Goal: Information Seeking & Learning: Learn about a topic

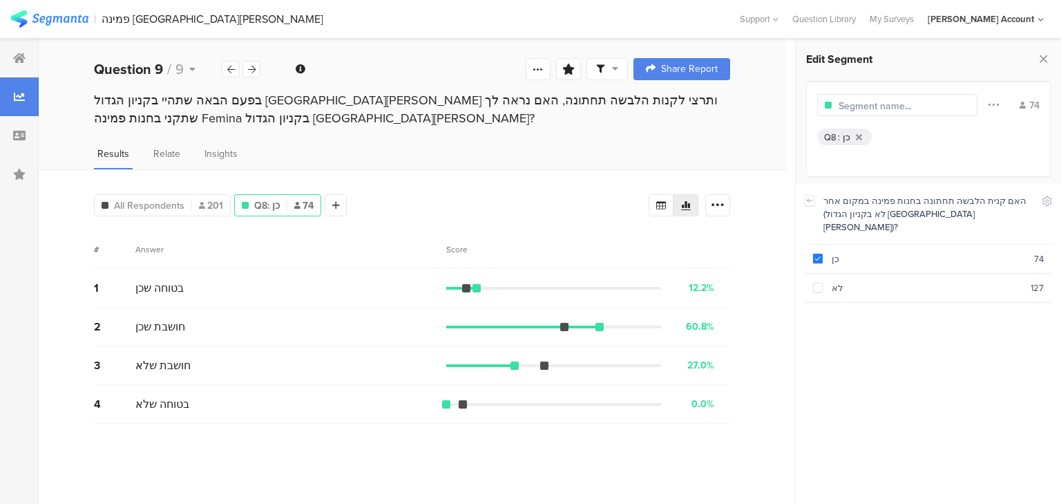
scroll to position [111, 0]
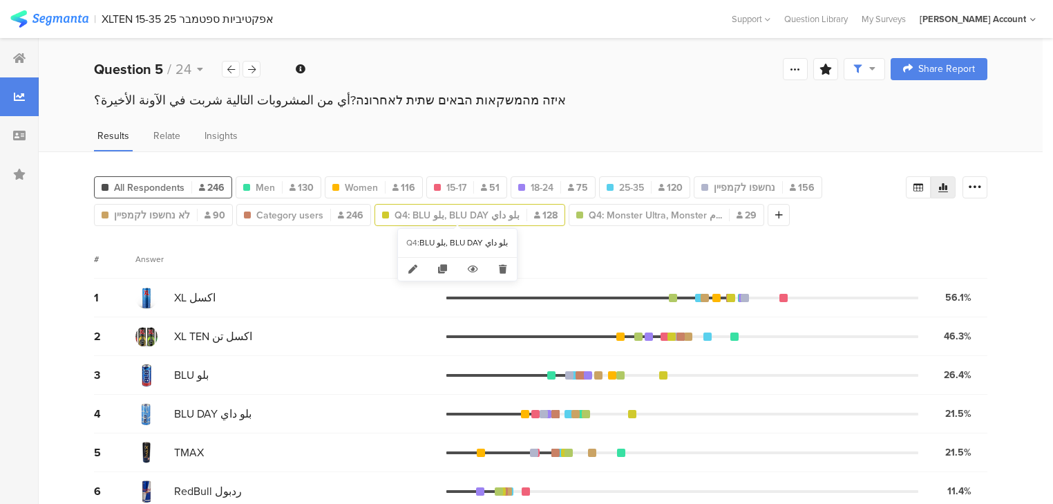
click at [451, 216] on span "Q4: BLU بلو, BLU DAY بلو داي" at bounding box center [456, 215] width 125 height 15
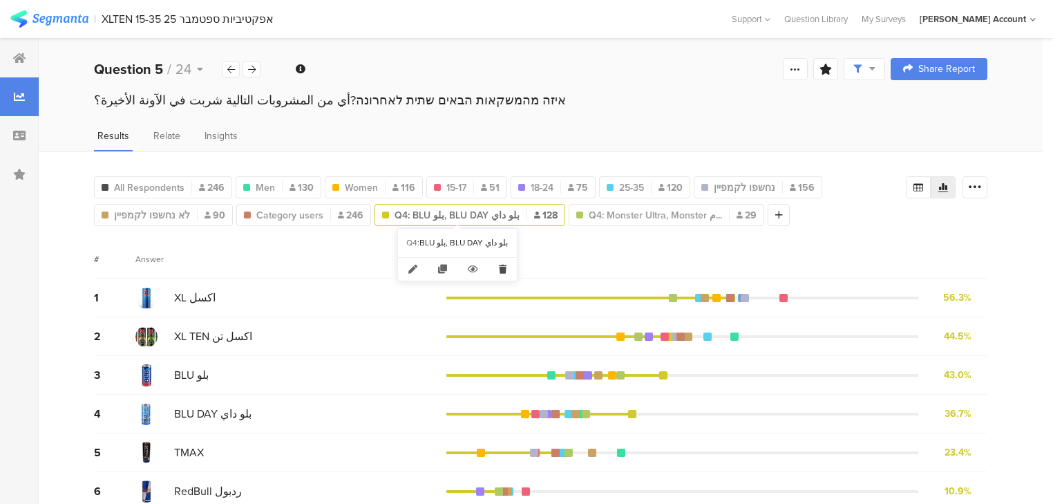
click at [504, 267] on icon at bounding box center [502, 269] width 28 height 23
type input "Category users"
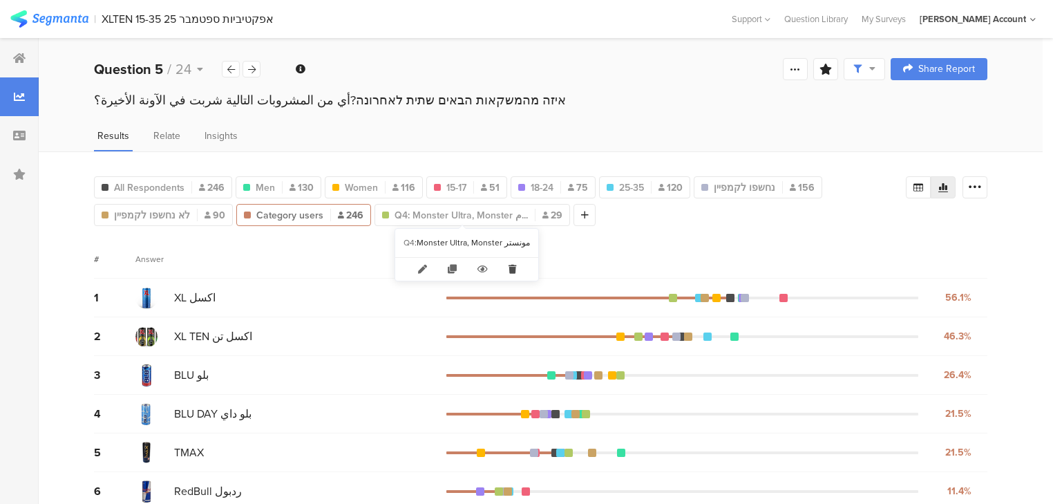
click at [506, 268] on icon at bounding box center [512, 269] width 28 height 23
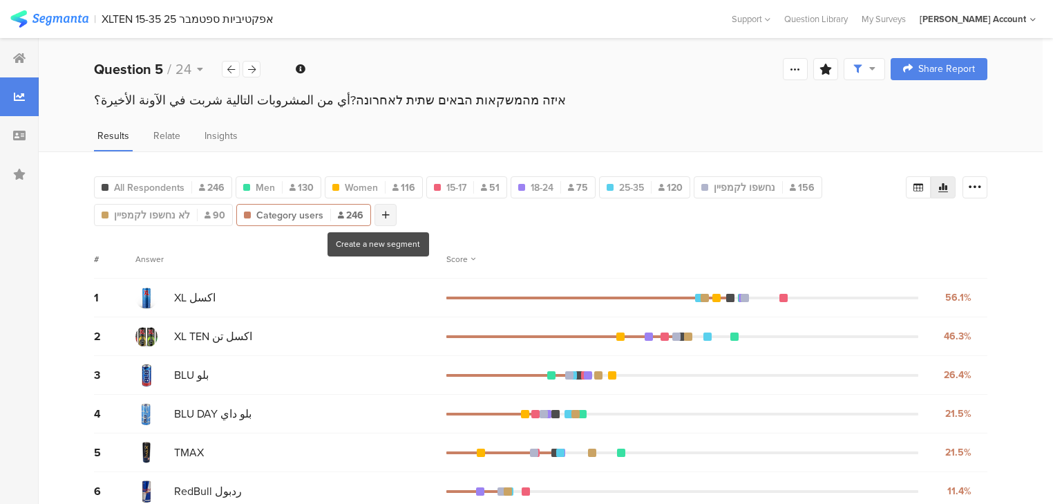
click at [382, 211] on icon at bounding box center [386, 215] width 8 height 10
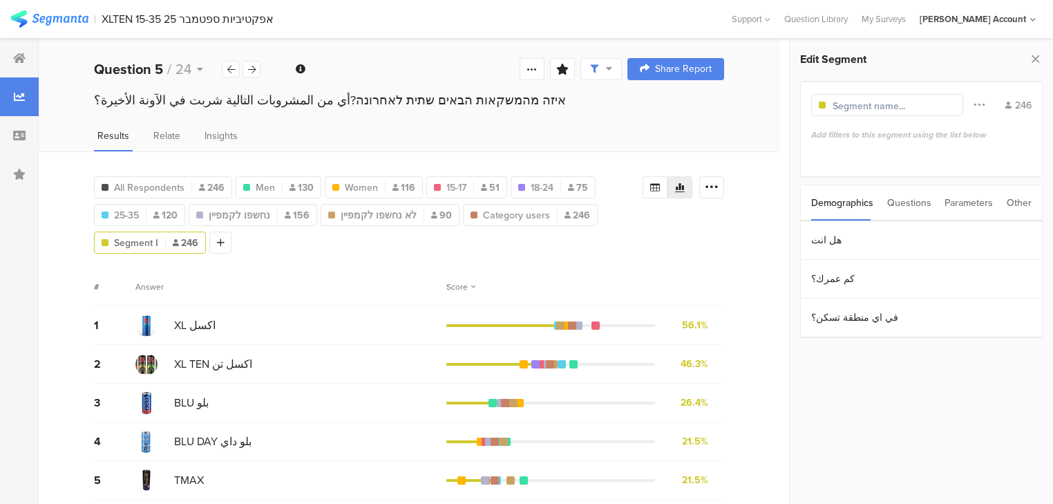
click at [917, 207] on div "Questions" at bounding box center [909, 202] width 44 height 35
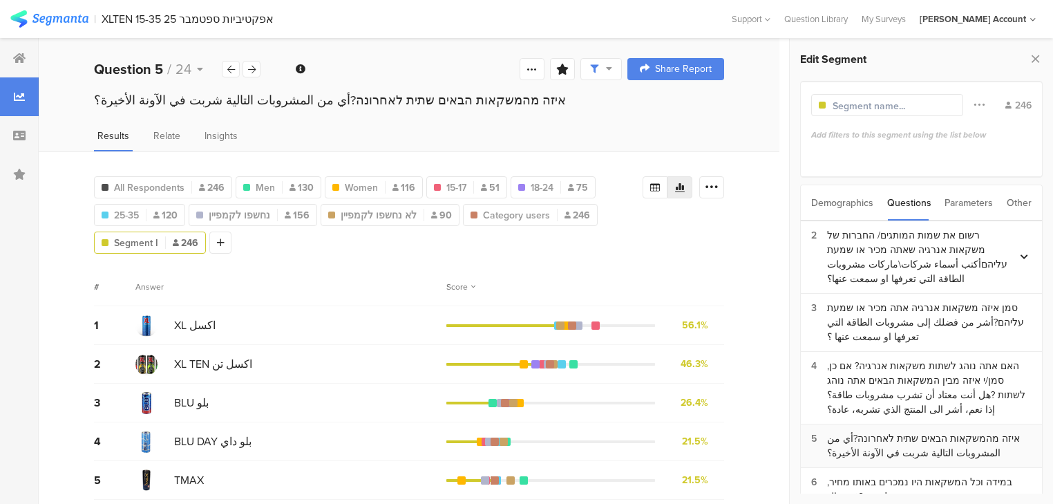
click at [939, 439] on div "איזה מהמשקאות הבאים שתית לאחרונה?أي من المشروبات التالية شربت في الآونة الأخ﻿ير…" at bounding box center [929, 445] width 204 height 29
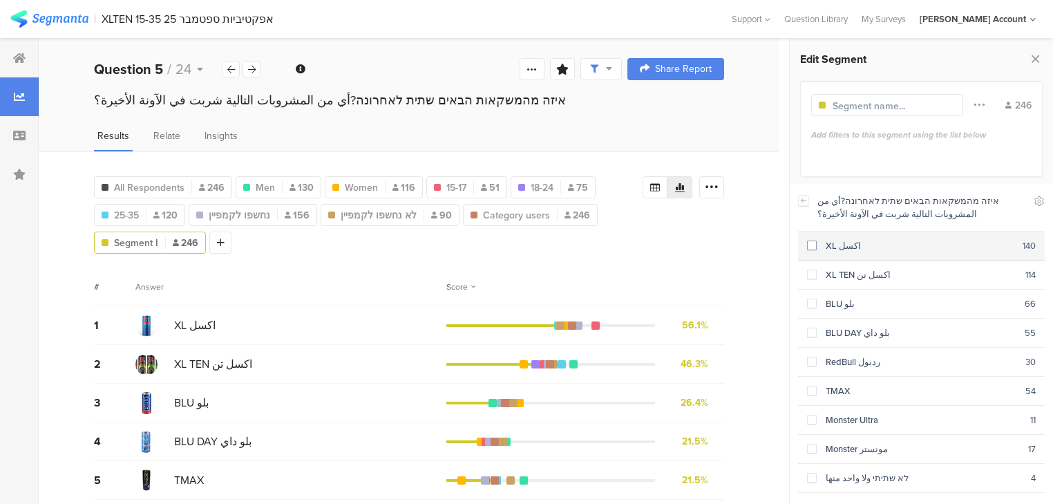
click at [828, 243] on div "XL اكسل" at bounding box center [920, 245] width 206 height 13
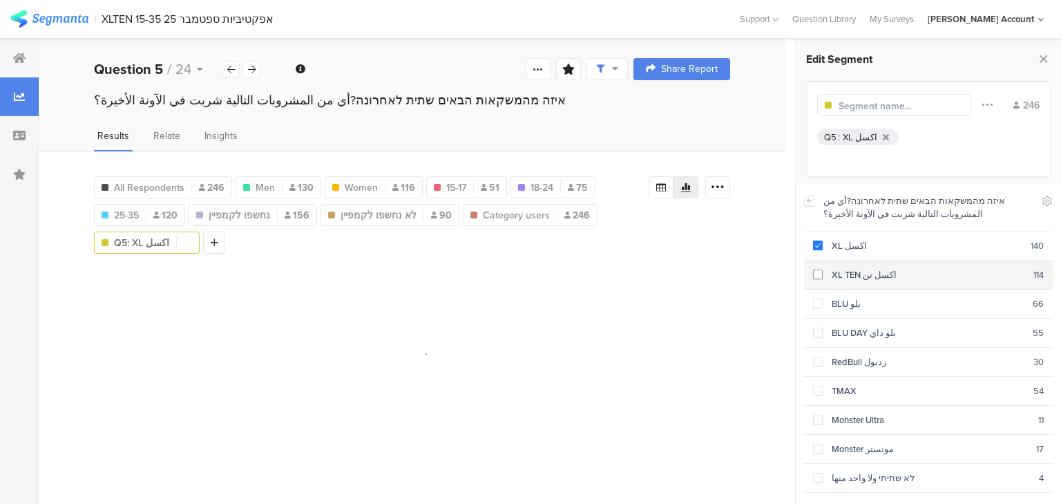
click at [832, 267] on section "XL TEN اكسل تن 114" at bounding box center [928, 274] width 249 height 29
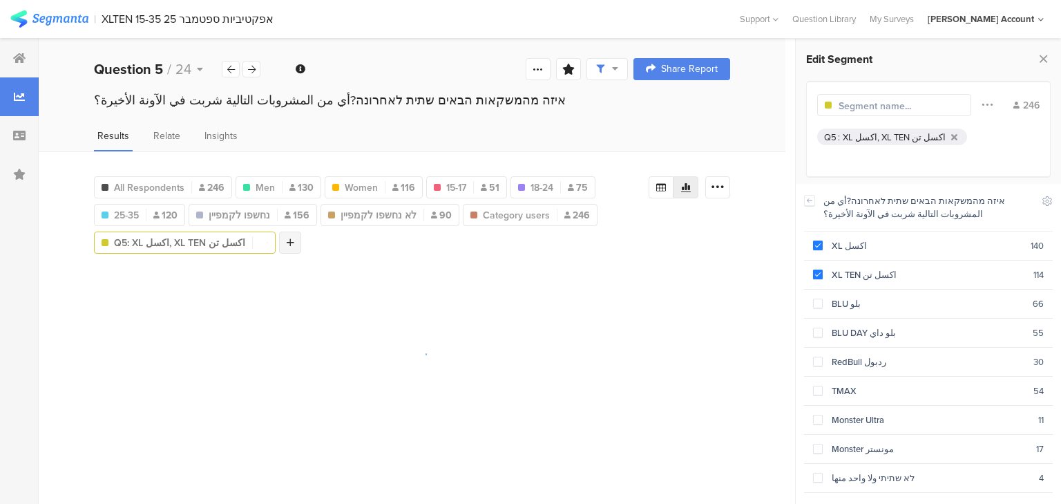
click at [279, 242] on div at bounding box center [290, 242] width 22 height 22
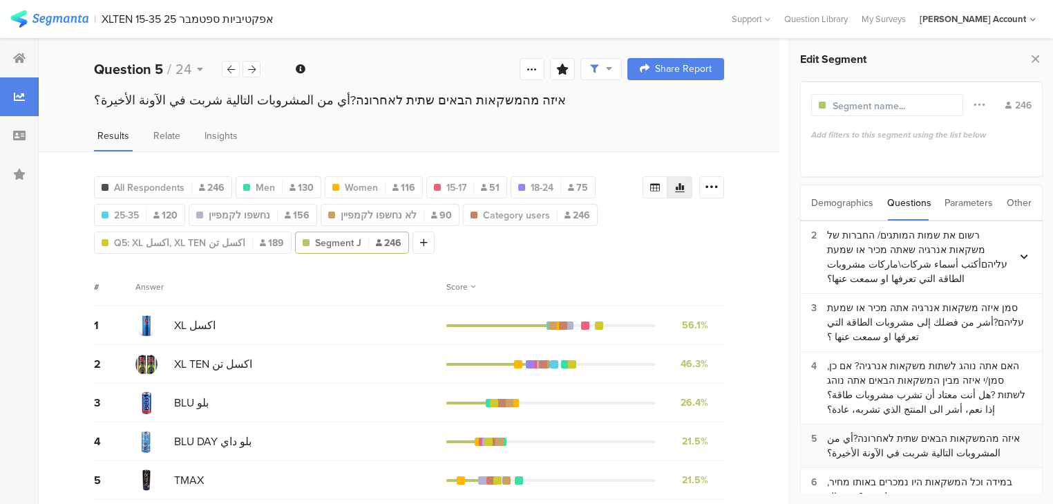
click at [906, 437] on div "איזה מהמשקאות הבאים שתית לאחרונה?أي من المشروبات التالية شربت في الآونة الأخ﻿ير…" at bounding box center [929, 445] width 204 height 29
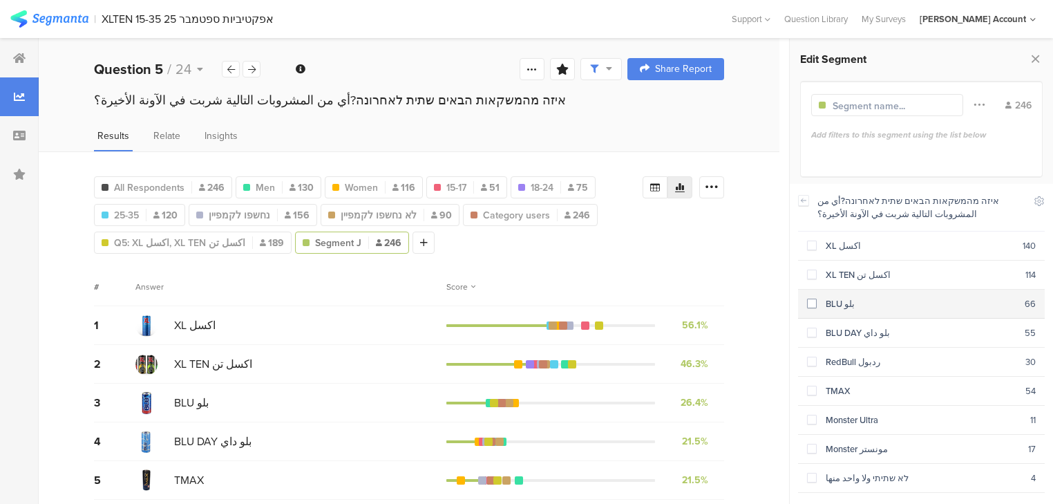
click at [839, 307] on div "BLU بلو" at bounding box center [921, 303] width 208 height 13
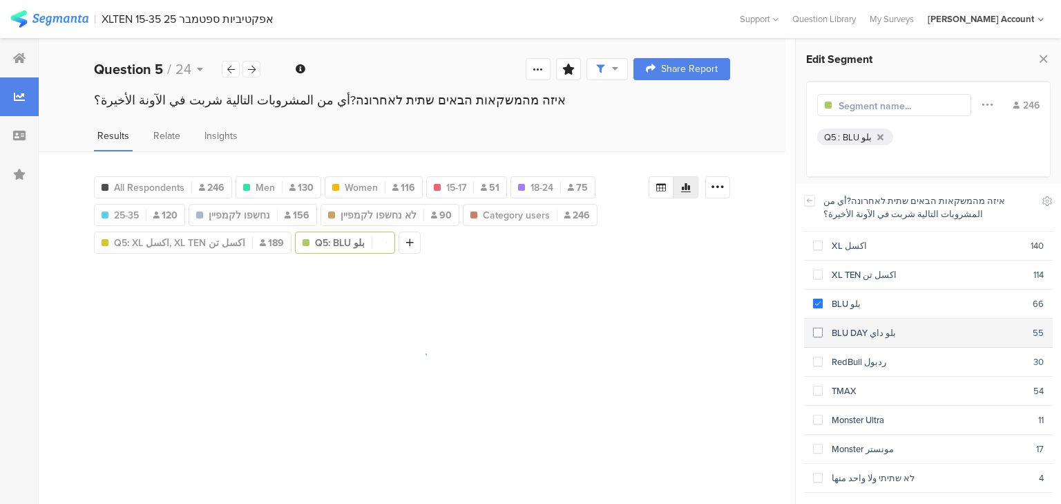
click at [859, 342] on section "BLU DAY بلو داي 55" at bounding box center [928, 332] width 249 height 29
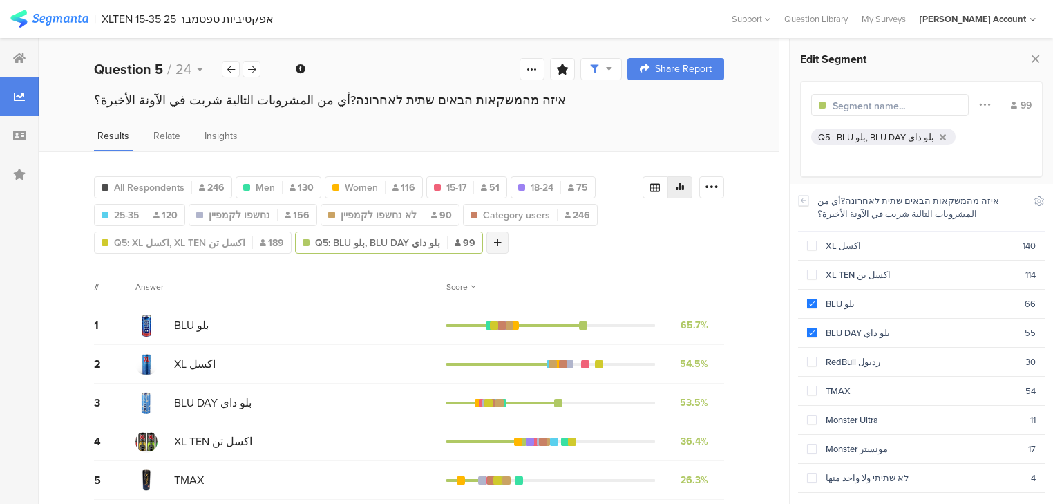
click at [494, 238] on icon at bounding box center [498, 243] width 8 height 10
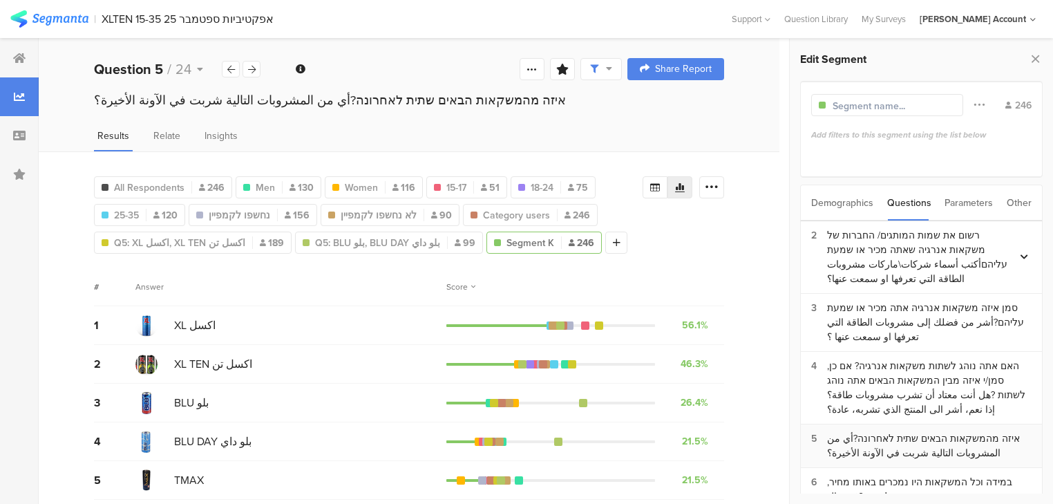
click at [902, 431] on div "איזה מהמשקאות הבאים שתית לאחרונה?أي من المشروبات التالية شربت في الآونة الأخ﻿ير…" at bounding box center [929, 445] width 204 height 29
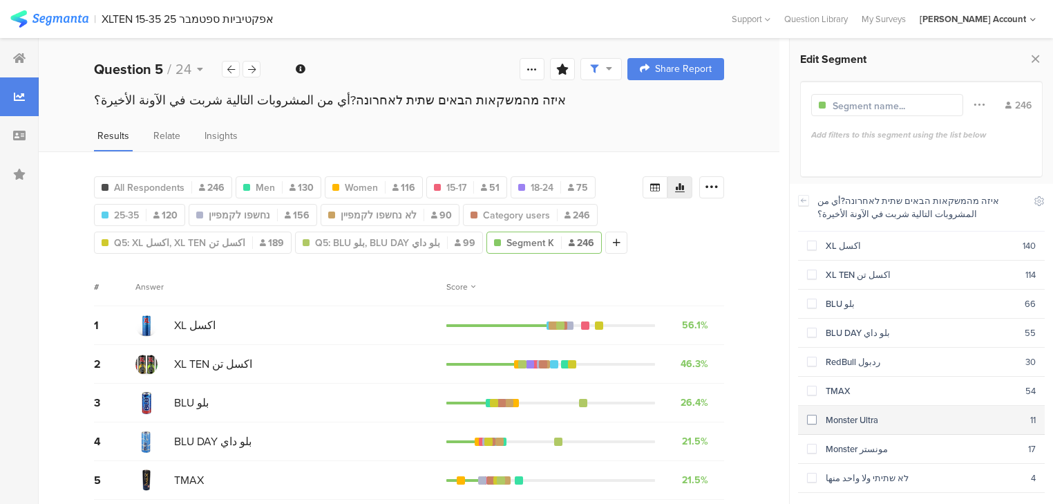
click at [821, 413] on div "Monster Ultra" at bounding box center [923, 419] width 213 height 13
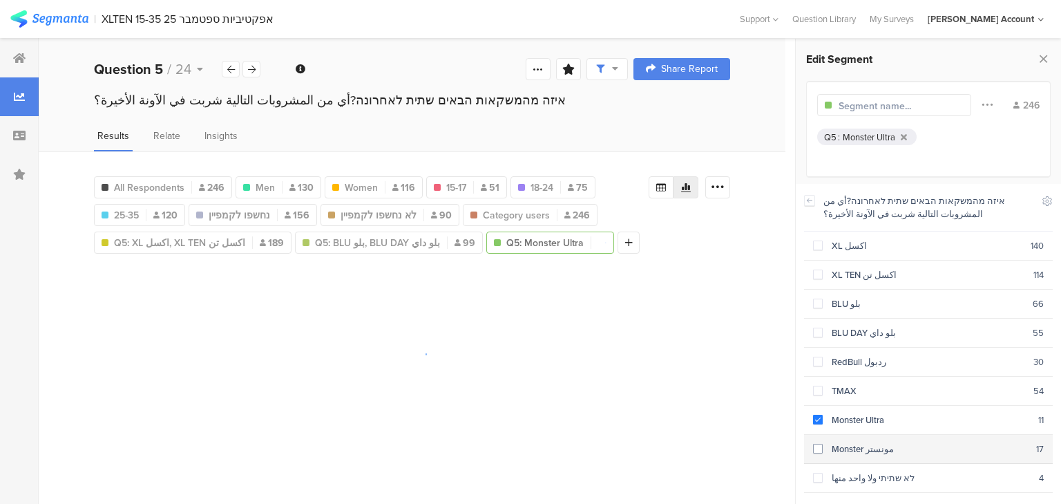
click at [832, 445] on div "Monster مونستر" at bounding box center [929, 448] width 213 height 13
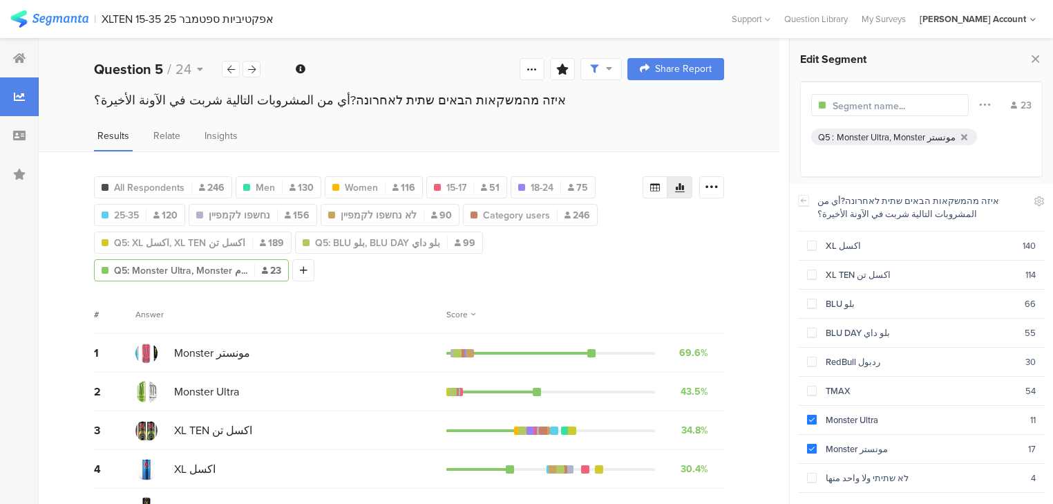
click at [1033, 57] on icon at bounding box center [1035, 58] width 15 height 19
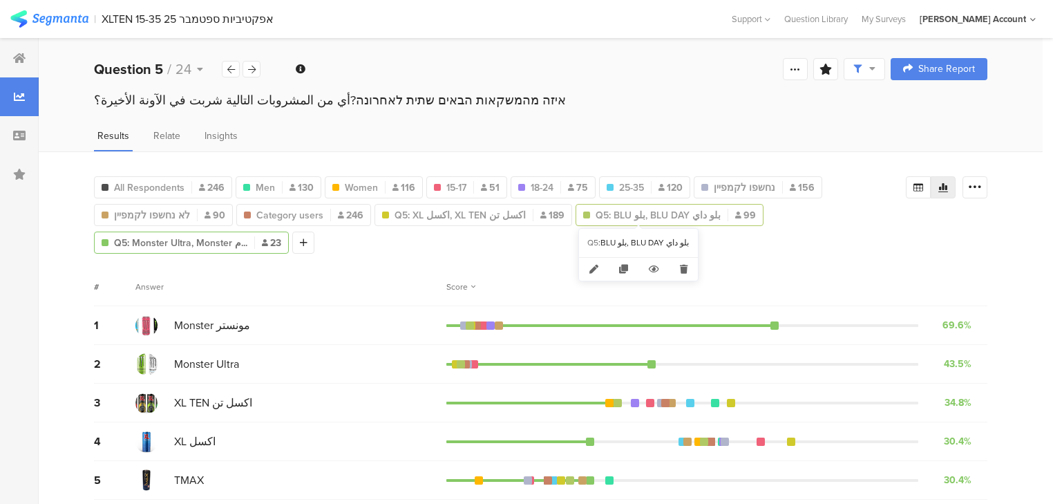
click at [595, 213] on span "Q5: BLU بلو, BLU DAY بلو داي" at bounding box center [657, 215] width 125 height 15
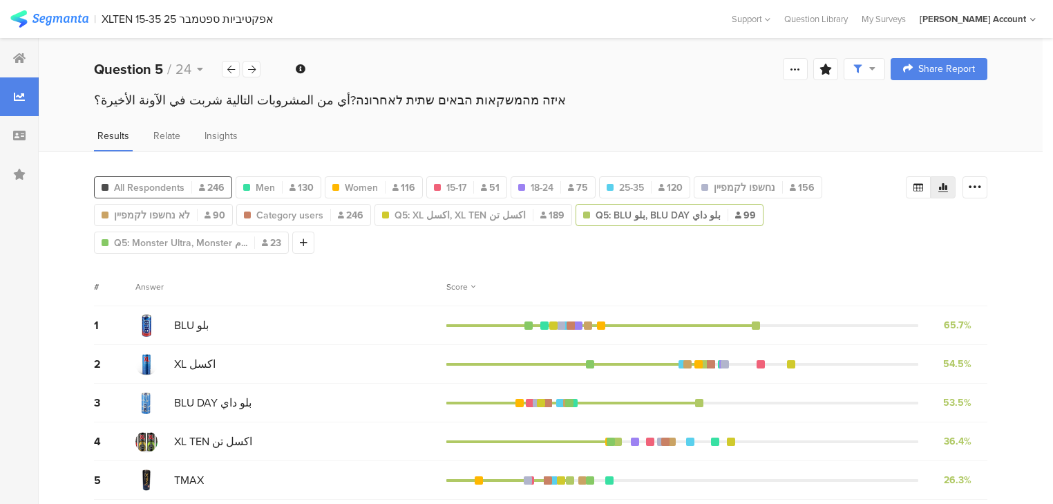
click at [148, 182] on span "All Respondents" at bounding box center [149, 187] width 70 height 15
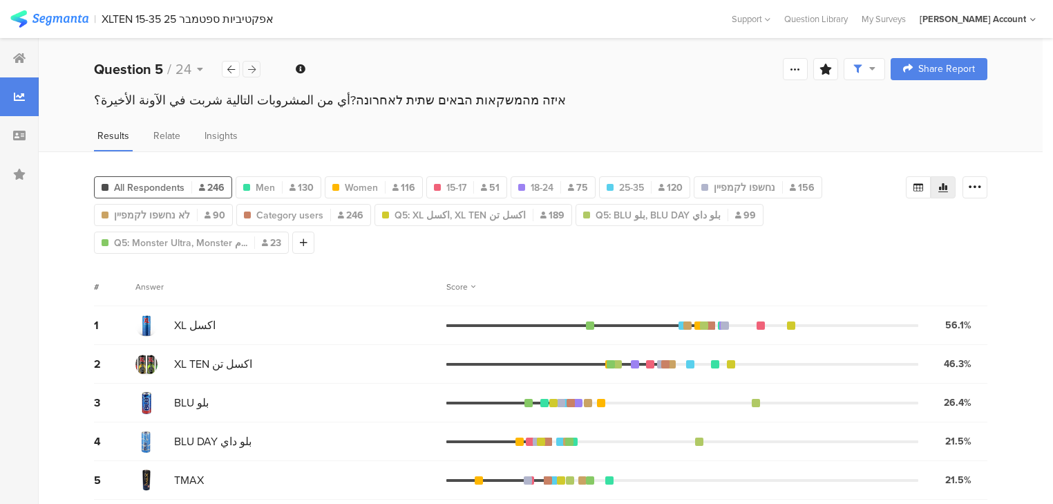
click at [251, 69] on icon at bounding box center [252, 69] width 8 height 9
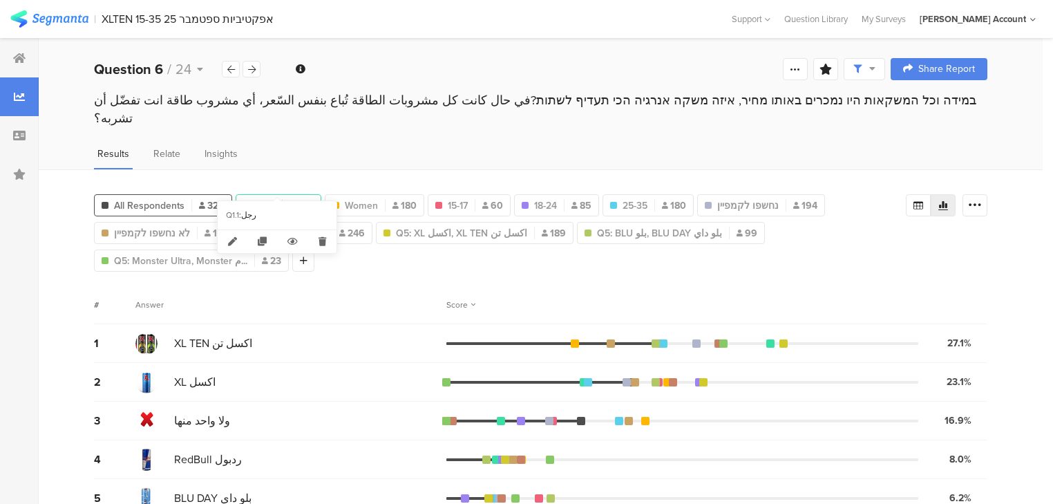
click at [289, 202] on icon at bounding box center [292, 205] width 6 height 7
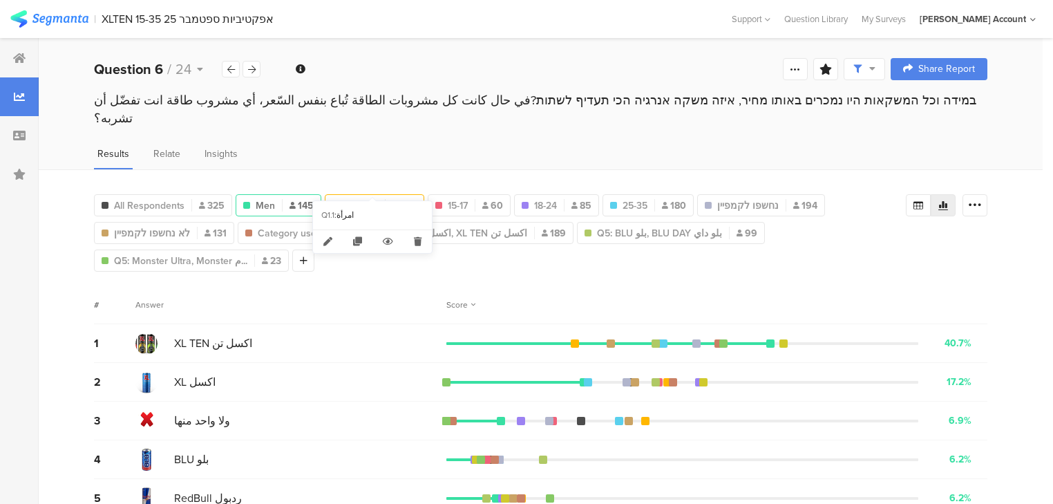
click at [372, 198] on span "Women" at bounding box center [361, 205] width 33 height 15
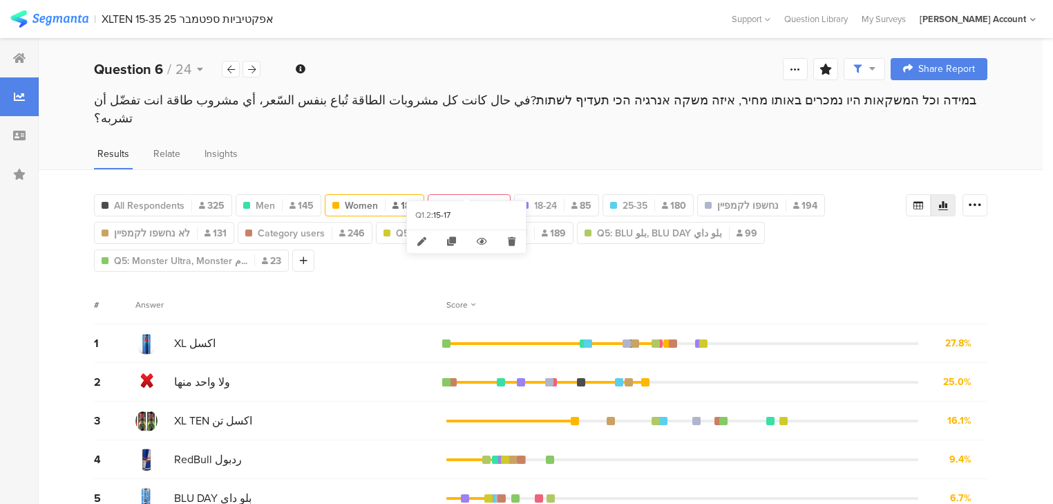
click at [464, 198] on span "15-17" at bounding box center [458, 205] width 20 height 15
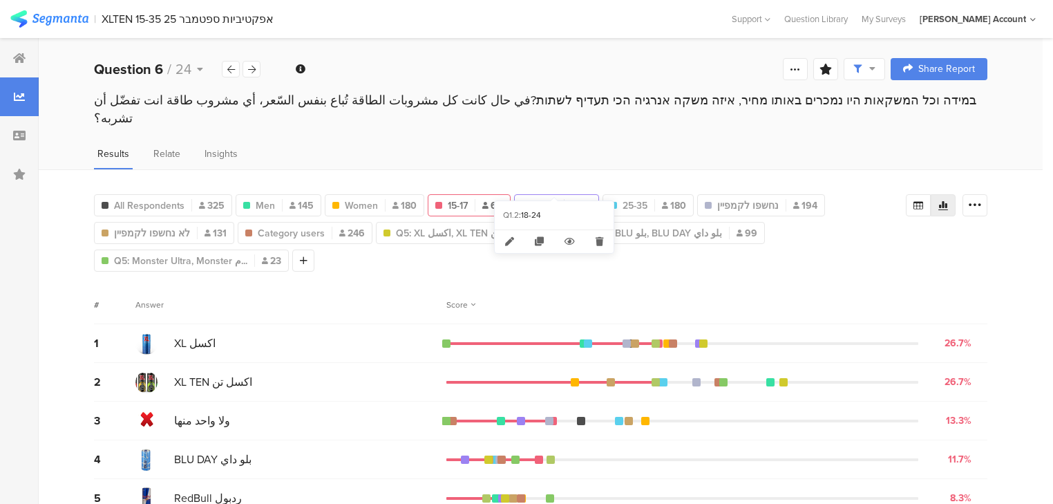
click at [557, 198] on div "18-24 85" at bounding box center [557, 205] width 84 height 15
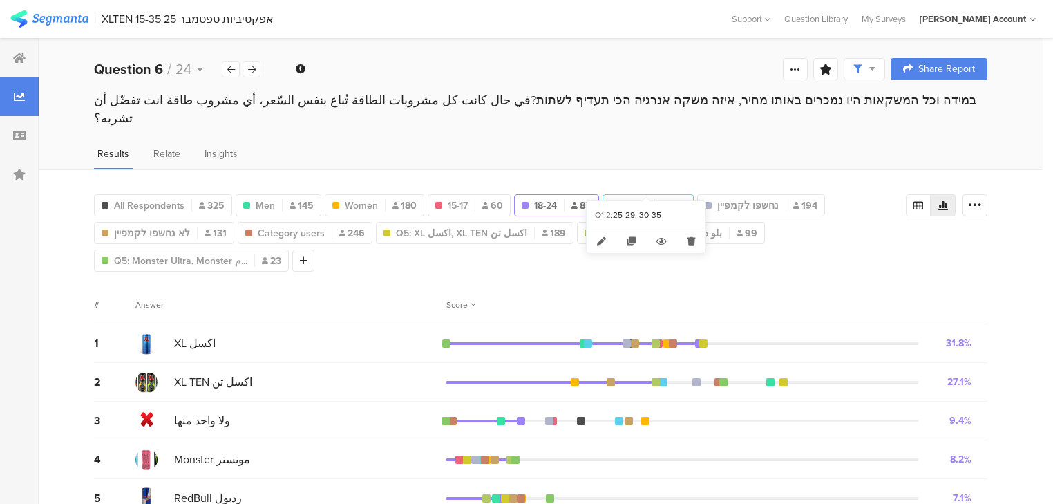
click at [640, 198] on span "25-35" at bounding box center [634, 205] width 25 height 15
type input "25-35"
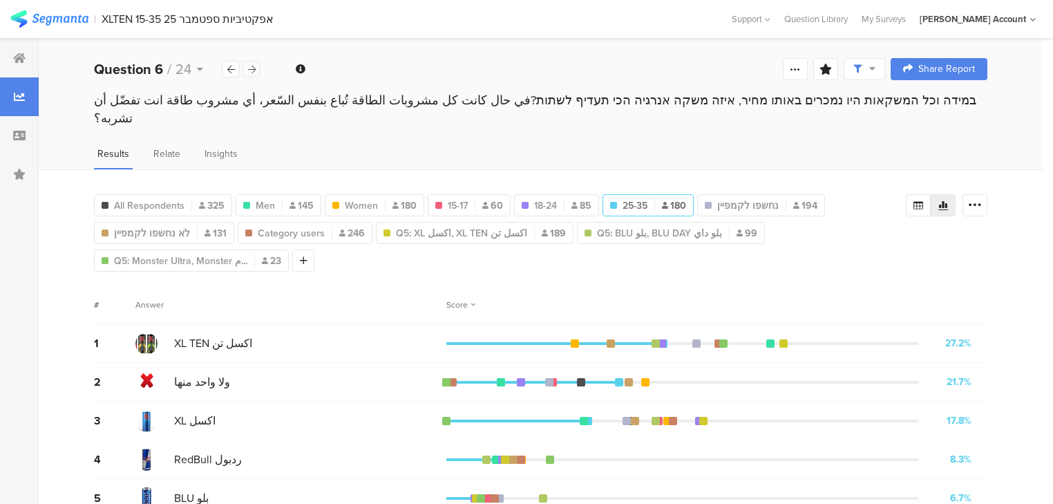
click at [248, 67] on icon at bounding box center [252, 69] width 8 height 9
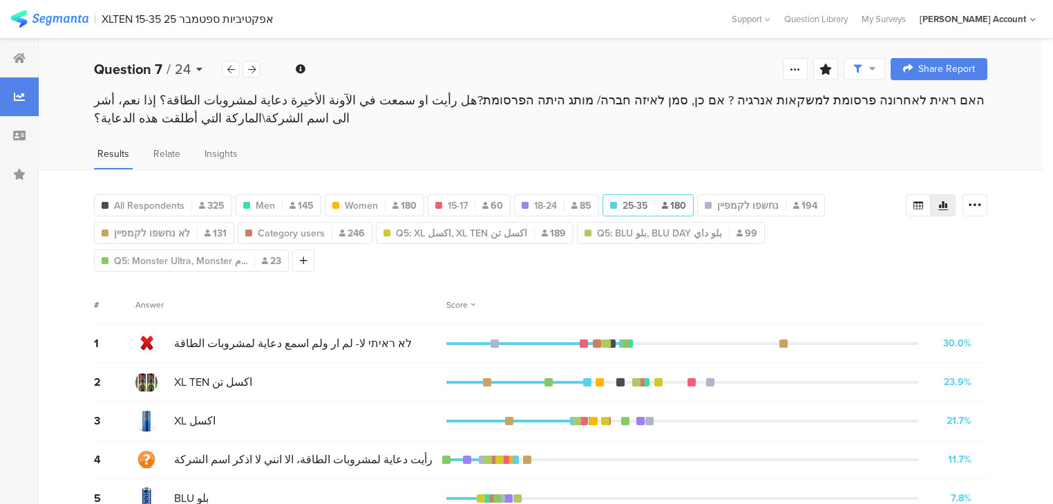
click at [155, 69] on b "Question 7" at bounding box center [128, 69] width 68 height 21
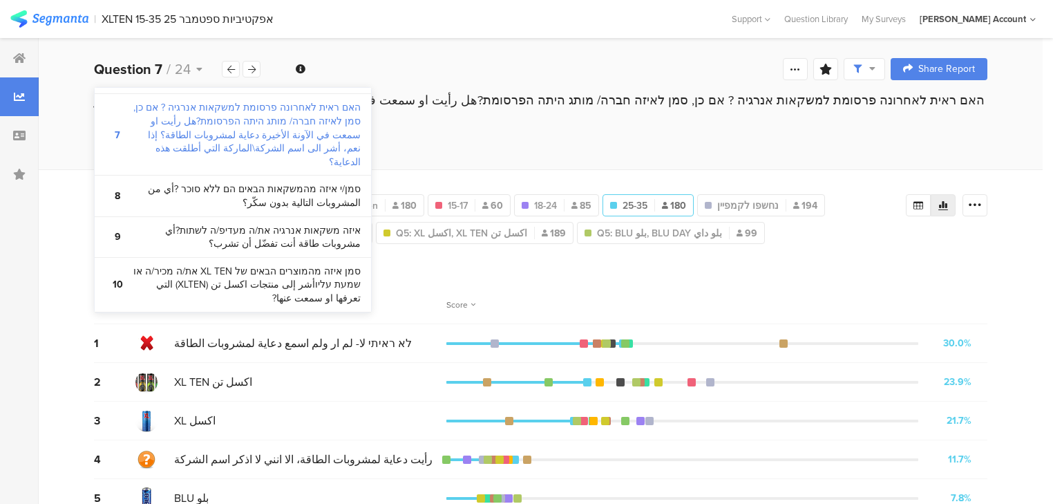
scroll to position [608, 0]
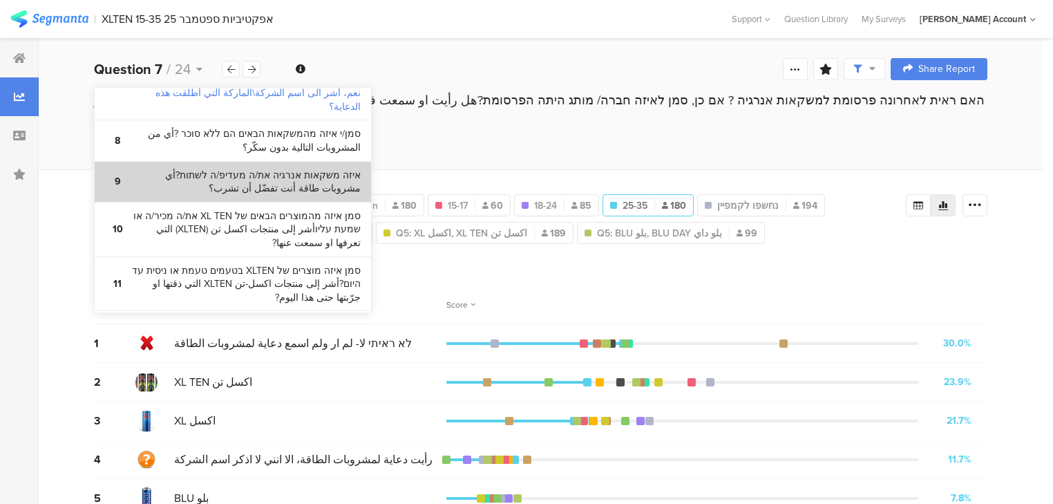
click at [274, 169] on bdi "איזה משקאות אנרגיה את/ה מעדיפ/ה לשתות?أي مشروبات طاقة أنت تفضّل أن تشرب؟" at bounding box center [245, 182] width 231 height 27
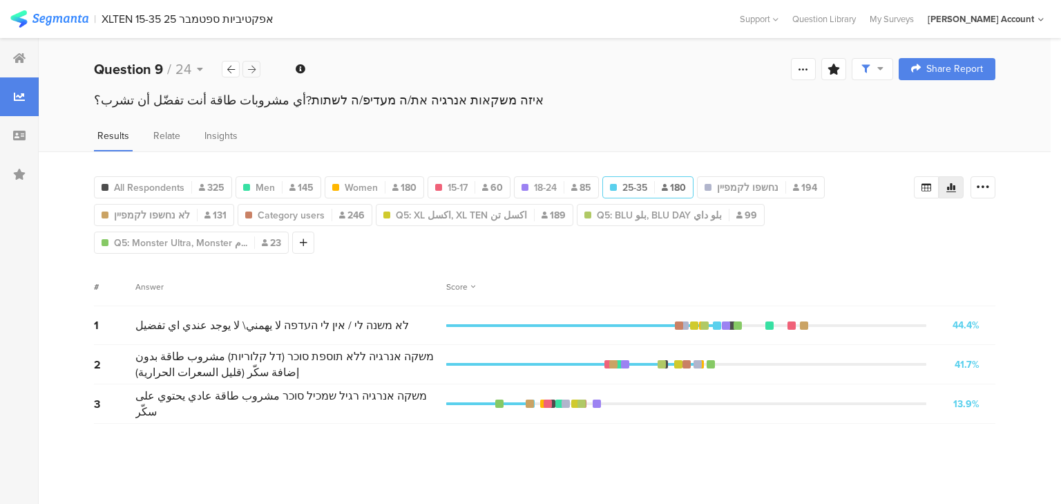
click at [253, 63] on div at bounding box center [251, 69] width 18 height 17
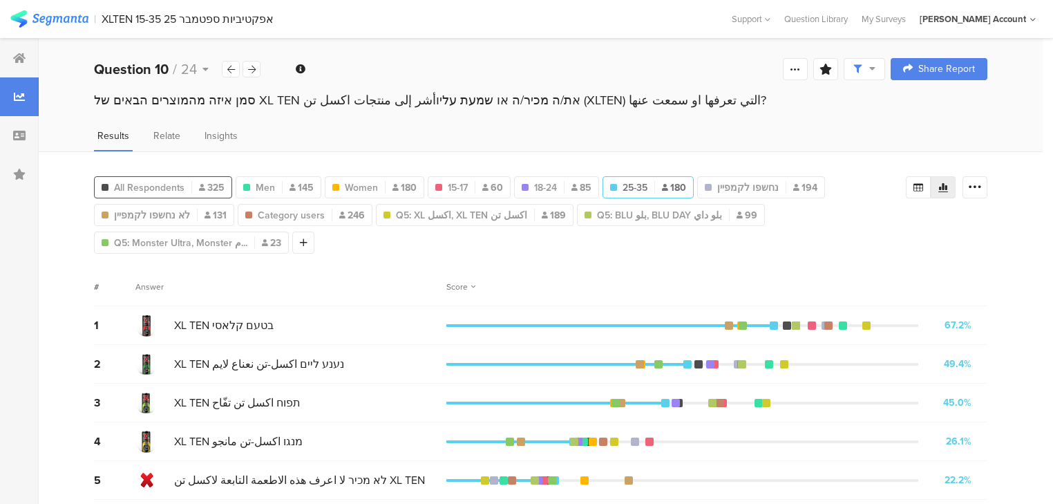
click at [133, 183] on span "All Respondents" at bounding box center [149, 187] width 70 height 15
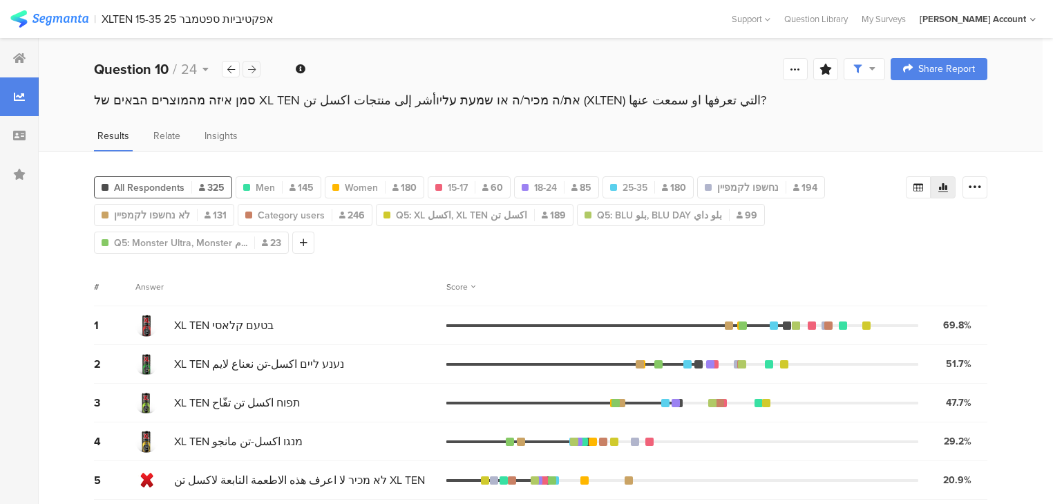
click at [252, 69] on icon at bounding box center [252, 69] width 8 height 9
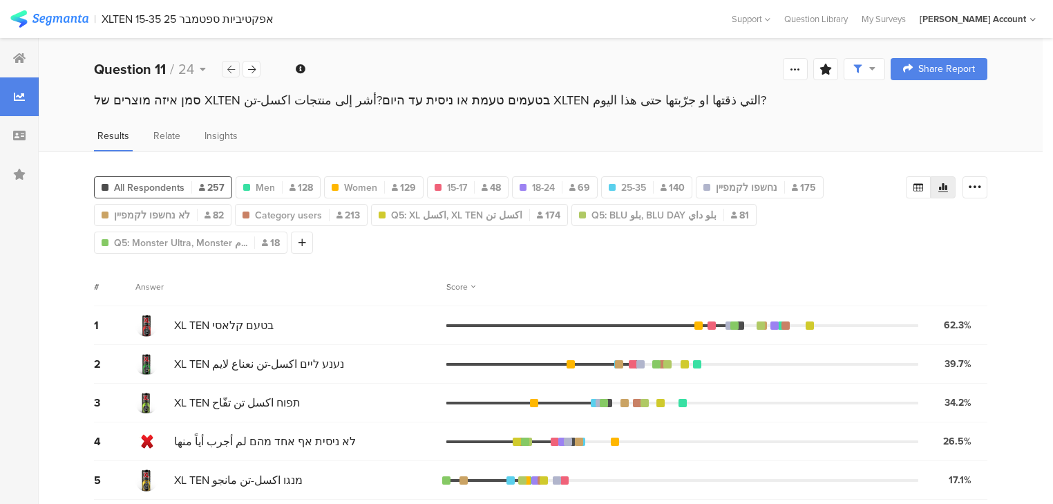
click at [232, 69] on icon at bounding box center [231, 69] width 8 height 9
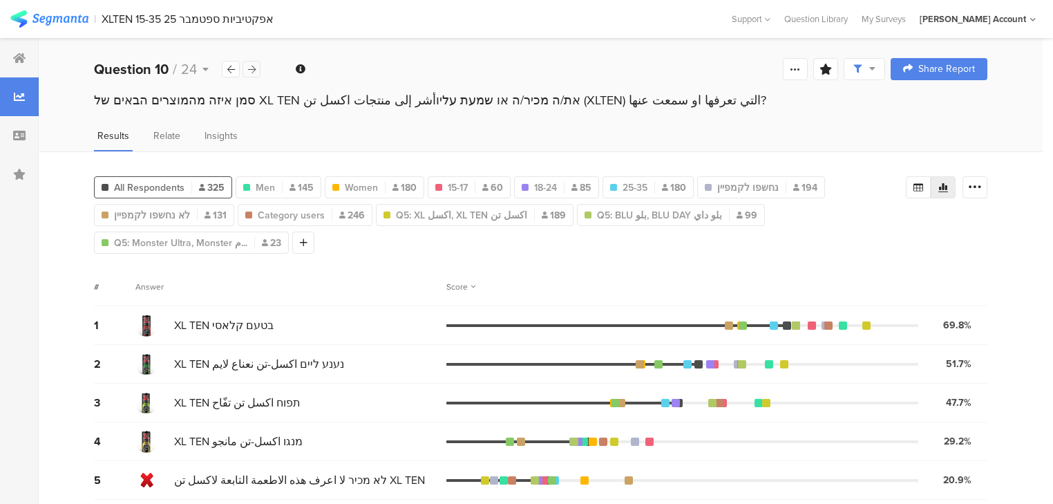
click at [248, 69] on icon at bounding box center [252, 69] width 8 height 9
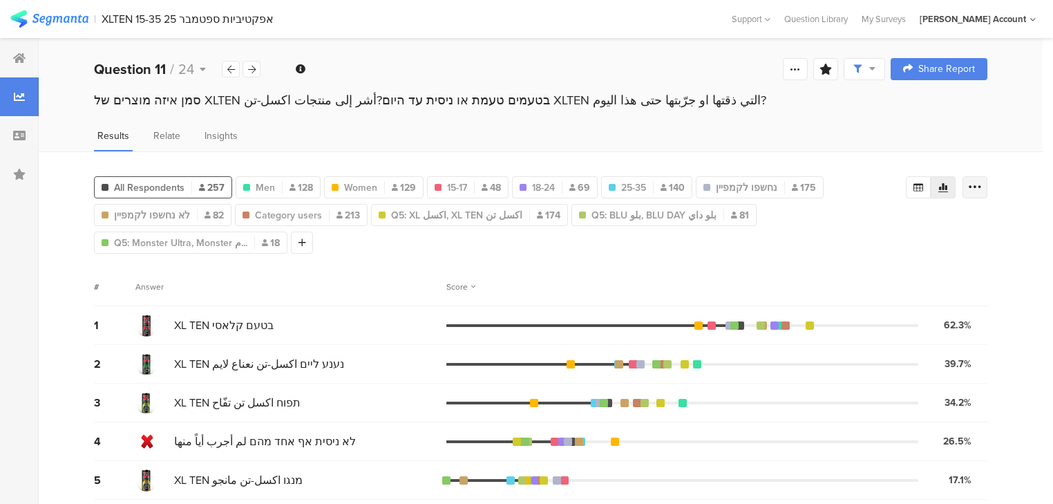
click at [978, 192] on div at bounding box center [974, 187] width 25 height 22
click at [969, 279] on span at bounding box center [973, 284] width 21 height 11
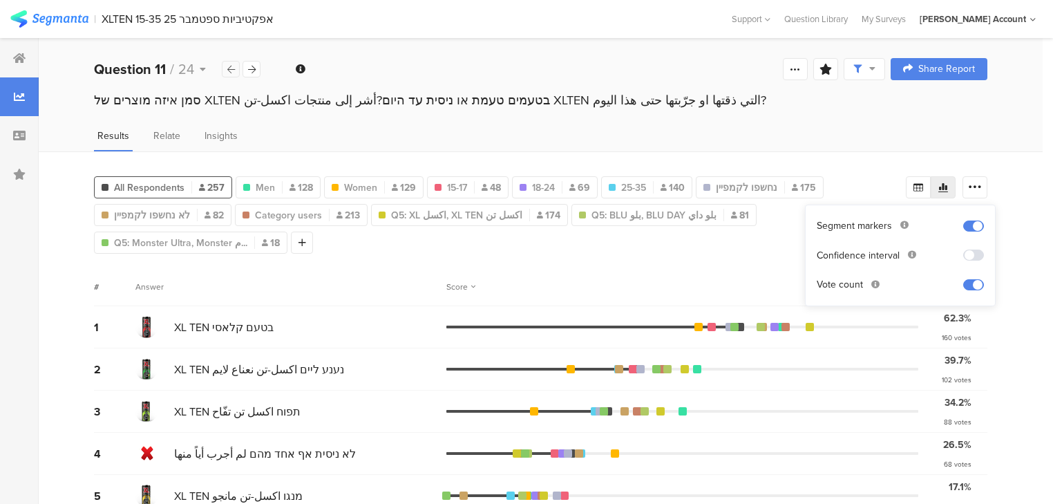
click at [232, 68] on icon at bounding box center [231, 69] width 8 height 9
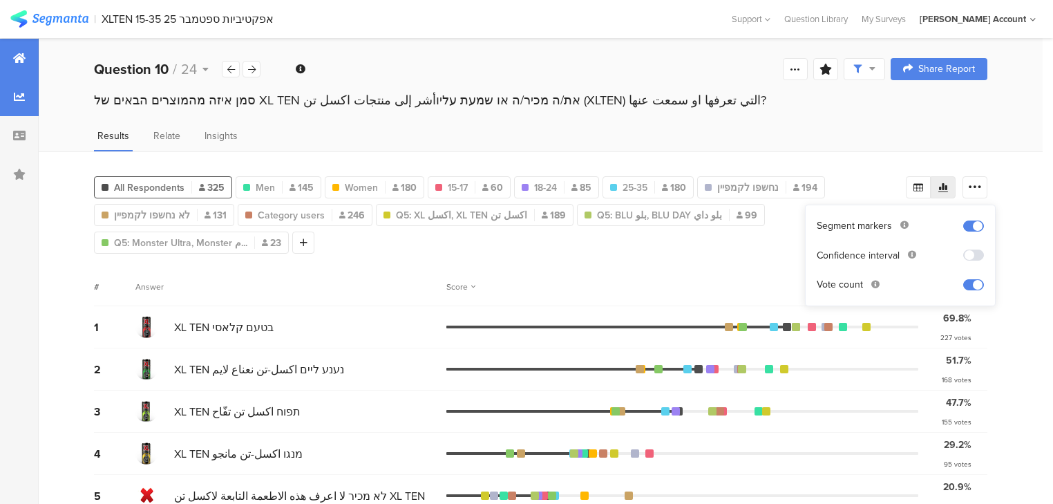
click at [13, 58] on icon at bounding box center [19, 58] width 12 height 11
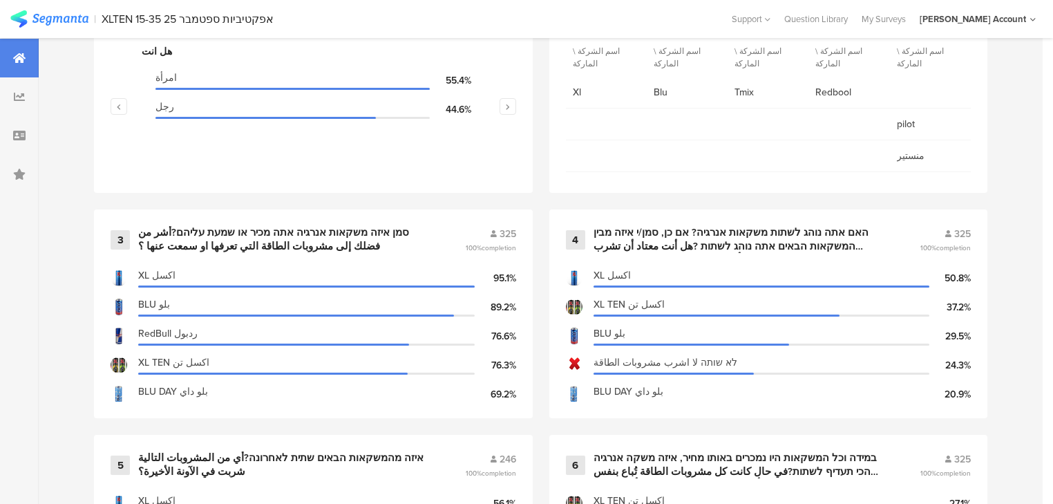
scroll to position [718, 0]
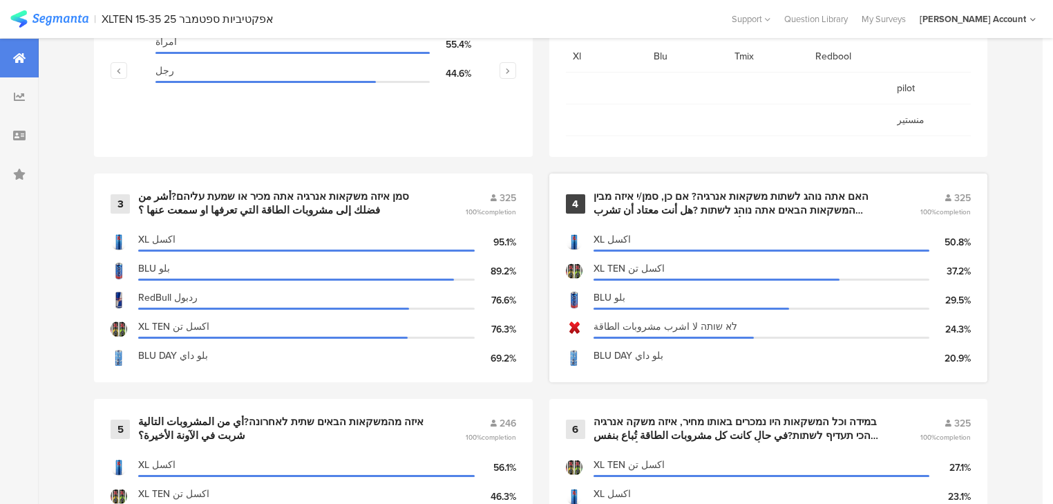
click at [741, 210] on div "האם אתה נוהג לשתות משקאות אנרגיה? אם כן, סמן/י איזה מבין המשקאות הבאים אתה נוהג…" at bounding box center [740, 203] width 294 height 27
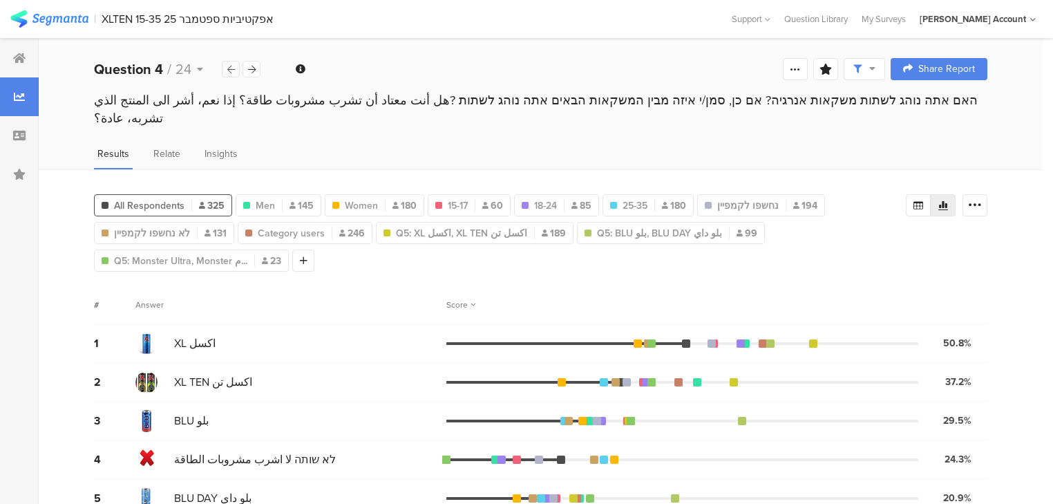
click at [229, 66] on icon at bounding box center [231, 69] width 8 height 9
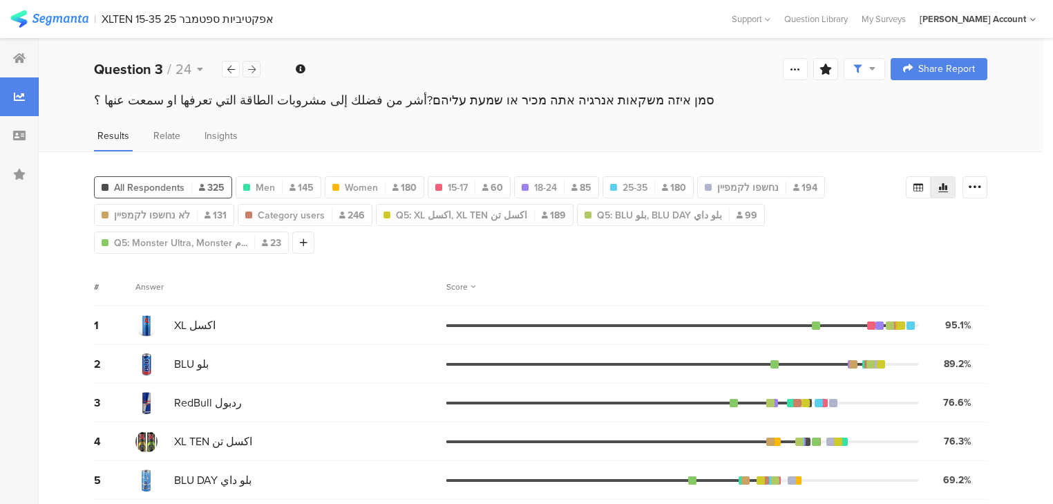
click at [252, 66] on icon at bounding box center [252, 69] width 8 height 9
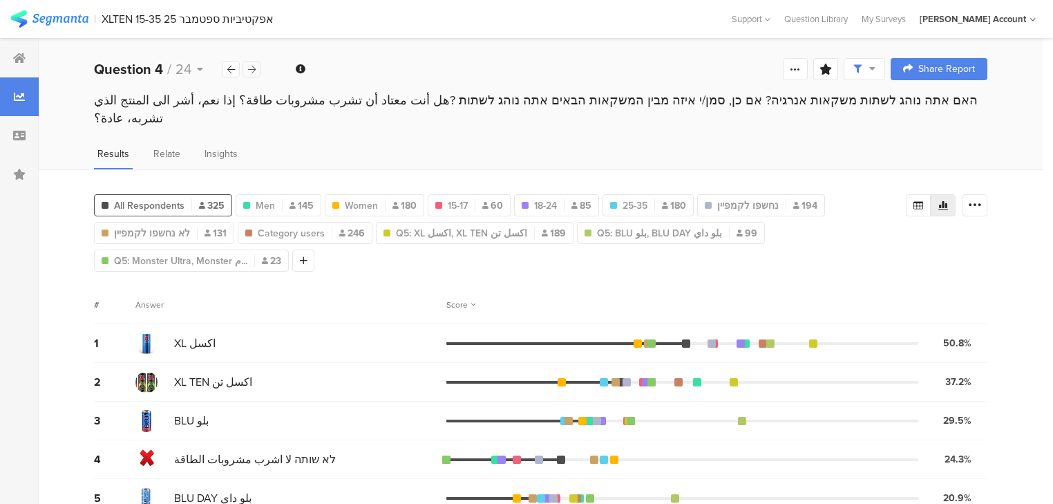
click at [252, 70] on icon at bounding box center [252, 69] width 8 height 9
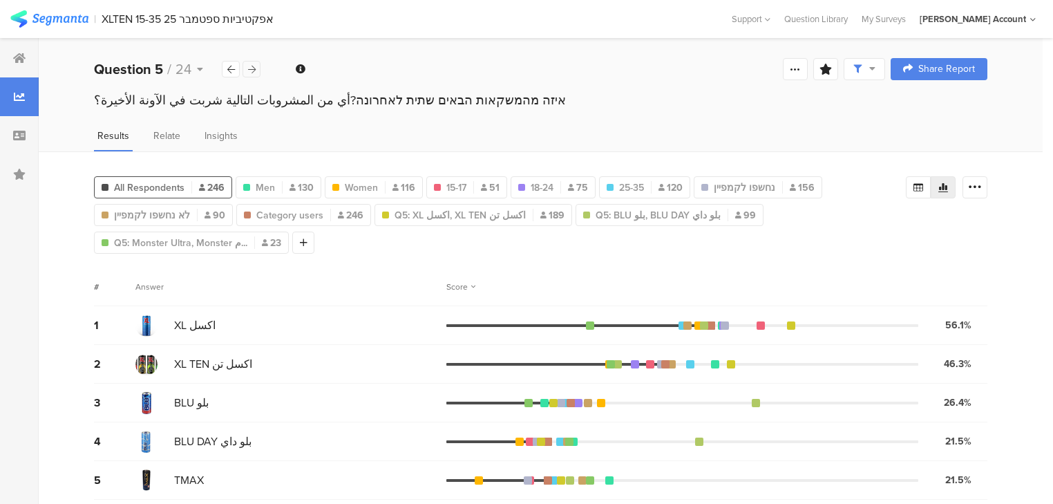
click at [252, 70] on icon at bounding box center [252, 69] width 8 height 9
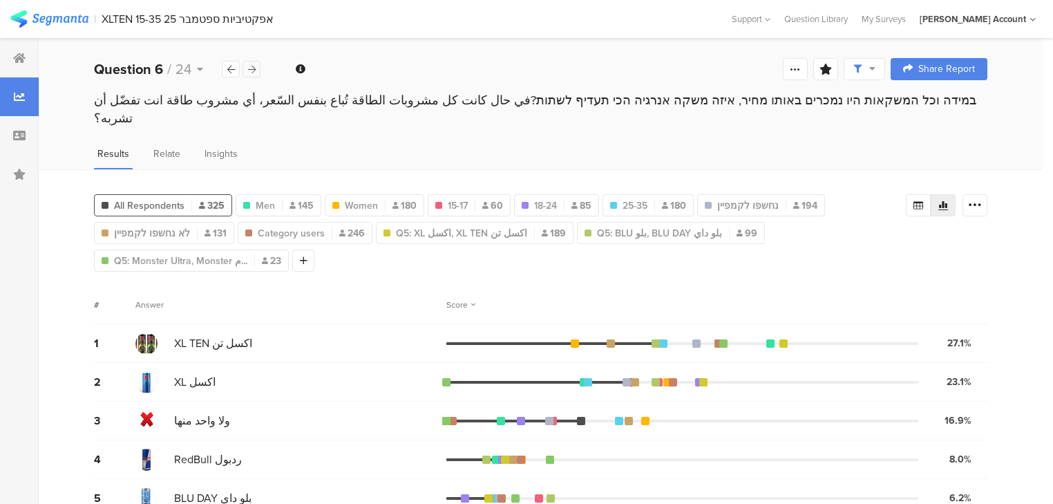
click at [252, 70] on icon at bounding box center [252, 69] width 8 height 9
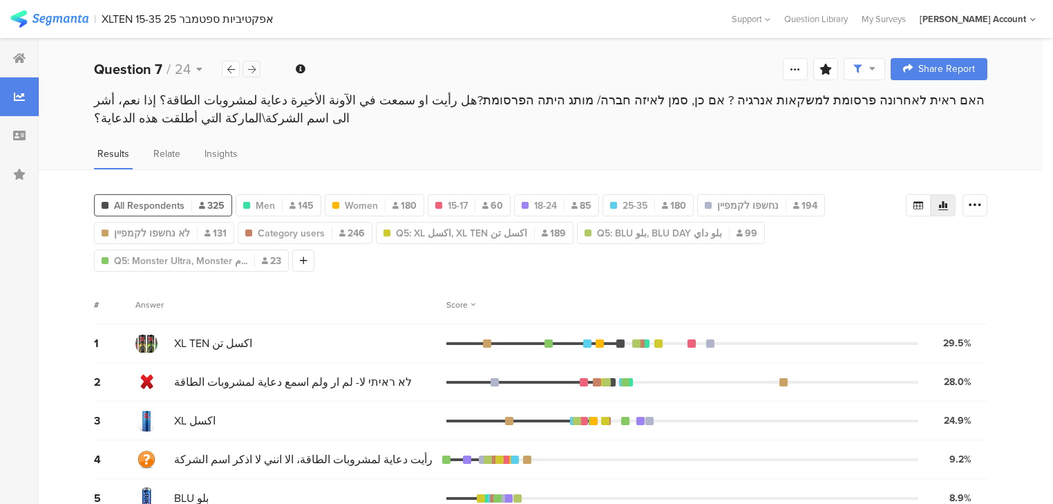
click at [252, 70] on icon at bounding box center [252, 69] width 8 height 9
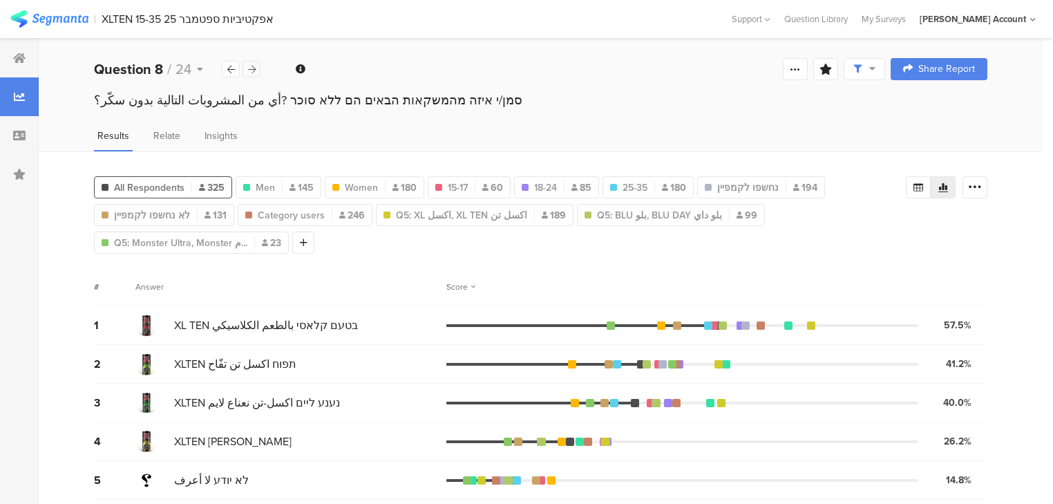
click at [252, 70] on icon at bounding box center [252, 69] width 8 height 9
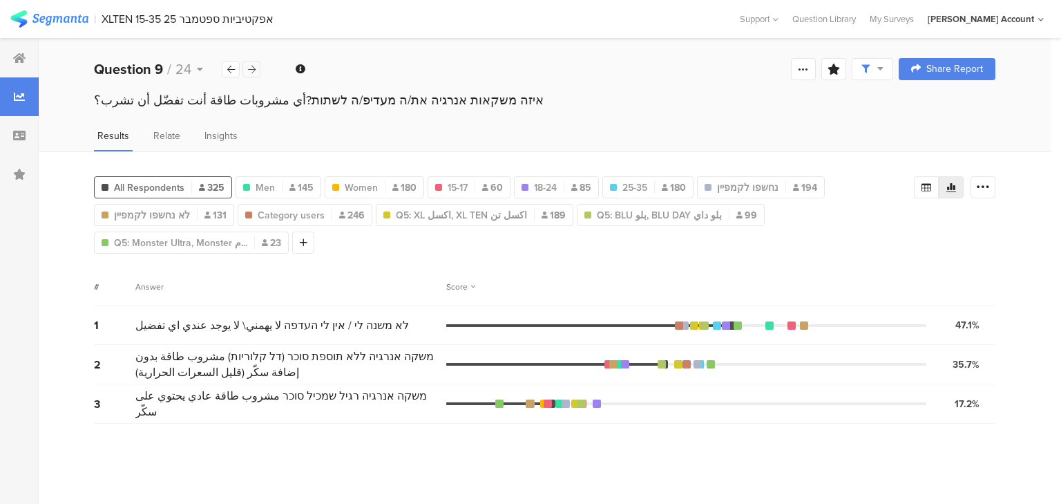
click at [252, 70] on icon at bounding box center [252, 69] width 8 height 9
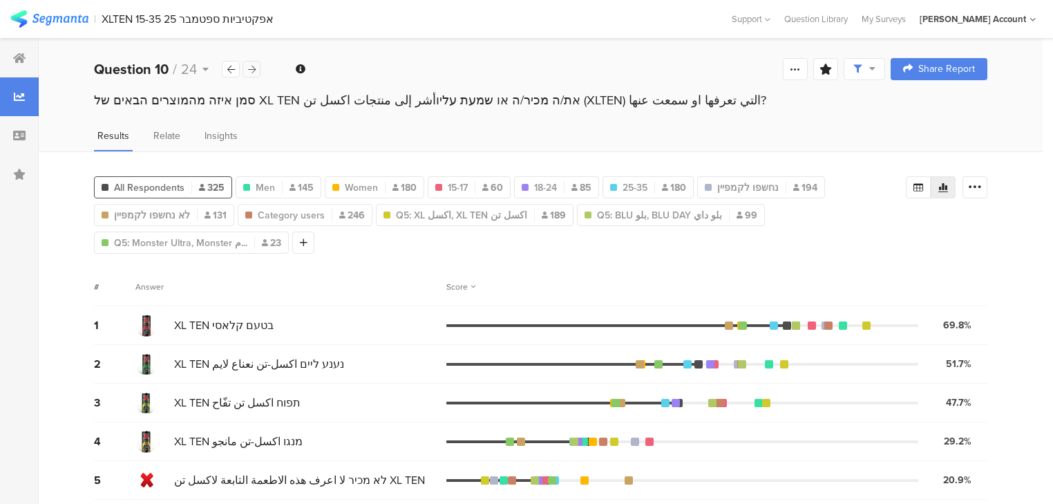
click at [246, 65] on div at bounding box center [251, 69] width 18 height 17
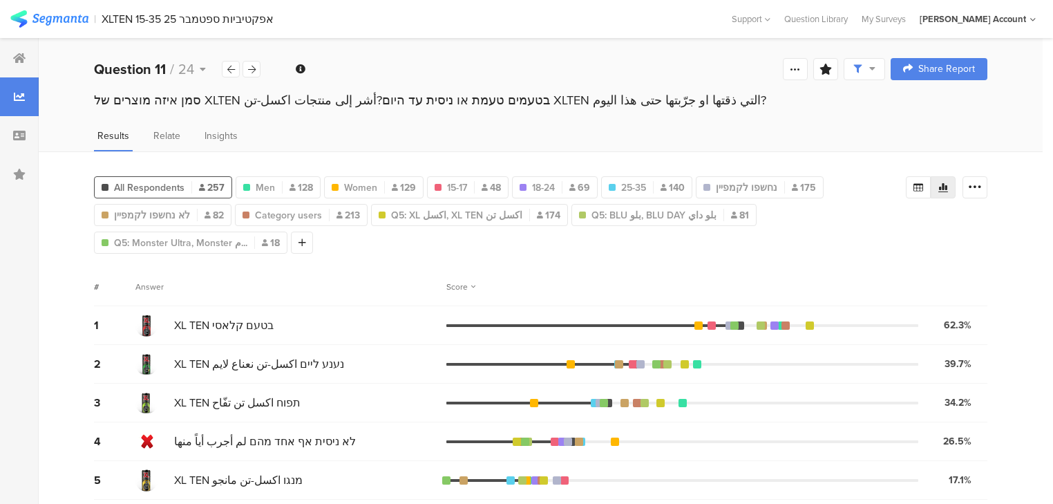
scroll to position [4, 0]
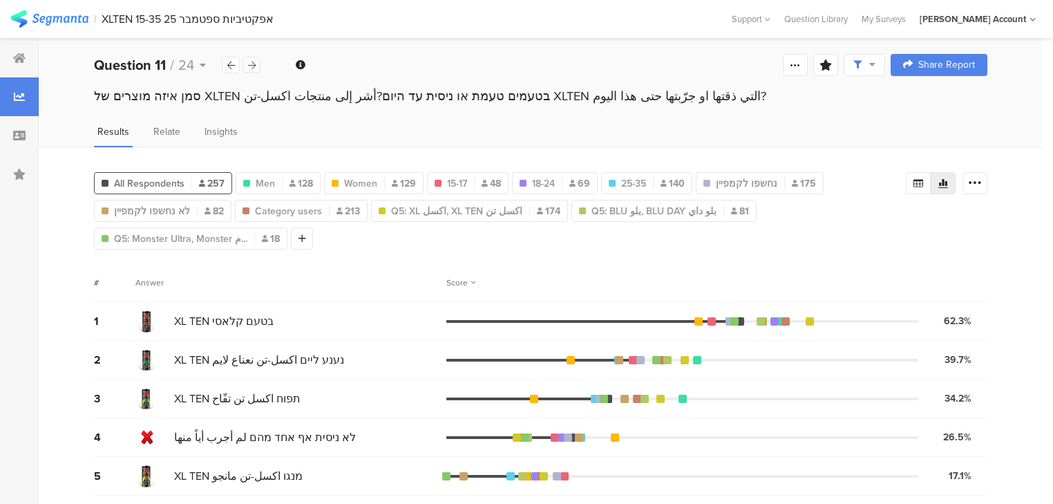
click at [254, 67] on icon at bounding box center [252, 65] width 8 height 9
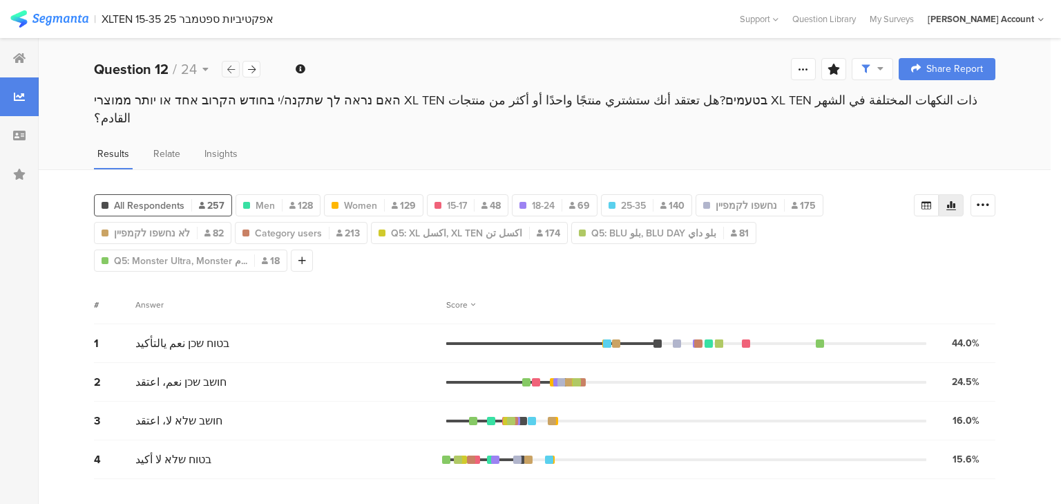
click at [233, 70] on icon at bounding box center [231, 69] width 8 height 9
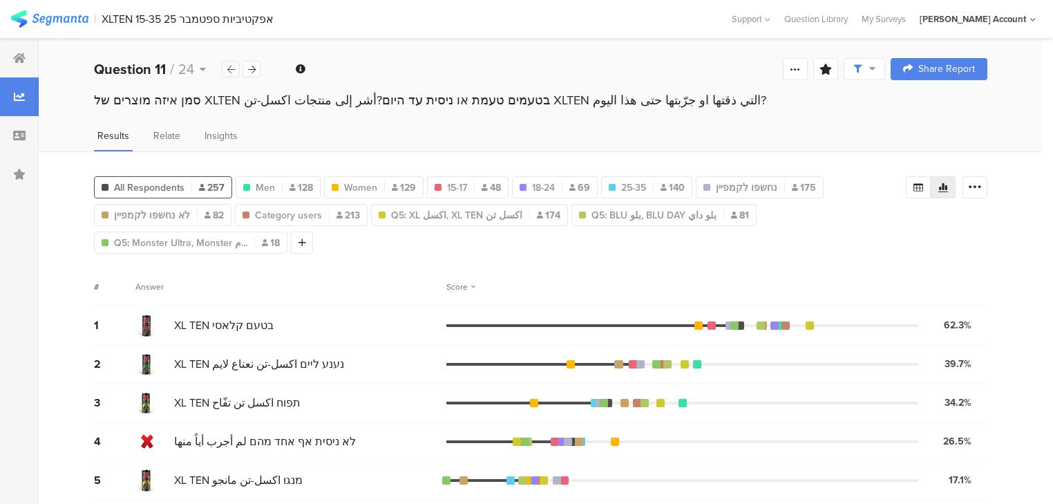
click at [233, 70] on icon at bounding box center [231, 69] width 8 height 9
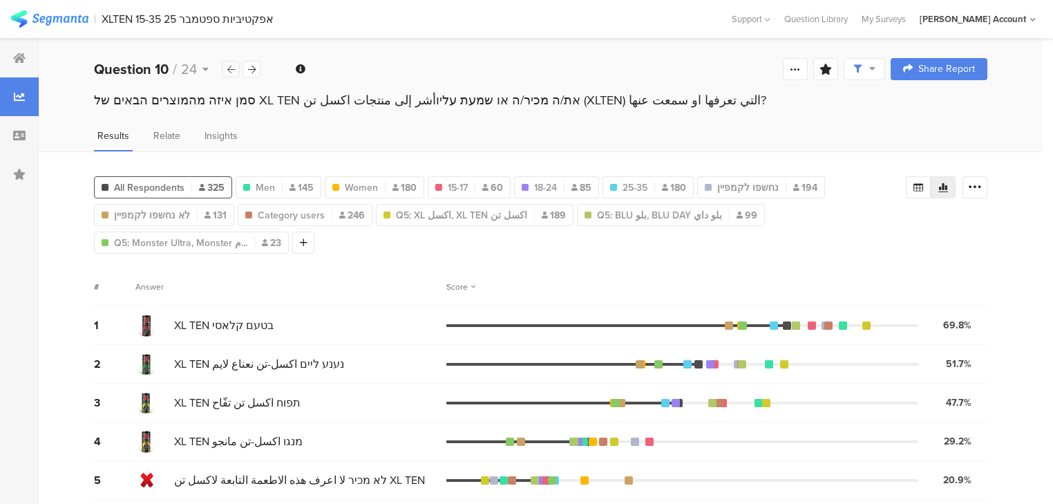
click at [233, 70] on icon at bounding box center [231, 69] width 8 height 9
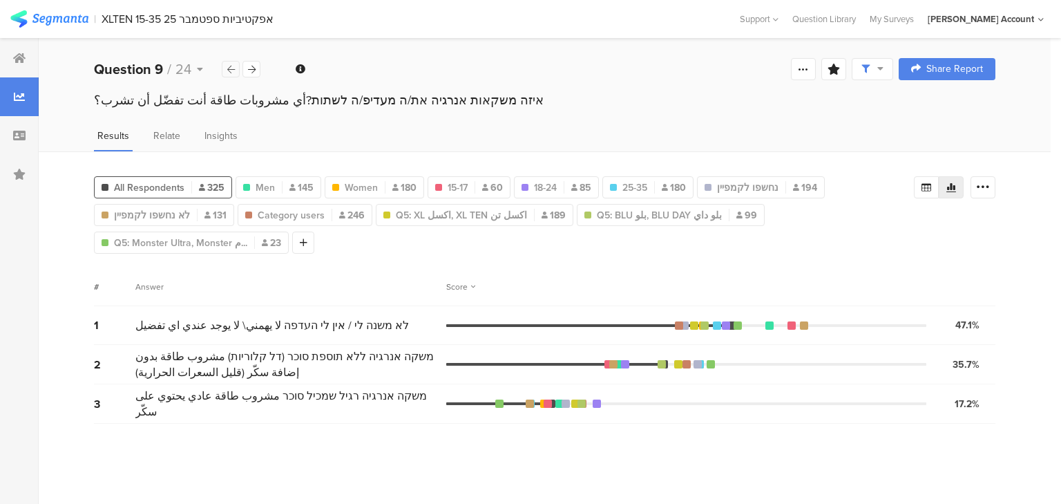
click at [234, 70] on icon at bounding box center [231, 69] width 8 height 9
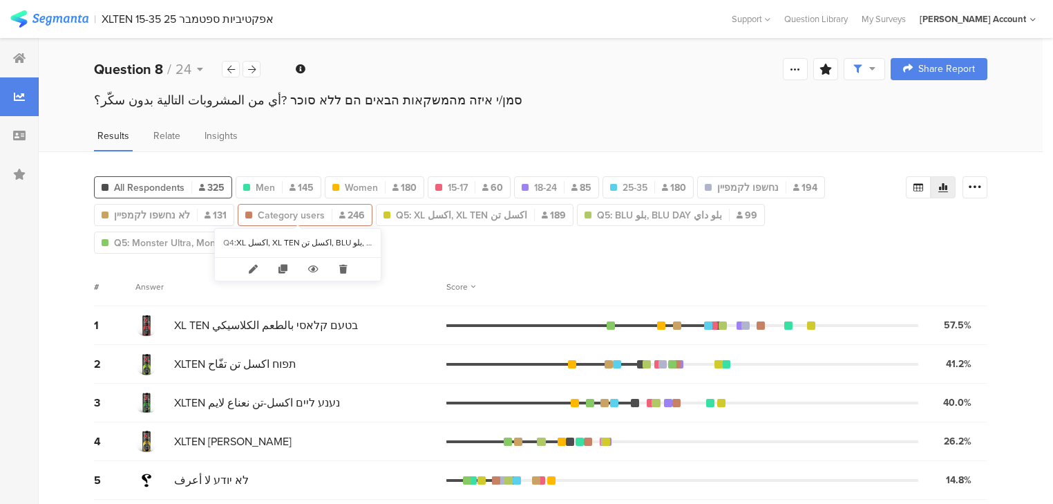
click at [280, 213] on span "Category users" at bounding box center [291, 215] width 67 height 15
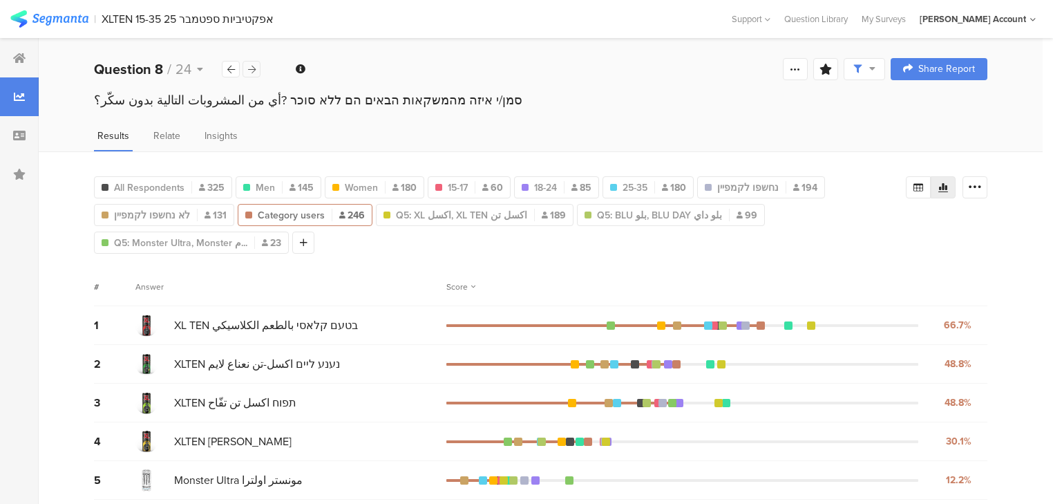
click at [251, 69] on icon at bounding box center [252, 69] width 8 height 9
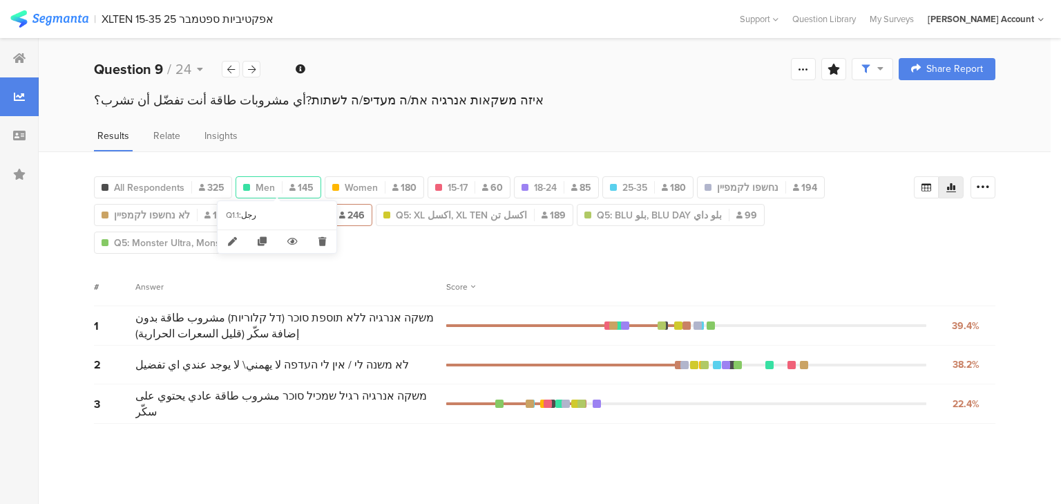
click at [292, 184] on icon at bounding box center [292, 187] width 6 height 7
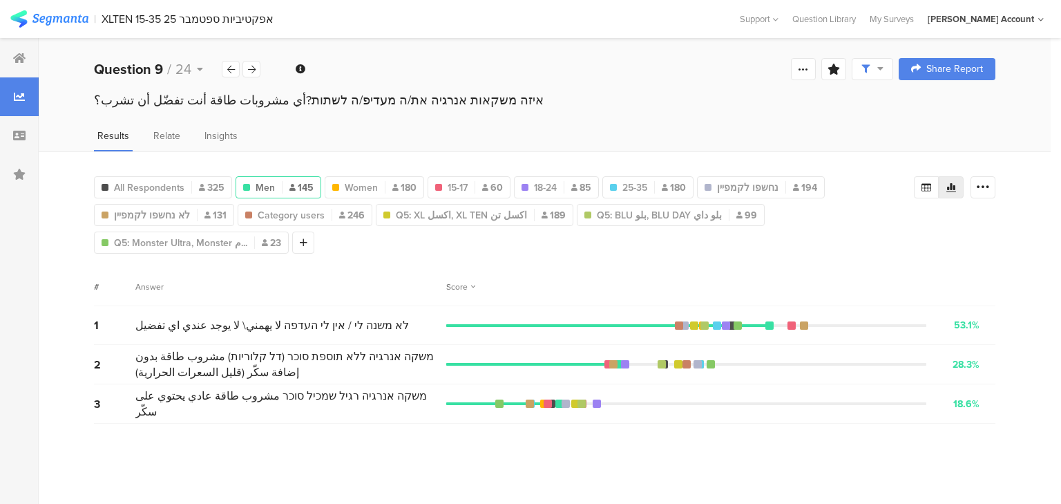
click at [292, 184] on icon at bounding box center [292, 187] width 6 height 7
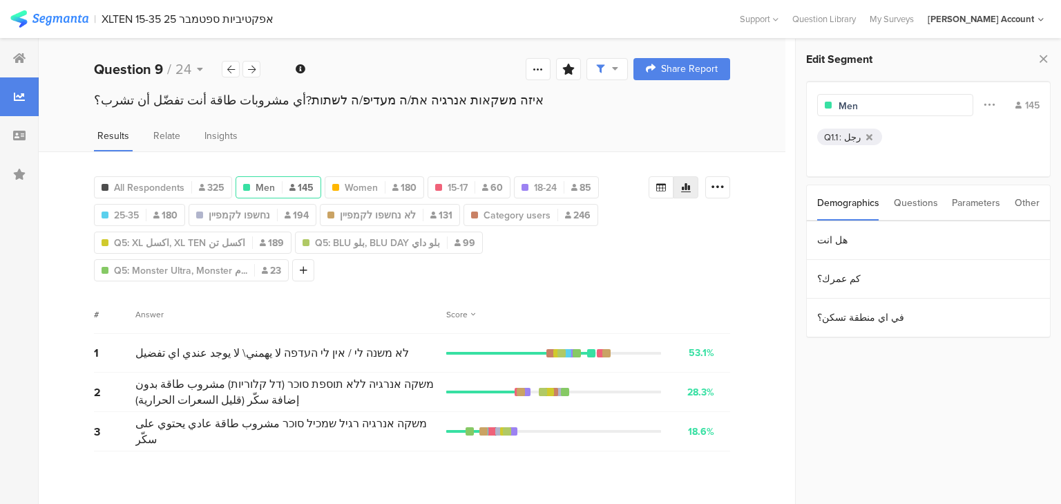
click at [292, 184] on icon at bounding box center [292, 187] width 6 height 7
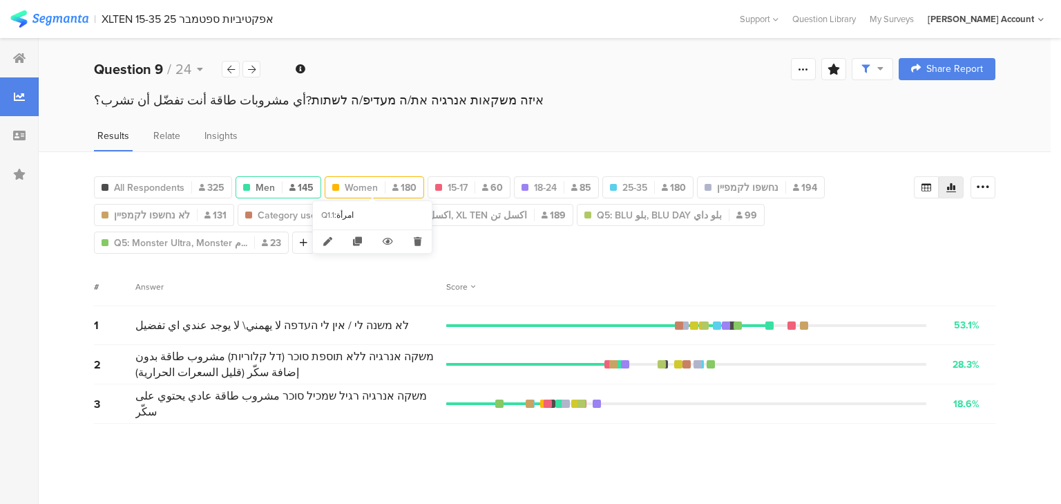
click at [365, 185] on span "Women" at bounding box center [361, 187] width 33 height 15
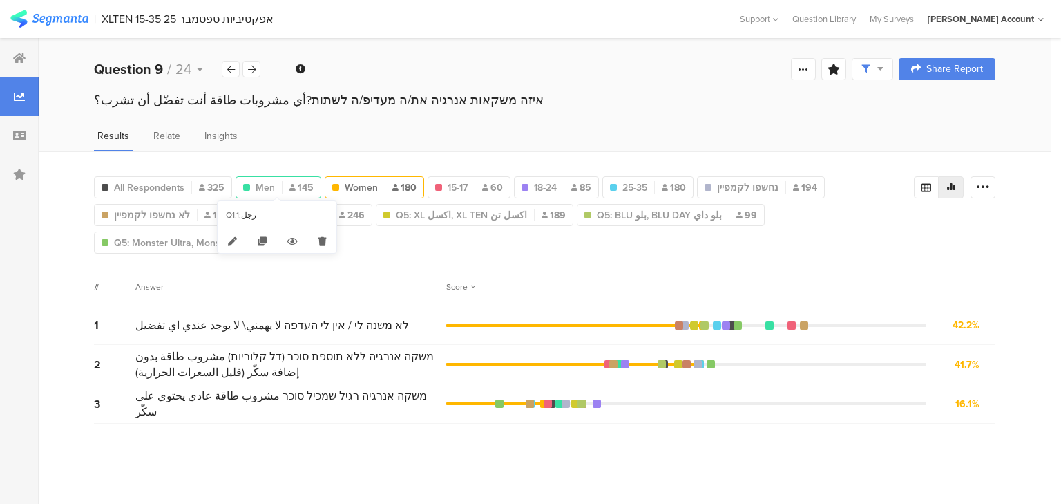
click at [259, 185] on span "Men" at bounding box center [265, 187] width 19 height 15
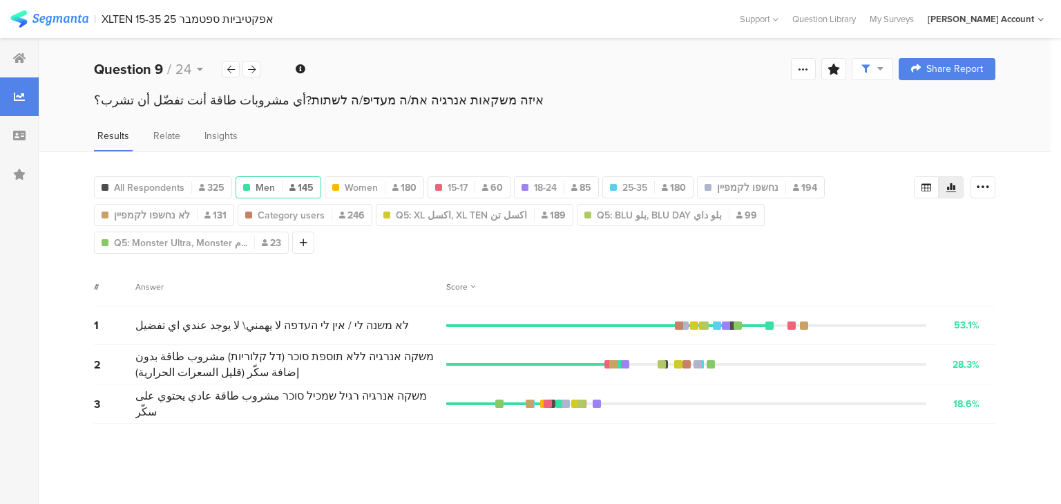
click at [259, 185] on span "Men" at bounding box center [265, 187] width 19 height 15
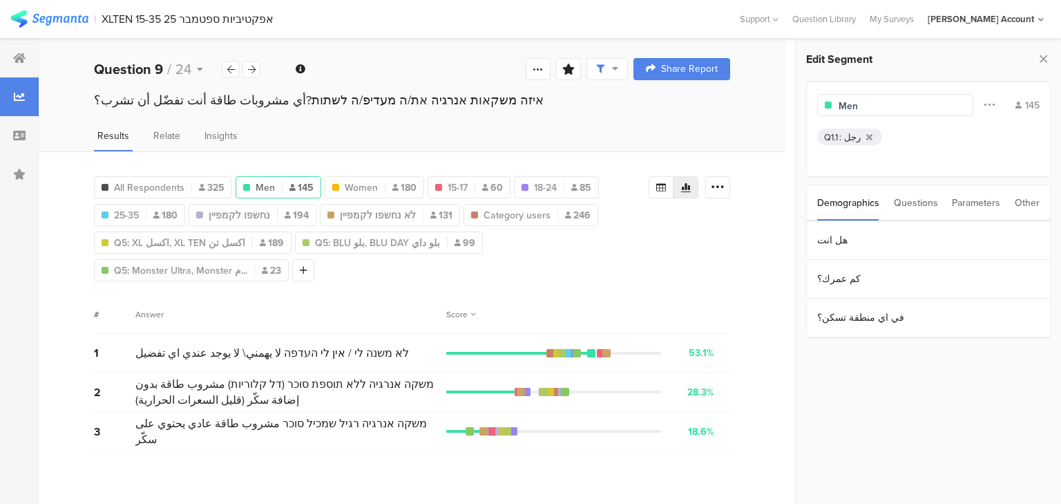
click at [916, 202] on div "Questions" at bounding box center [916, 202] width 44 height 35
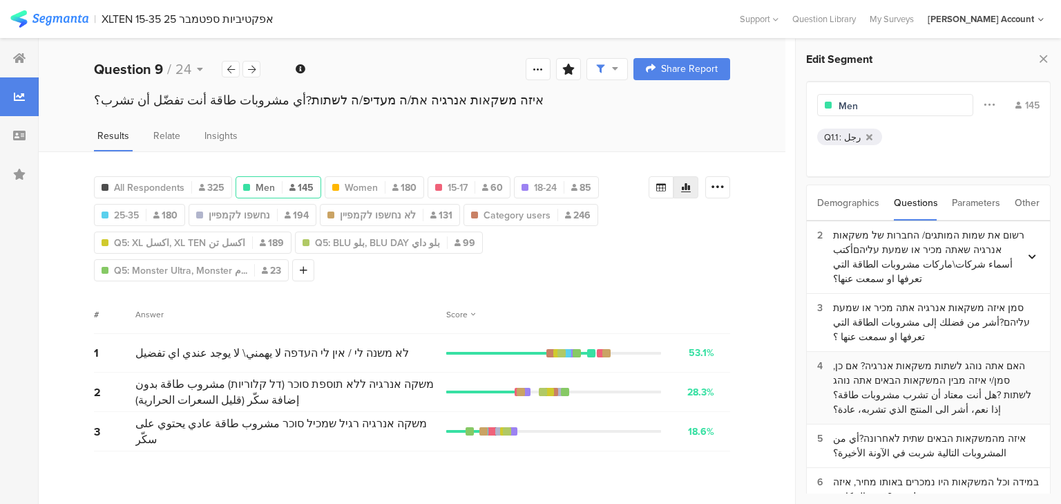
click at [915, 371] on div "האם אתה נוהג לשתות משקאות אנרגיה? אם כן, סמן/י איזה מבין המשקאות הבאים אתה נוהג…" at bounding box center [936, 388] width 207 height 58
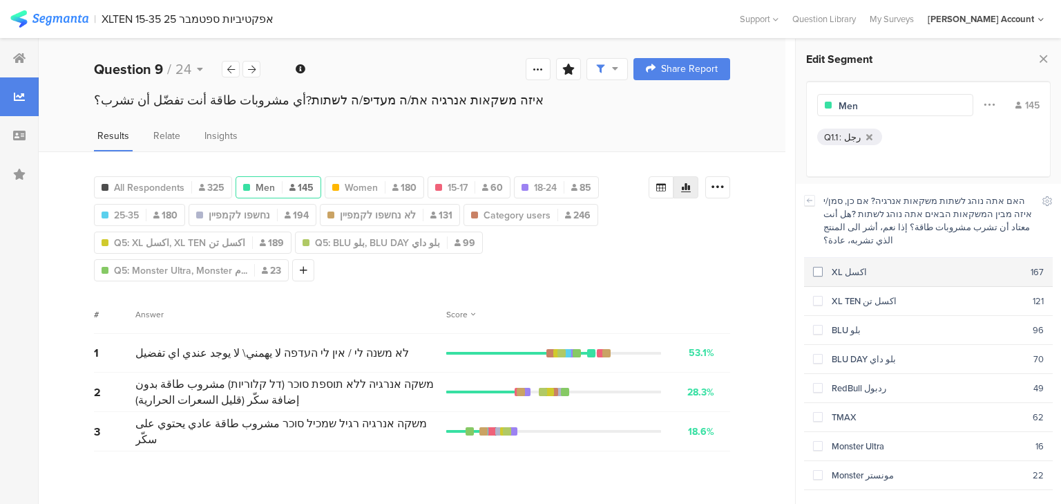
click at [847, 265] on div "XL اكسل" at bounding box center [927, 271] width 208 height 13
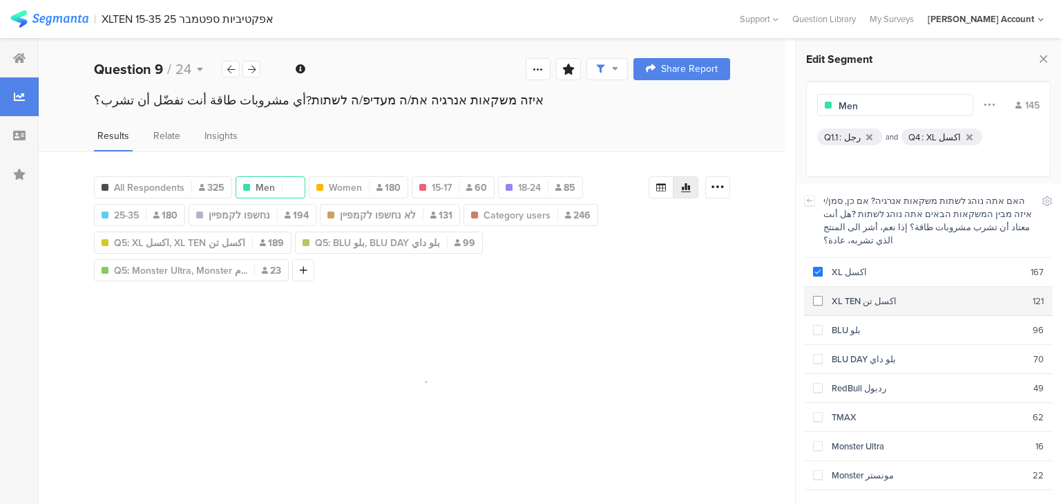
click at [849, 294] on div "XL TEN اكسل تن" at bounding box center [928, 300] width 210 height 13
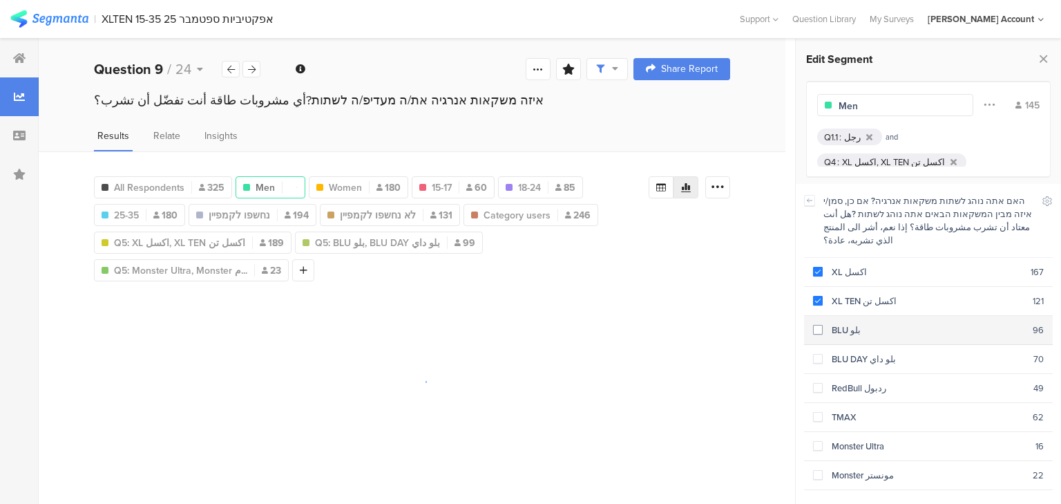
click at [848, 323] on div "BLU بلو" at bounding box center [928, 329] width 210 height 13
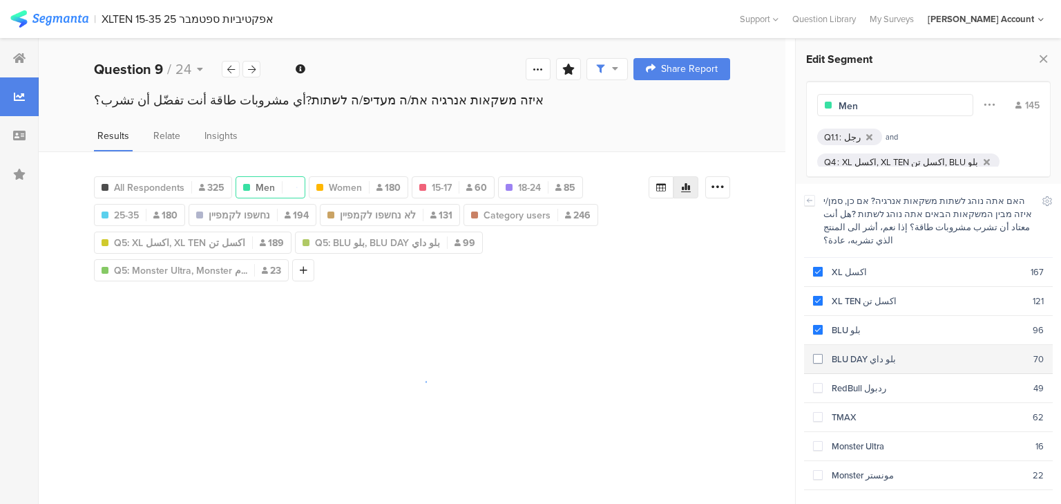
click at [855, 352] on div "BLU DAY بلو داي" at bounding box center [928, 358] width 211 height 13
click at [865, 381] on div "RedBull ردبول" at bounding box center [928, 387] width 211 height 13
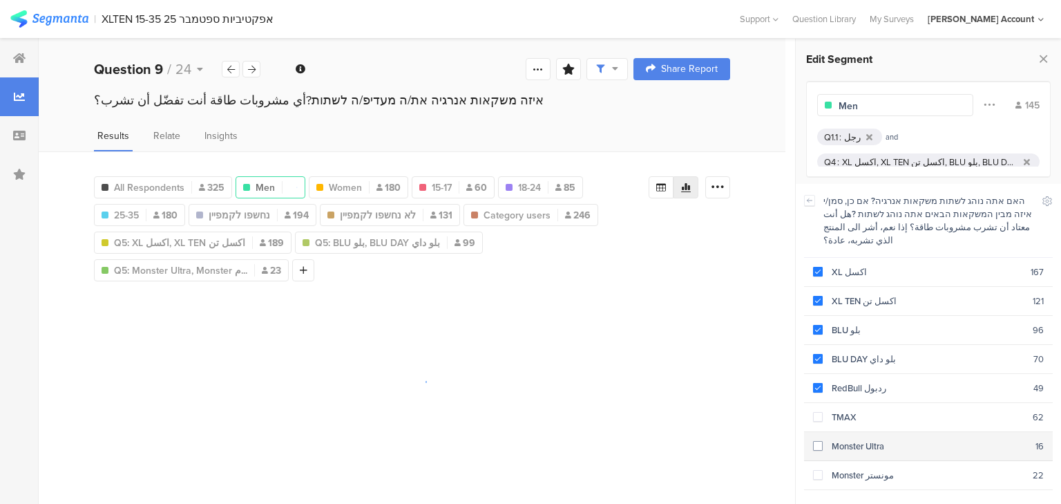
drag, startPoint x: 867, startPoint y: 392, endPoint x: 858, endPoint y: 439, distance: 47.8
click at [866, 410] on div "TMAX" at bounding box center [928, 416] width 210 height 13
click at [863, 435] on section "Monster Ultra 16" at bounding box center [928, 446] width 249 height 29
click at [861, 468] on div "Monster مونستر" at bounding box center [928, 474] width 210 height 13
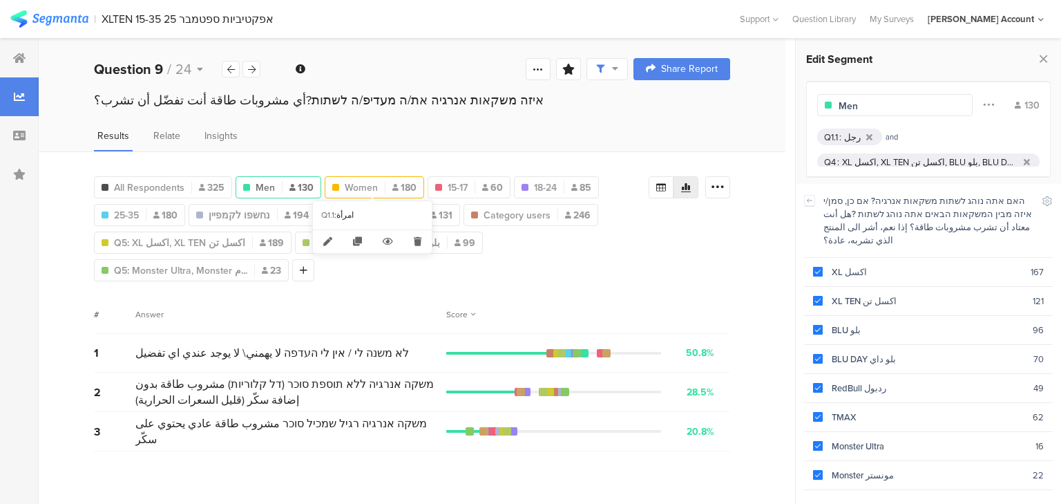
click at [365, 181] on span "Women" at bounding box center [361, 187] width 33 height 15
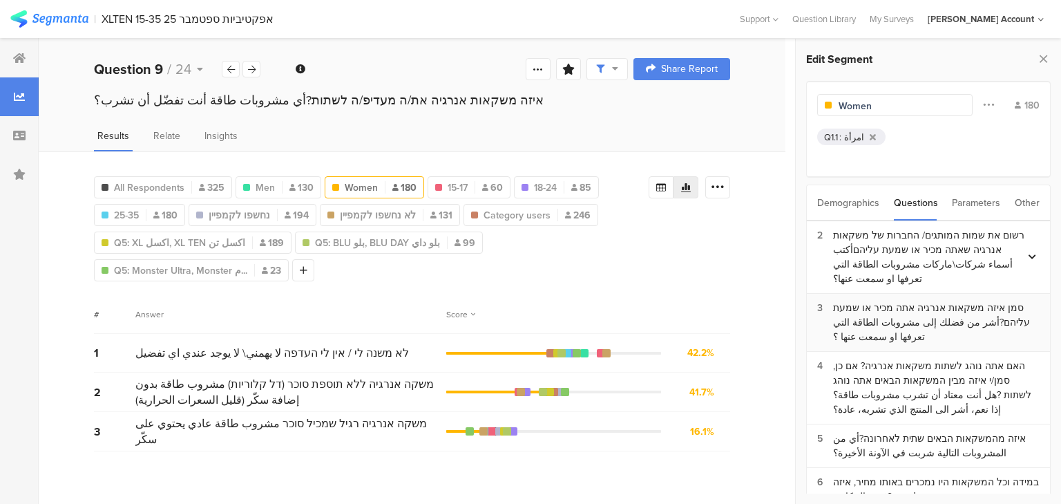
click at [879, 318] on div "סמן איזה משקאות אנרגיה אתה מכיר או שמעת עליהם?أشر من فضلك إلى مشروبات الطاقة ال…" at bounding box center [936, 323] width 207 height 44
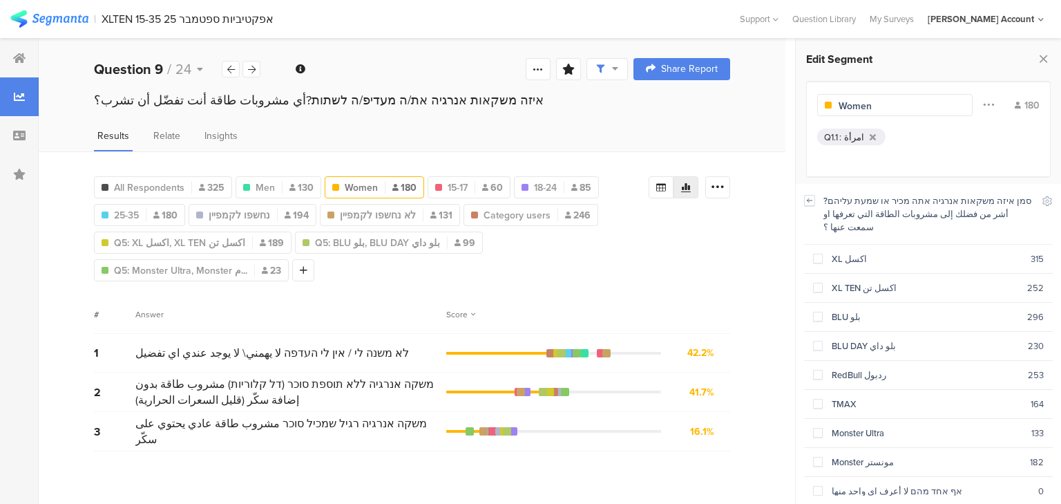
click at [811, 202] on icon at bounding box center [810, 200] width 10 height 11
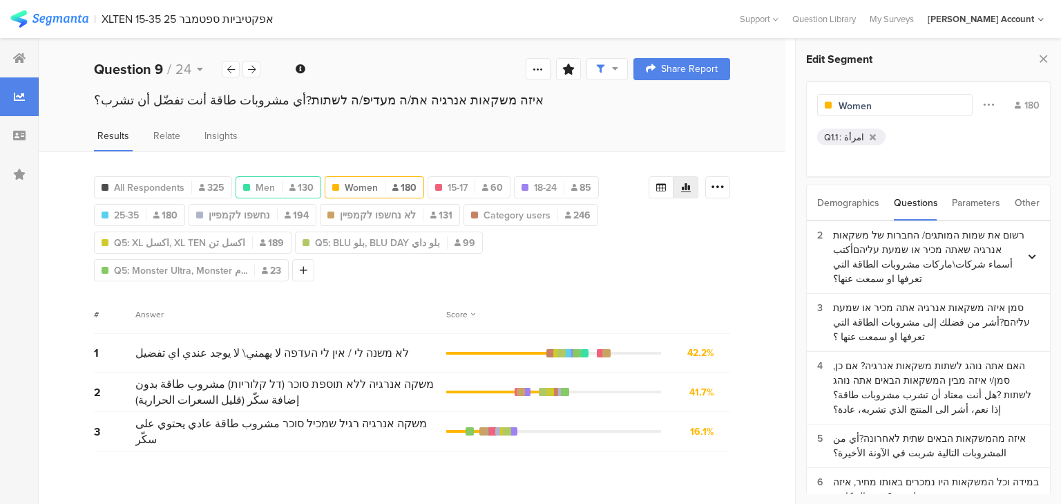
click at [263, 180] on span "Men" at bounding box center [265, 187] width 19 height 15
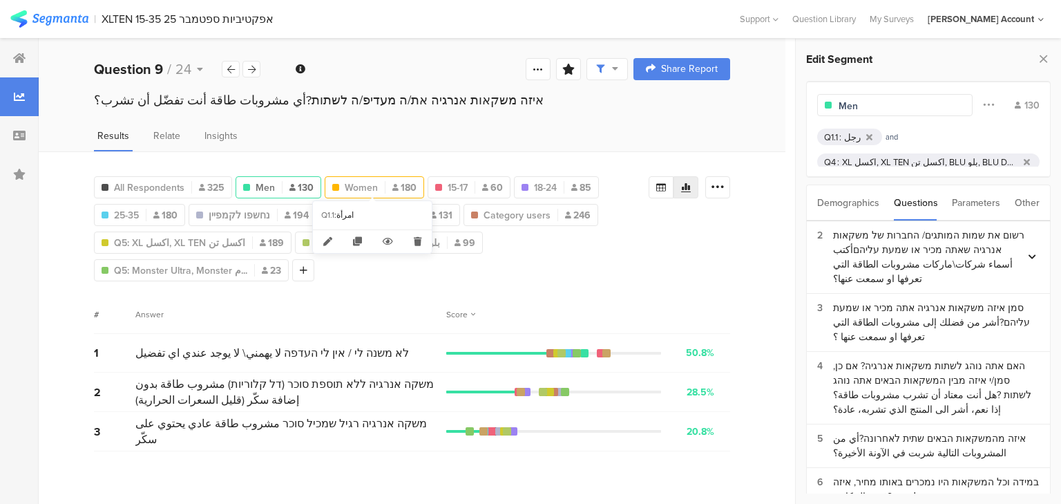
click at [377, 188] on div "Women 180" at bounding box center [374, 187] width 98 height 15
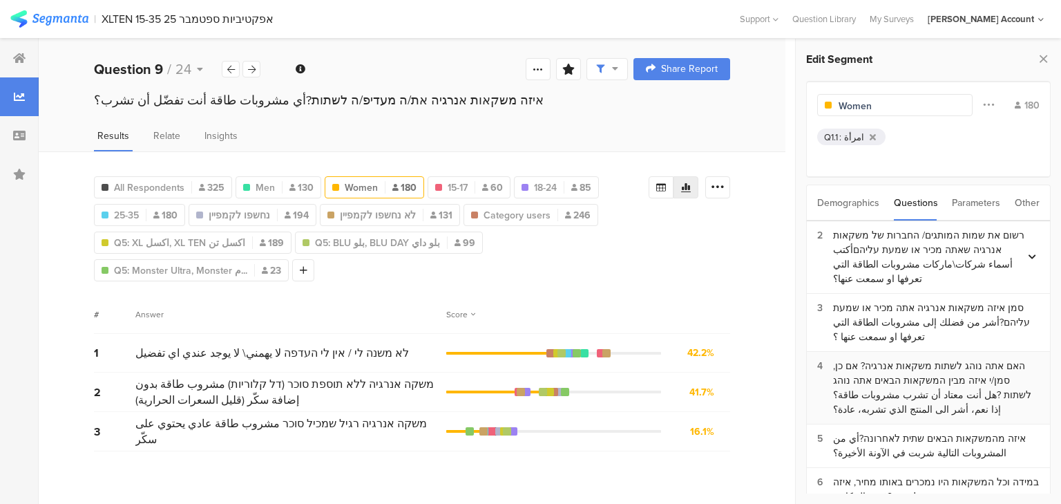
click at [928, 378] on div "האם אתה נוהג לשתות משקאות אנרגיה? אם כן, סמן/י איזה מבין המשקאות הבאים אתה נוהג…" at bounding box center [936, 388] width 207 height 58
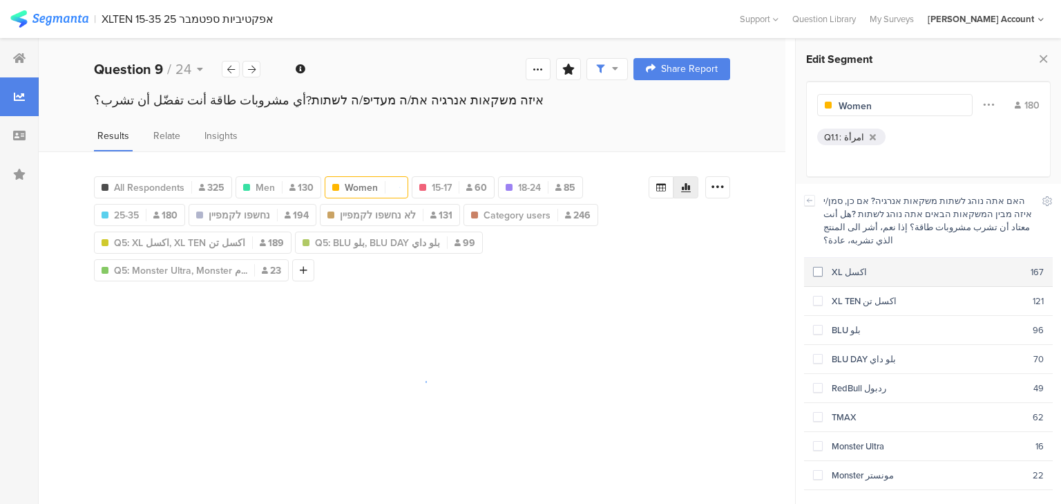
click at [836, 265] on div "XL اكسل" at bounding box center [927, 271] width 208 height 13
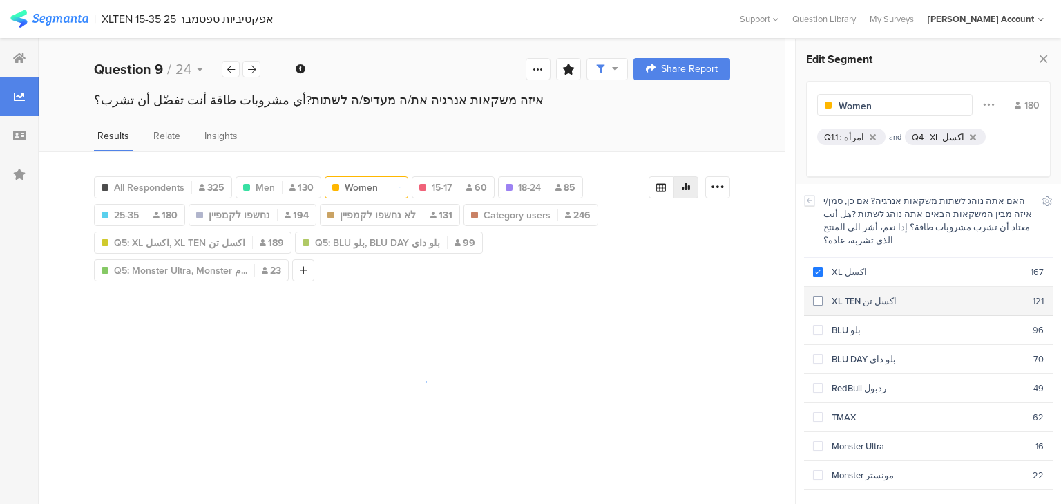
drag, startPoint x: 843, startPoint y: 288, endPoint x: 848, endPoint y: 321, distance: 33.5
click at [843, 294] on div "XL TEN اكسل تن" at bounding box center [928, 300] width 210 height 13
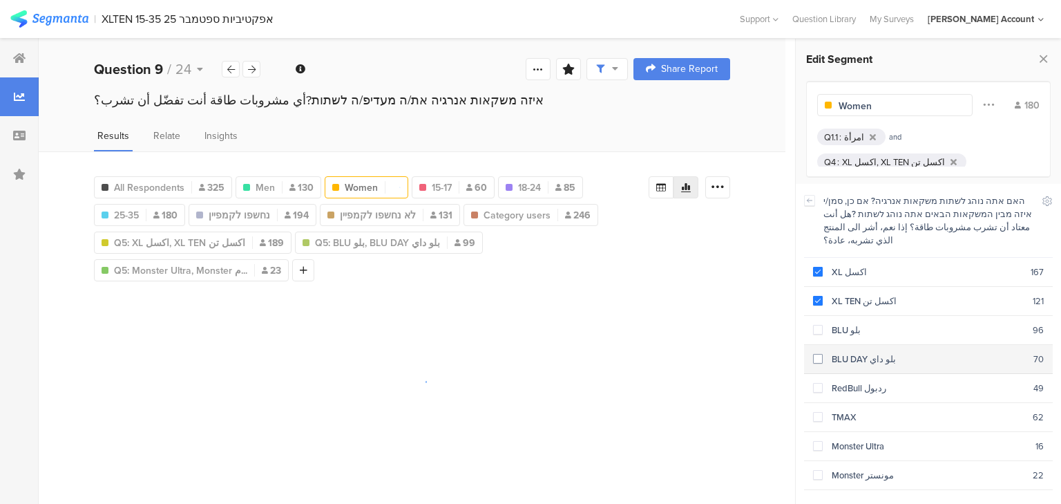
drag, startPoint x: 848, startPoint y: 322, endPoint x: 855, endPoint y: 345, distance: 24.5
click at [848, 324] on section "BLU بلو 96" at bounding box center [928, 330] width 249 height 29
click at [859, 351] on section "BLU DAY بلو داي 70" at bounding box center [928, 359] width 249 height 29
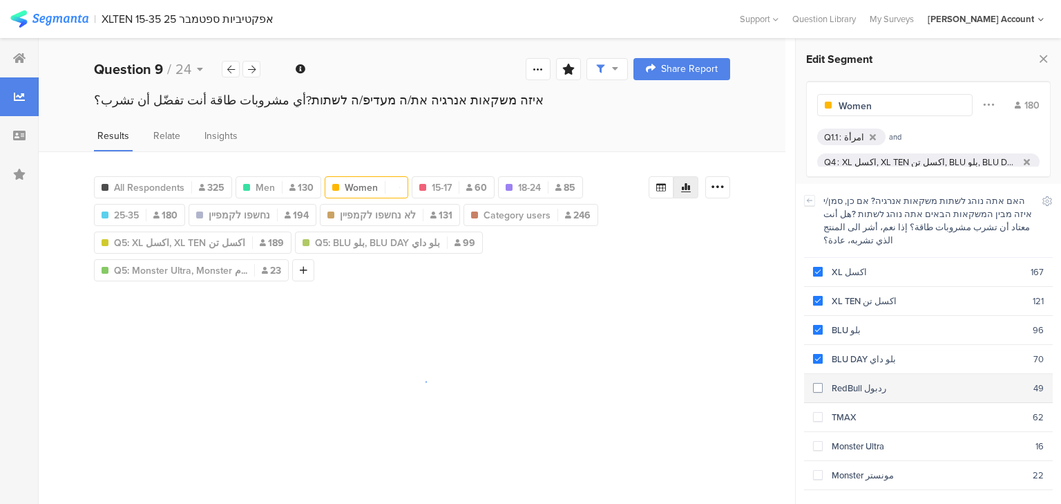
click at [852, 374] on section "RedBull ردبول 49" at bounding box center [928, 388] width 249 height 29
drag, startPoint x: 852, startPoint y: 392, endPoint x: 851, endPoint y: 410, distance: 18.0
click at [852, 410] on div "TMAX" at bounding box center [928, 416] width 210 height 13
drag, startPoint x: 855, startPoint y: 419, endPoint x: 868, endPoint y: 443, distance: 26.6
click at [854, 432] on section "Monster Ultra 16" at bounding box center [928, 446] width 249 height 29
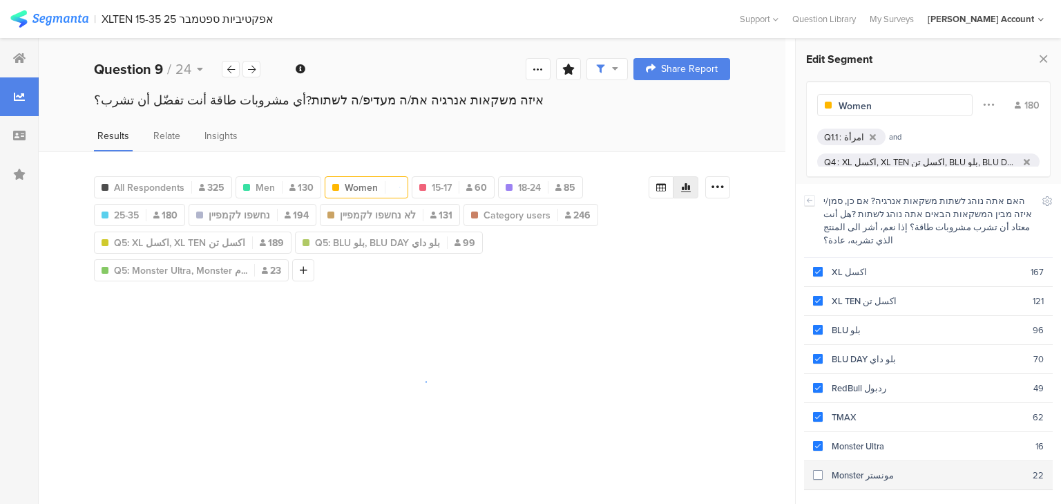
click at [870, 468] on div "Monster مونستر" at bounding box center [928, 474] width 210 height 13
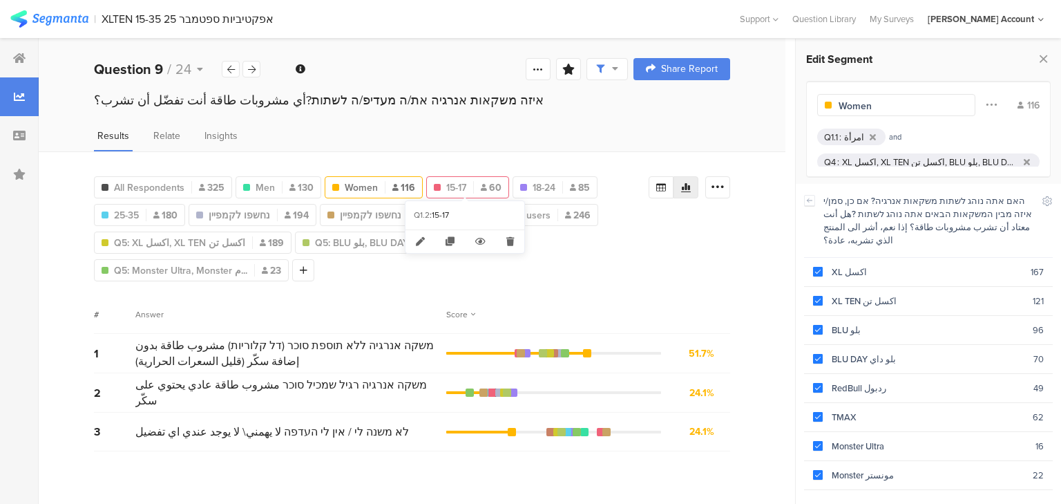
click at [470, 182] on div "15-17 60" at bounding box center [468, 187] width 82 height 15
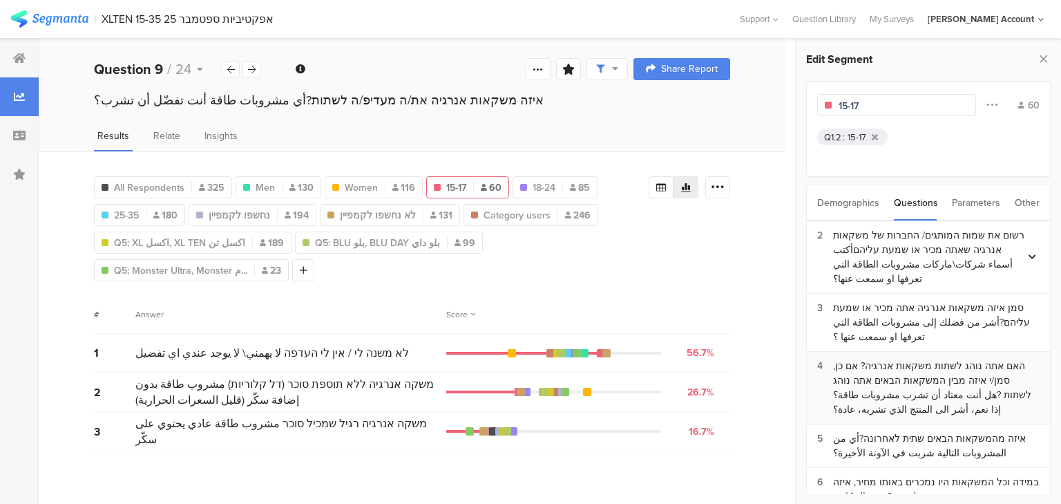
click at [864, 377] on div "האם אתה נוהג לשתות משקאות אנרגיה? אם כן, סמן/י איזה מבין המשקאות הבאים אתה נוהג…" at bounding box center [936, 388] width 207 height 58
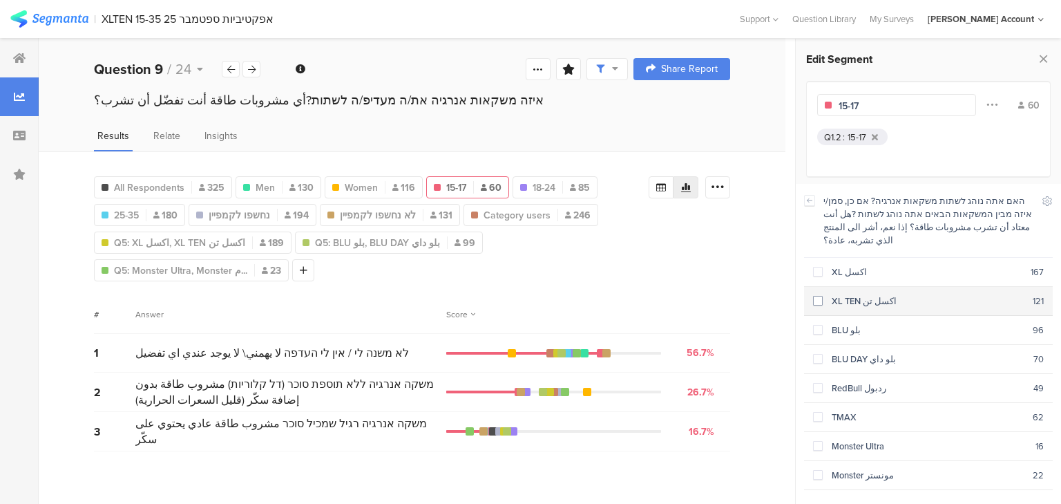
drag, startPoint x: 842, startPoint y: 263, endPoint x: 839, endPoint y: 285, distance: 21.7
click at [841, 265] on div "XL اكسل" at bounding box center [927, 271] width 208 height 13
drag, startPoint x: 840, startPoint y: 291, endPoint x: 837, endPoint y: 301, distance: 10.1
click at [840, 293] on section "XL TEN اكسل تن 121" at bounding box center [928, 301] width 249 height 29
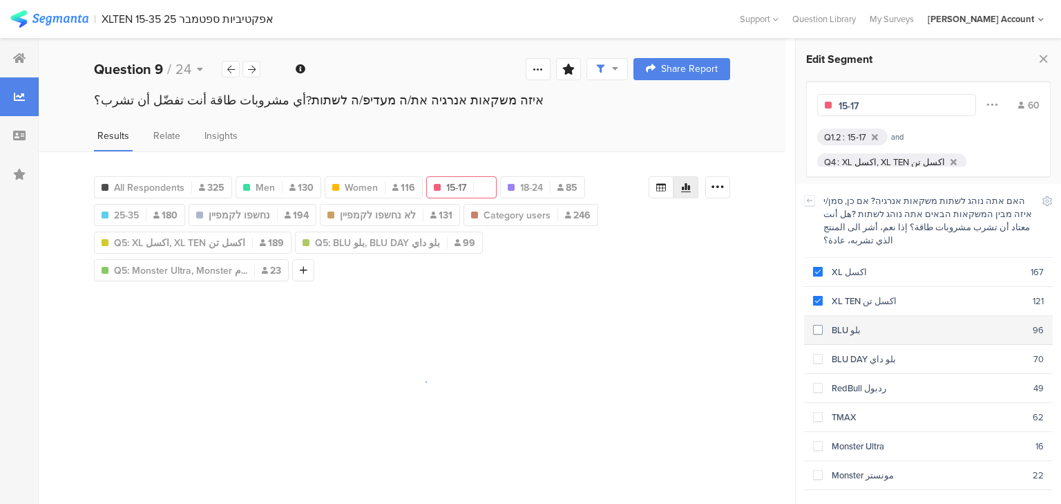
click at [837, 326] on section "BLU بلو 96" at bounding box center [928, 330] width 249 height 29
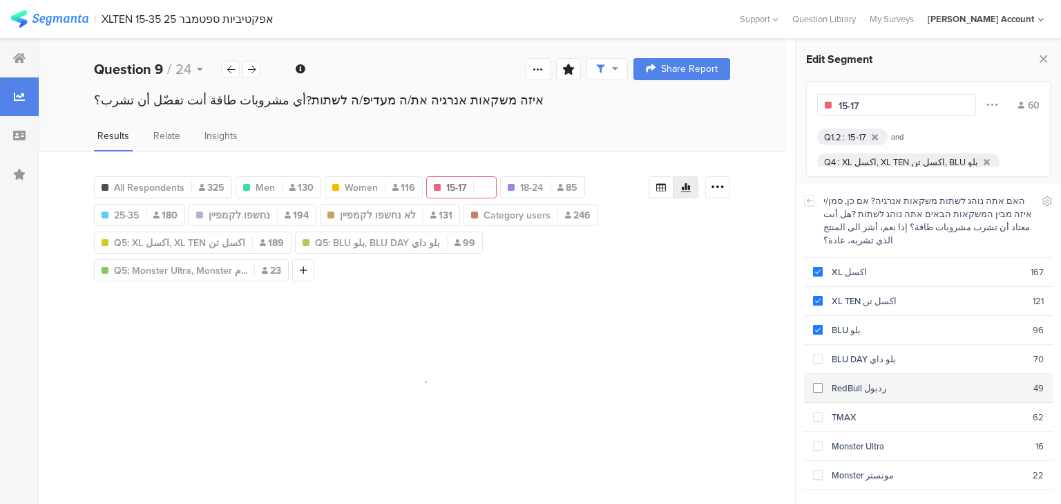
drag, startPoint x: 843, startPoint y: 348, endPoint x: 843, endPoint y: 368, distance: 19.3
click at [843, 352] on div "BLU DAY بلو داي" at bounding box center [928, 358] width 211 height 13
click at [845, 381] on div "RedBull ردبول" at bounding box center [928, 387] width 211 height 13
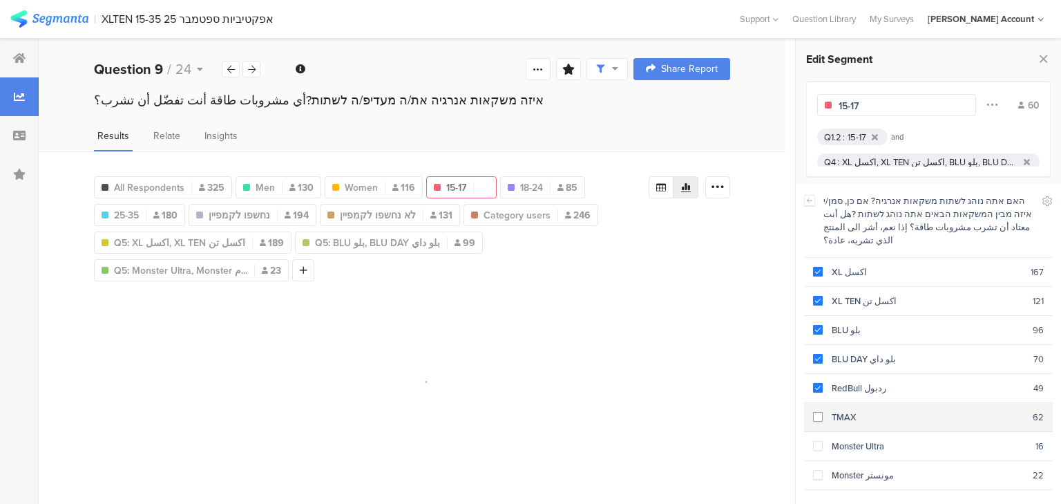
click at [849, 410] on div "TMAX" at bounding box center [928, 416] width 210 height 13
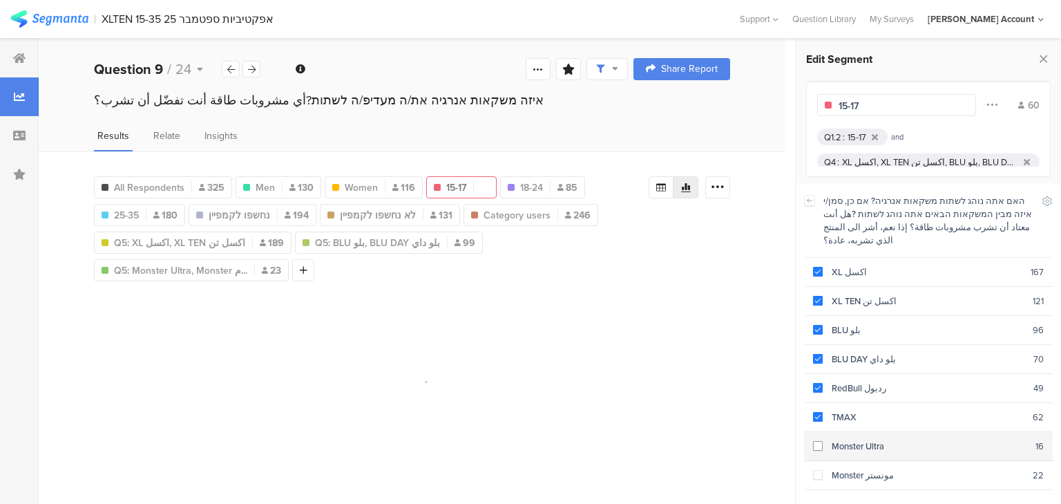
click at [848, 439] on div "Monster Ultra" at bounding box center [929, 445] width 213 height 13
click at [846, 468] on div "Monster مونستر" at bounding box center [928, 474] width 210 height 13
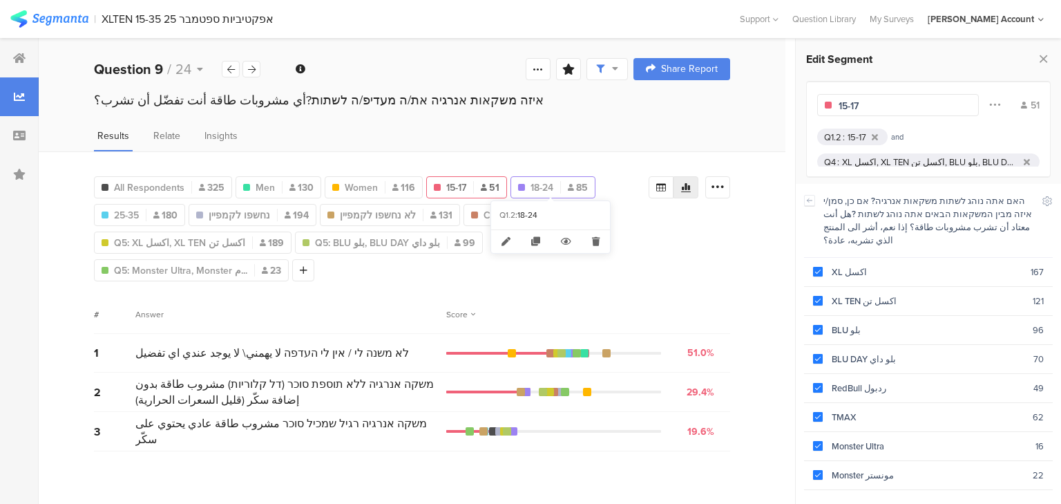
click at [537, 185] on span "18-24" at bounding box center [542, 187] width 23 height 15
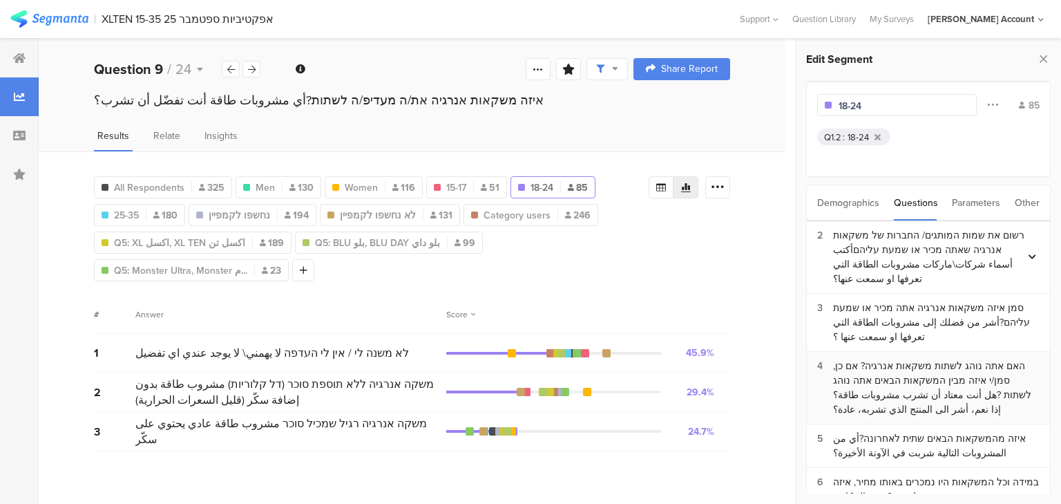
click at [876, 386] on div "האם אתה נוהג לשתות משקאות אנרגיה? אם כן, סמן/י איזה מבין המשקאות הבאים אתה נוהג…" at bounding box center [936, 388] width 207 height 58
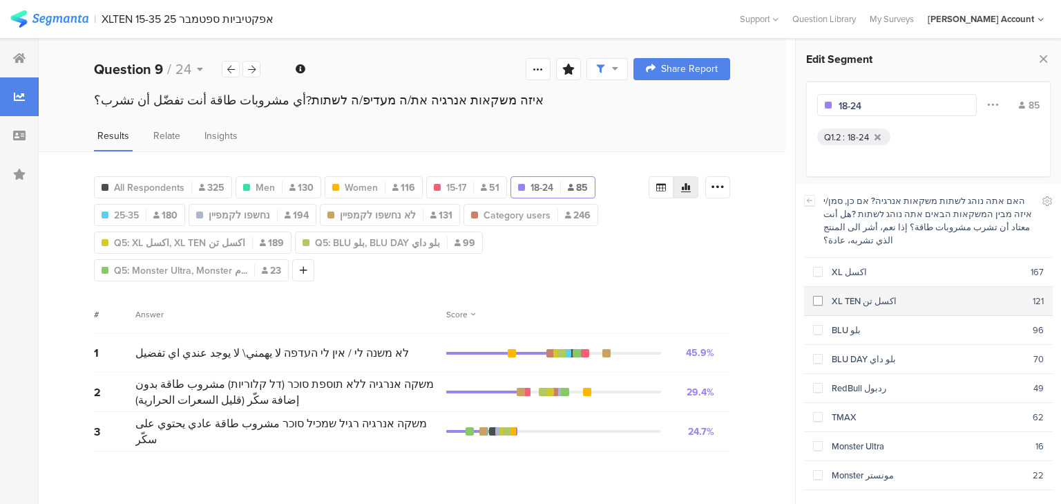
drag, startPoint x: 853, startPoint y: 265, endPoint x: 848, endPoint y: 280, distance: 15.9
click at [850, 267] on section "XL اكسل 167" at bounding box center [928, 272] width 249 height 29
click at [851, 294] on div "XL TEN اكسل تن" at bounding box center [928, 300] width 210 height 13
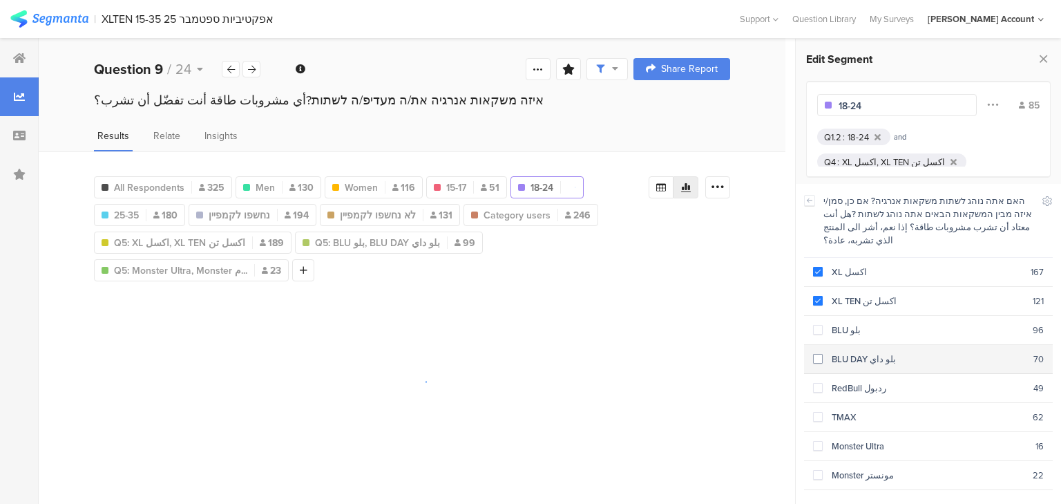
drag, startPoint x: 851, startPoint y: 321, endPoint x: 844, endPoint y: 331, distance: 11.9
click at [850, 323] on section "BLU بلو 96" at bounding box center [928, 330] width 249 height 29
click at [843, 352] on div "BLU DAY بلو داي" at bounding box center [928, 358] width 211 height 13
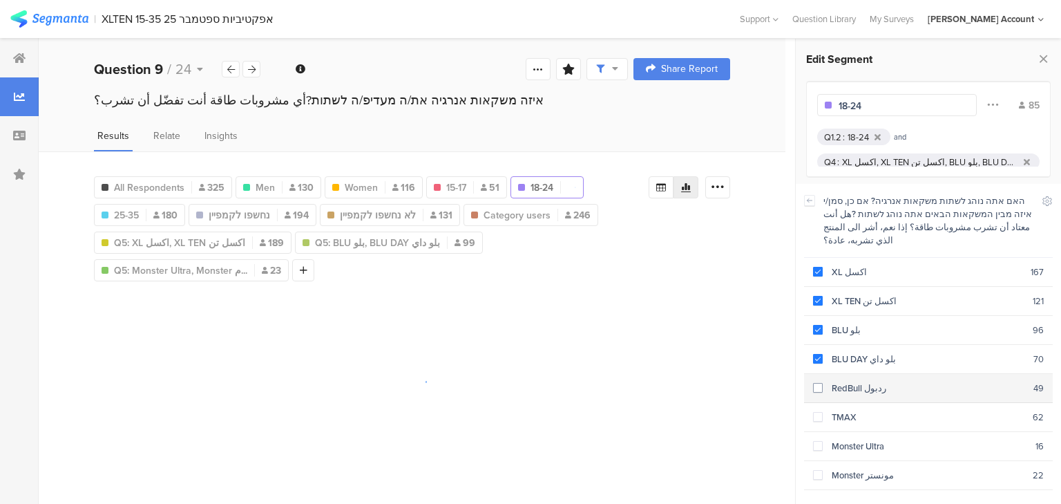
drag, startPoint x: 846, startPoint y: 370, endPoint x: 850, endPoint y: 393, distance: 24.0
click at [846, 381] on div "RedBull ردبول" at bounding box center [928, 387] width 211 height 13
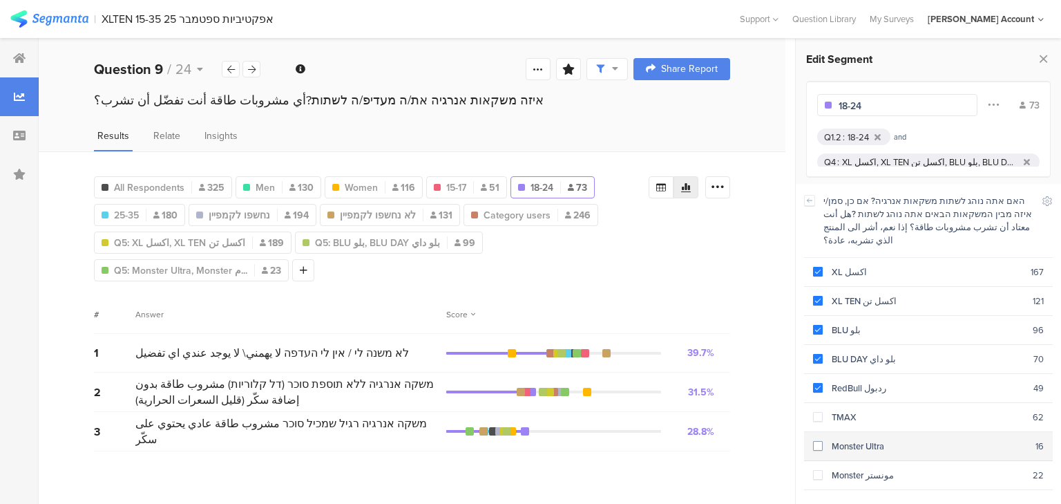
drag, startPoint x: 851, startPoint y: 408, endPoint x: 849, endPoint y: 423, distance: 14.7
click at [851, 408] on section "TMAX 62" at bounding box center [928, 417] width 249 height 29
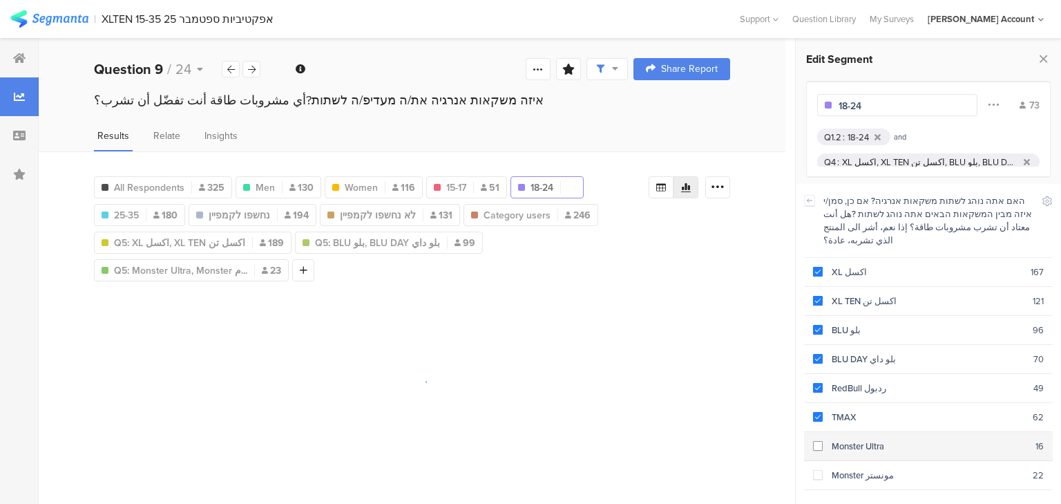
click at [854, 439] on div "Monster Ultra" at bounding box center [929, 445] width 213 height 13
click at [853, 468] on div "Monster مونستر" at bounding box center [928, 474] width 210 height 13
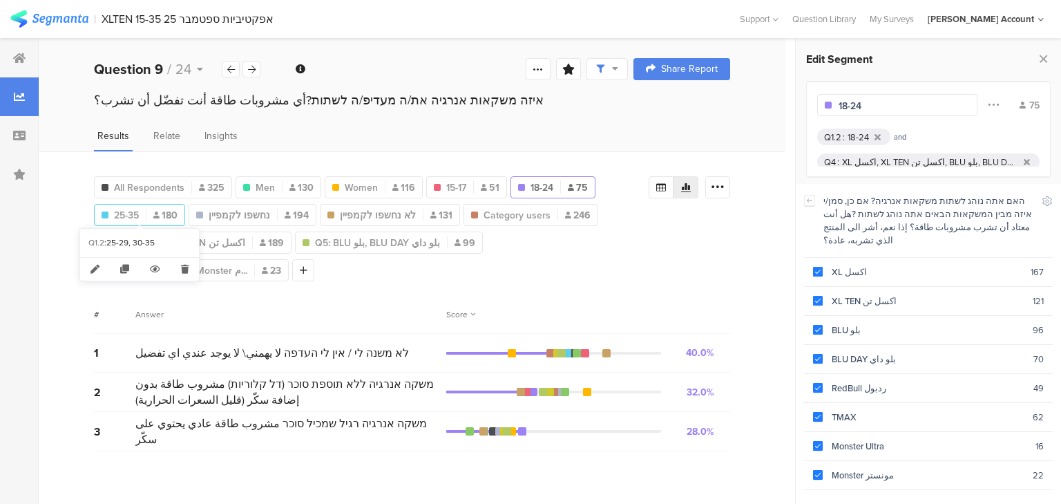
click at [133, 218] on span "25-35" at bounding box center [126, 215] width 25 height 15
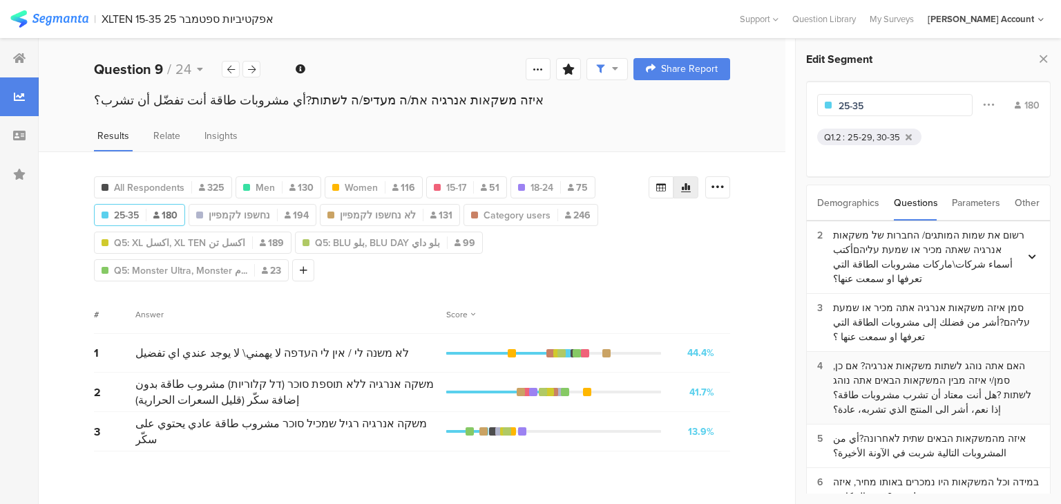
click at [861, 377] on div "האם אתה נוהג לשתות משקאות אנרגיה? אם כן, סמן/י איזה מבין המשקאות הבאים אתה נוהג…" at bounding box center [936, 388] width 207 height 58
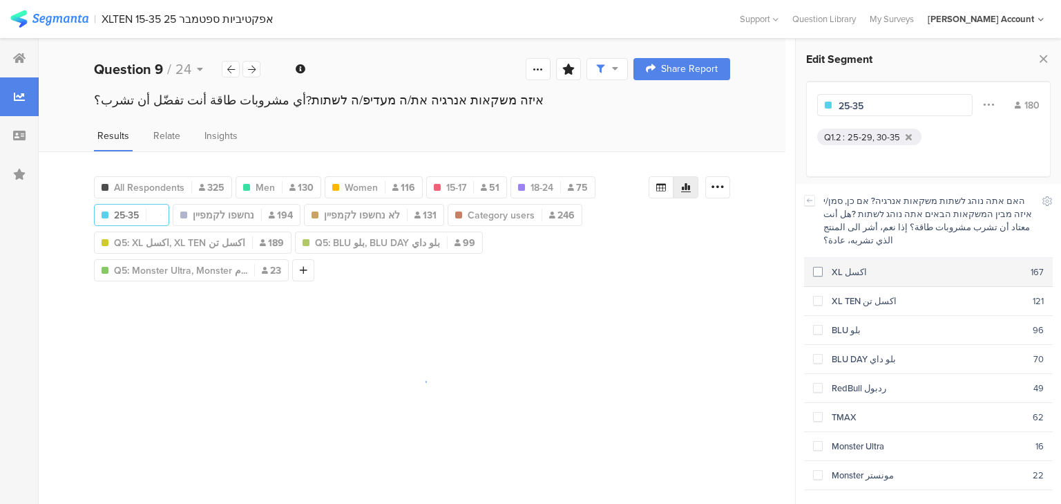
drag, startPoint x: 841, startPoint y: 255, endPoint x: 841, endPoint y: 271, distance: 15.9
click at [840, 265] on div "XL اكسل" at bounding box center [927, 271] width 208 height 13
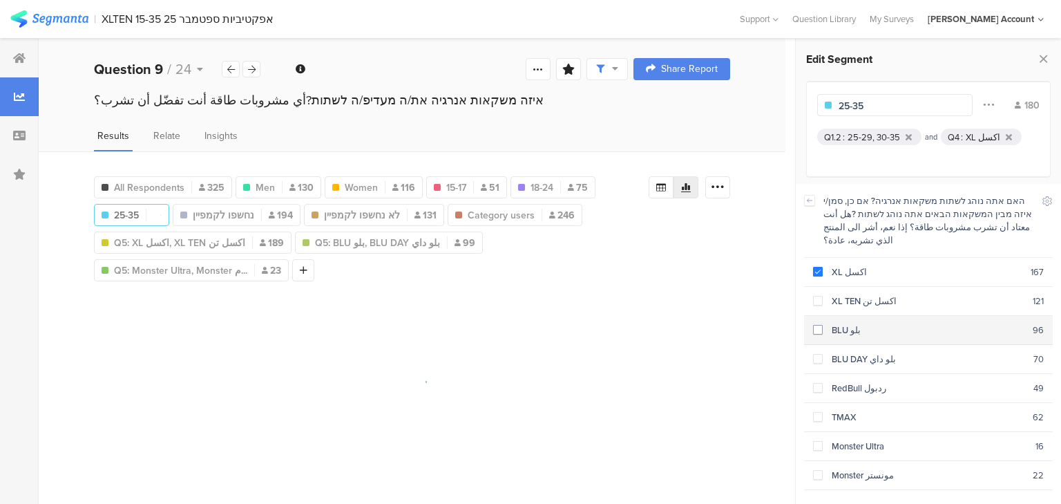
drag, startPoint x: 846, startPoint y: 286, endPoint x: 841, endPoint y: 315, distance: 29.3
click at [846, 294] on div "XL TEN اكسل تن" at bounding box center [928, 300] width 210 height 13
click at [840, 323] on div "BLU بلو" at bounding box center [928, 329] width 210 height 13
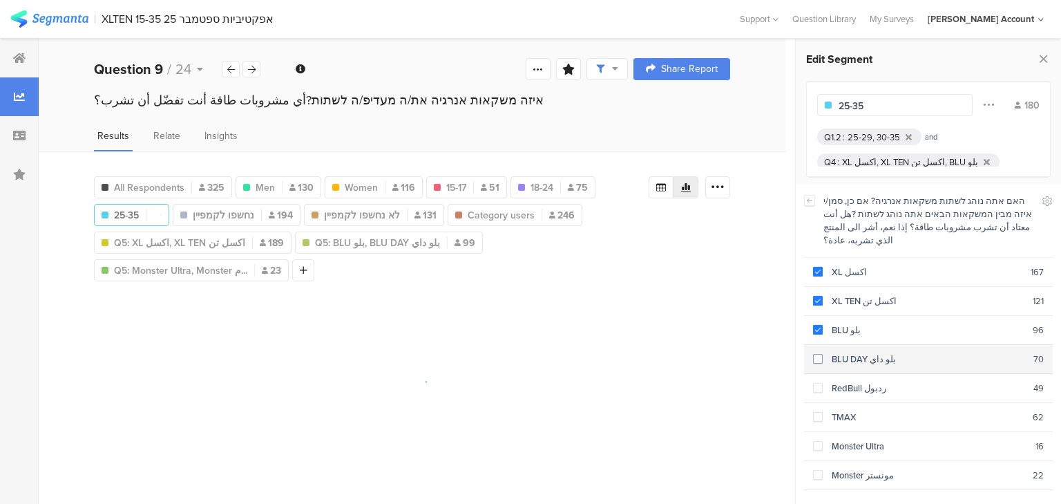
click at [839, 352] on div "BLU DAY بلو داي" at bounding box center [928, 358] width 211 height 13
click at [843, 381] on div "RedBull ردبول" at bounding box center [928, 387] width 211 height 13
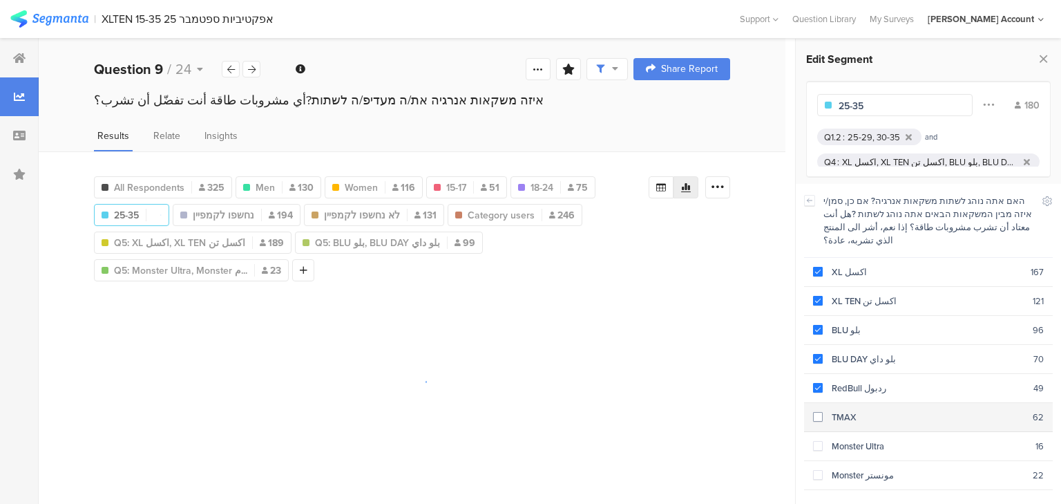
click at [846, 410] on div "TMAX" at bounding box center [928, 416] width 210 height 13
drag, startPoint x: 859, startPoint y: 426, endPoint x: 848, endPoint y: 494, distance: 68.5
click at [857, 439] on div "Monster Ultra" at bounding box center [929, 445] width 213 height 13
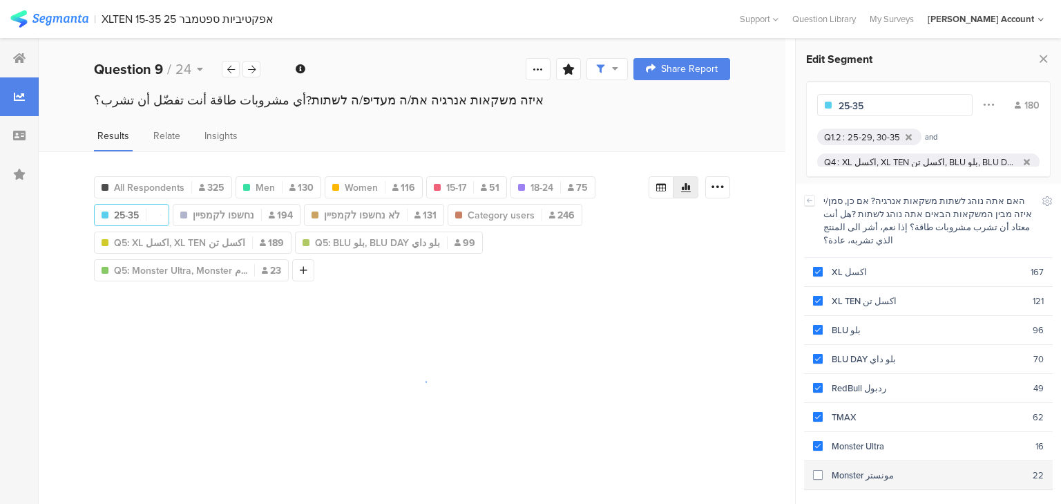
click at [845, 461] on section "Monster مونستر 22" at bounding box center [928, 475] width 249 height 29
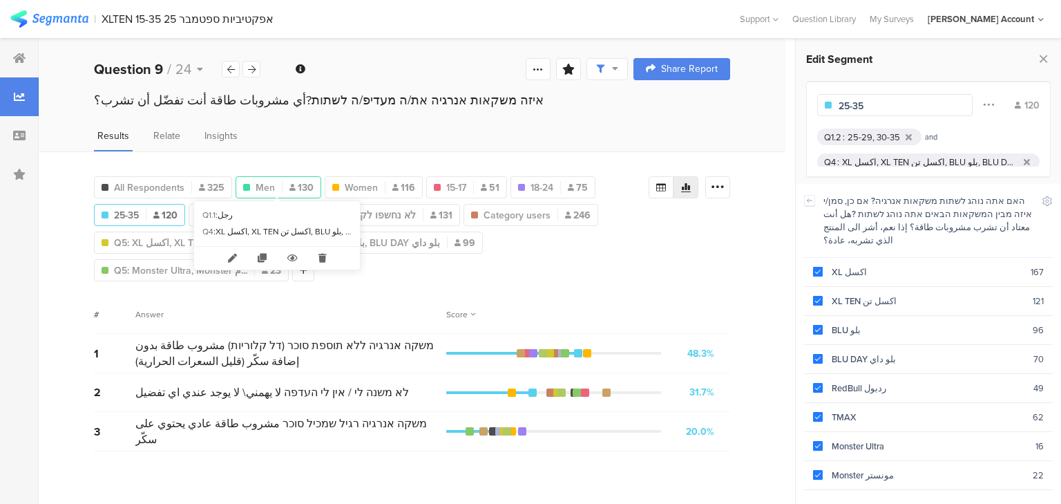
click at [266, 184] on span "Men" at bounding box center [265, 187] width 19 height 15
type input "Men"
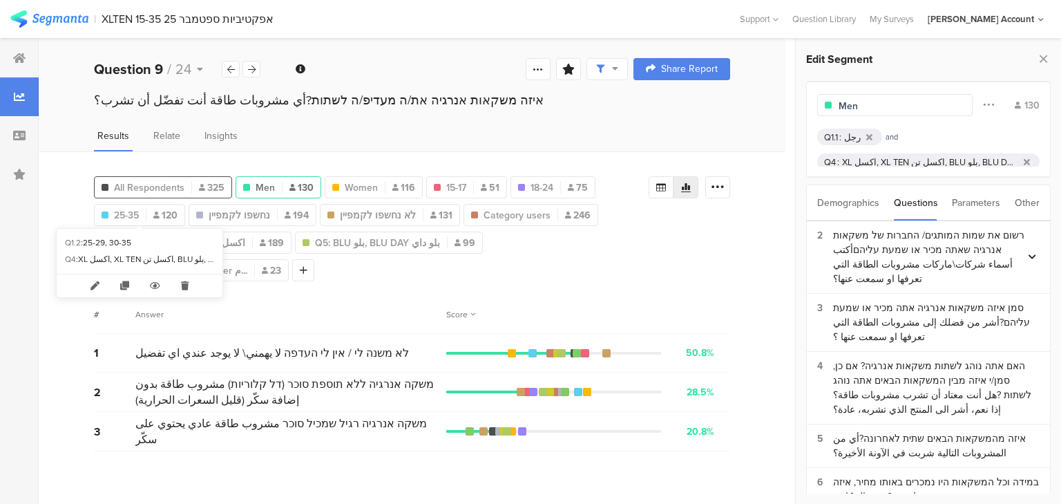
click at [158, 184] on span "All Respondents" at bounding box center [149, 187] width 70 height 15
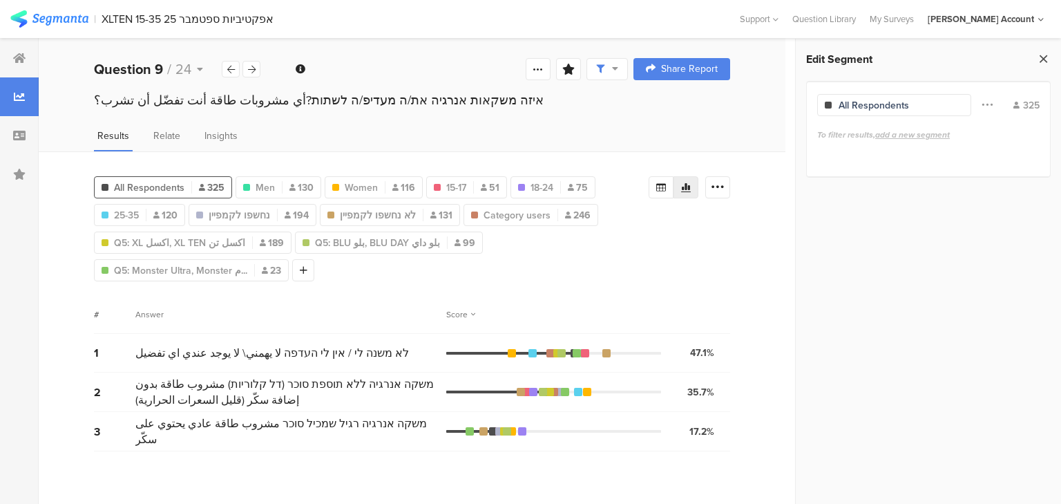
click at [1040, 59] on icon at bounding box center [1043, 58] width 15 height 19
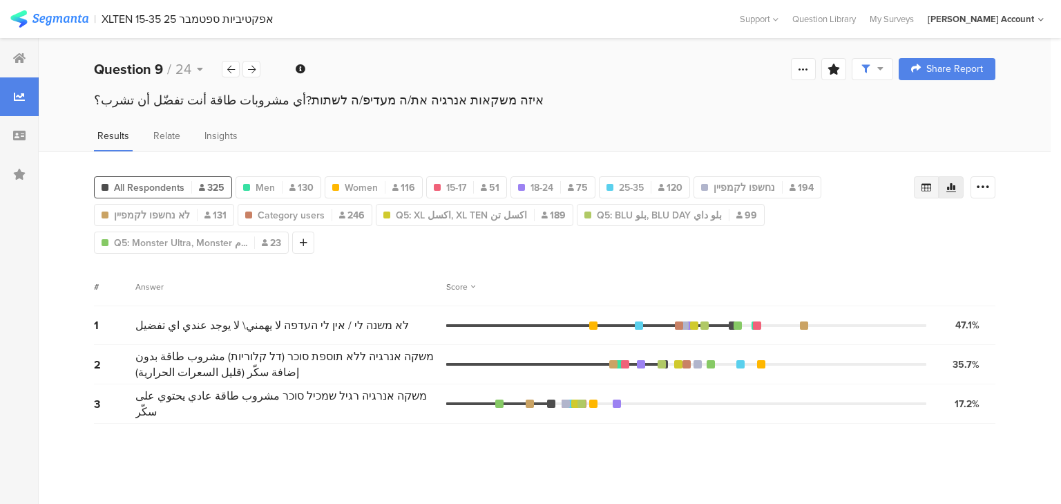
click at [926, 183] on icon at bounding box center [927, 187] width 10 height 8
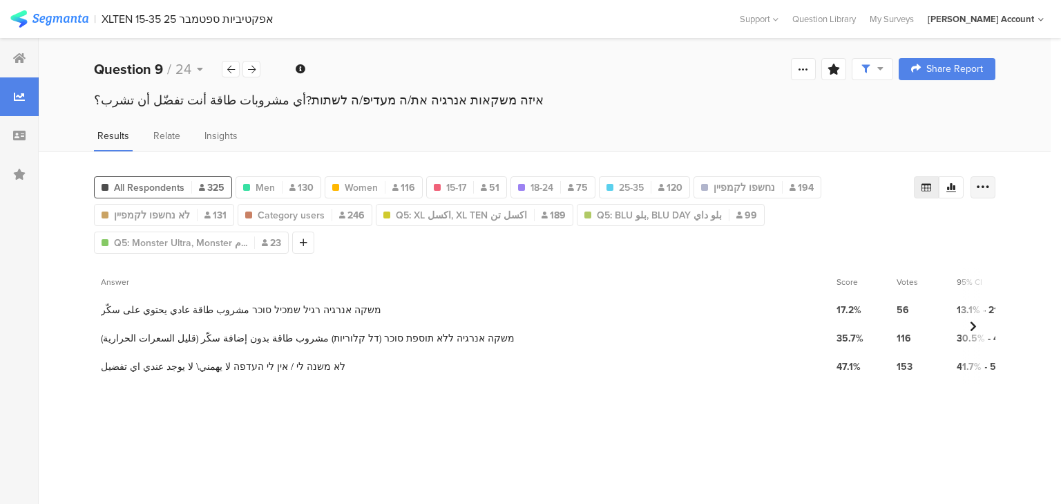
click at [973, 191] on div at bounding box center [983, 187] width 25 height 22
click at [850, 224] on span "Export as Excel" at bounding box center [850, 226] width 66 height 14
click at [249, 66] on icon at bounding box center [252, 69] width 8 height 9
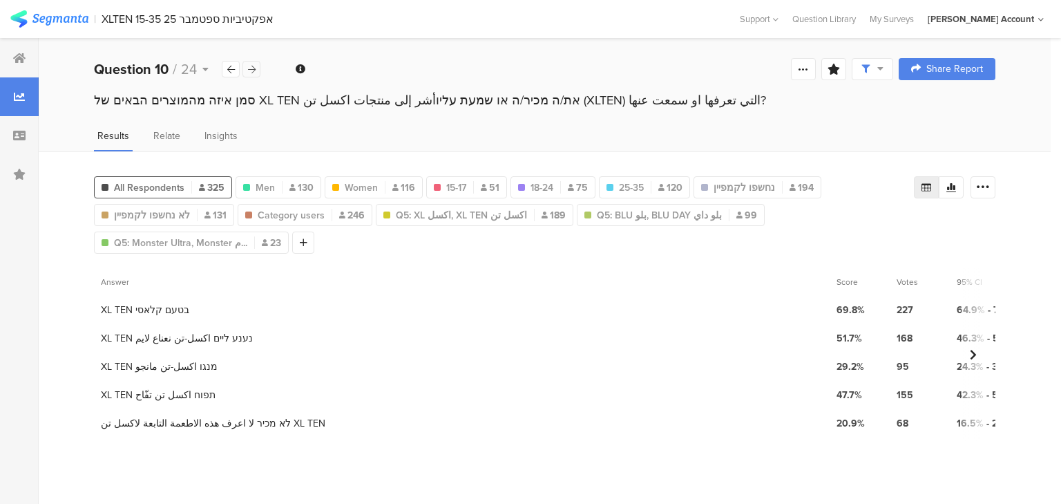
click at [249, 66] on icon at bounding box center [252, 69] width 8 height 9
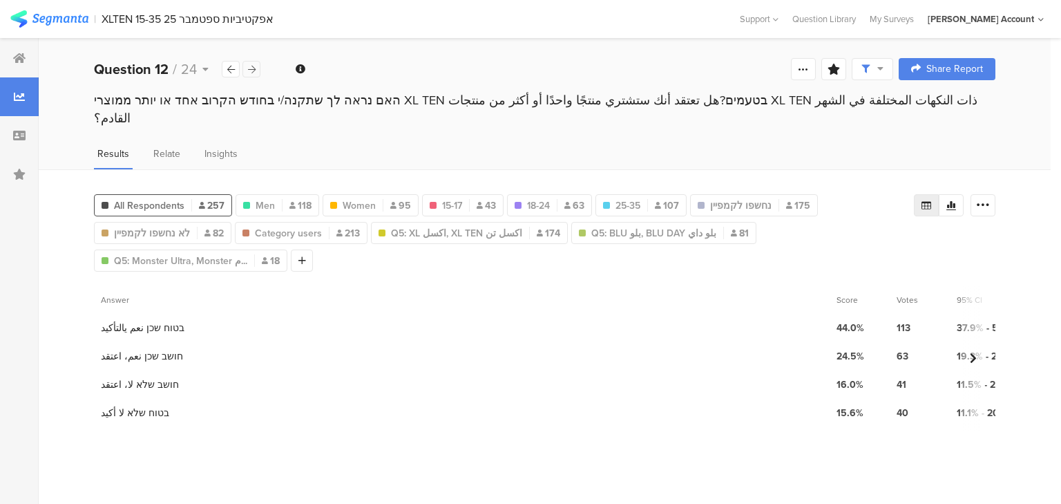
click at [249, 66] on icon at bounding box center [252, 69] width 8 height 9
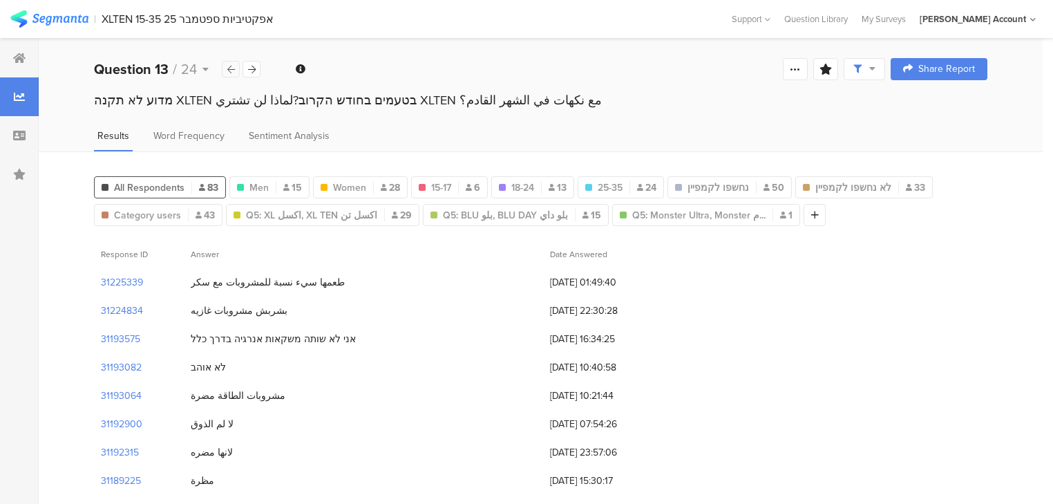
click at [232, 70] on icon at bounding box center [231, 69] width 8 height 9
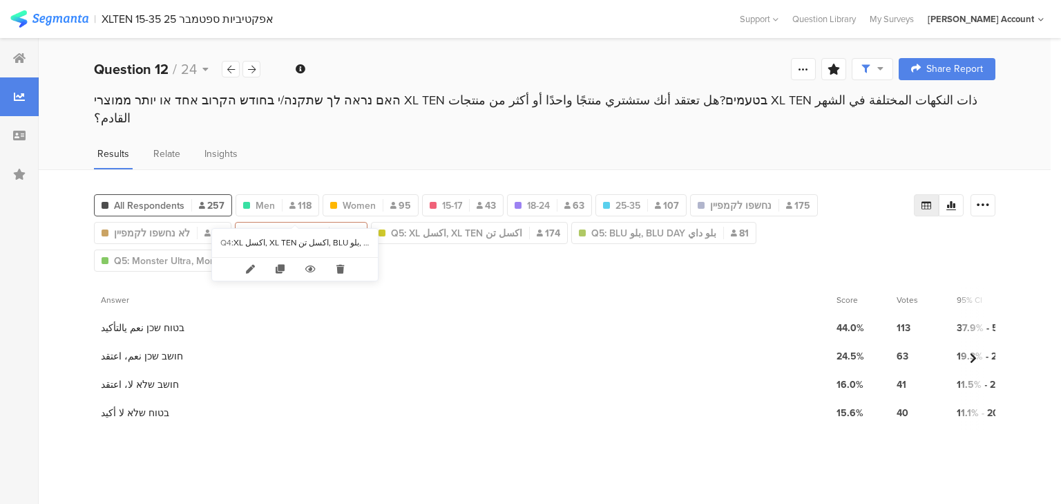
click at [305, 226] on span "Category users" at bounding box center [288, 233] width 67 height 15
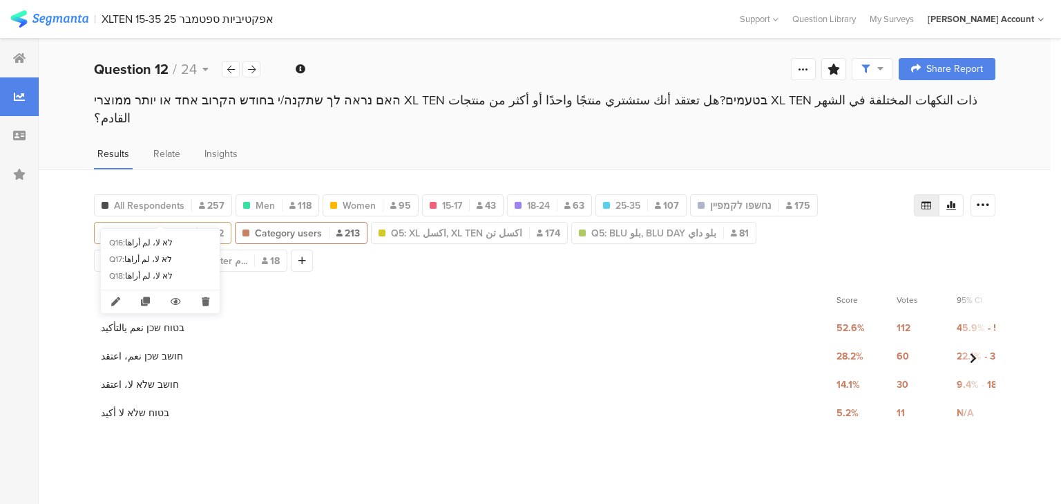
click at [197, 226] on div "לא נחשפו לקמפיין 82" at bounding box center [163, 233] width 136 height 15
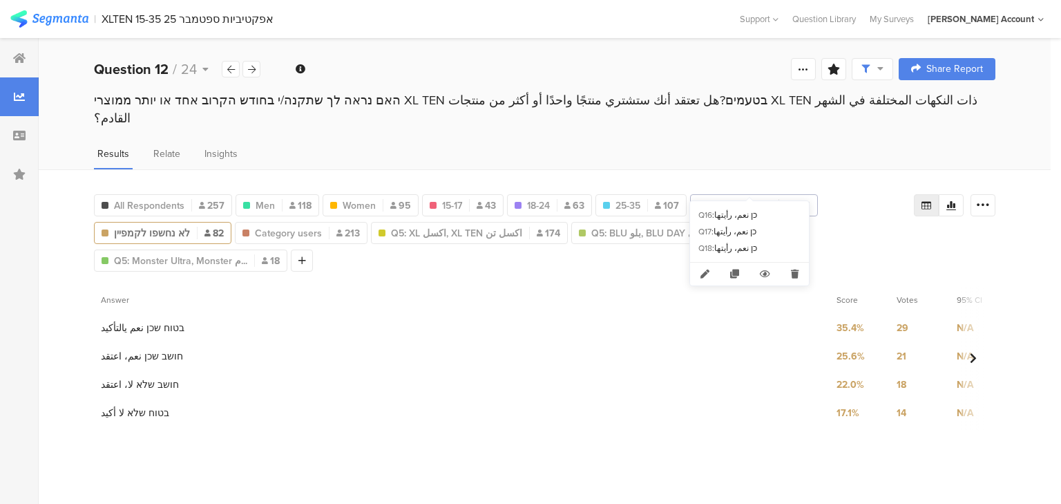
click at [741, 198] on span "נחשפו לקמפיין" at bounding box center [740, 205] width 61 height 15
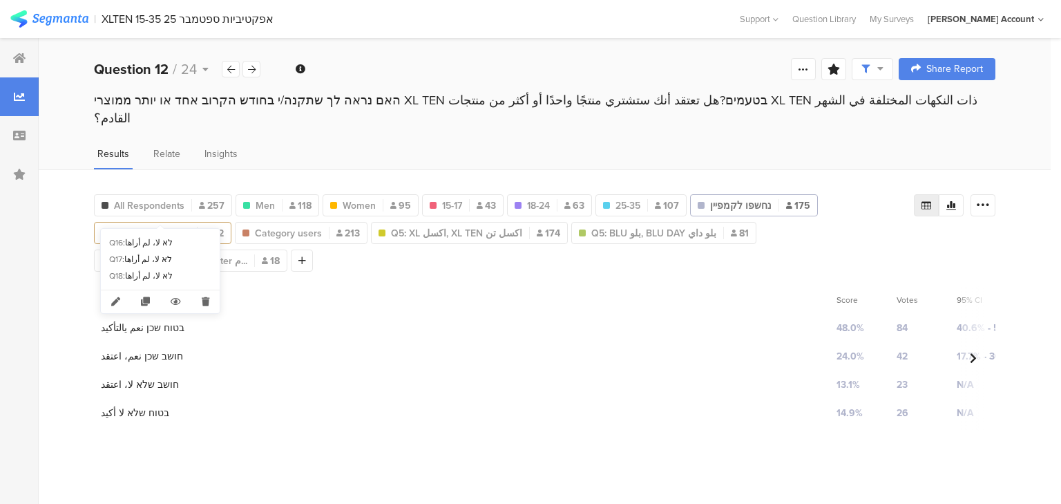
click at [195, 226] on div "לא נחשפו לקמפיין 82" at bounding box center [163, 233] width 136 height 15
type input "לא נחשפו לקמפיין"
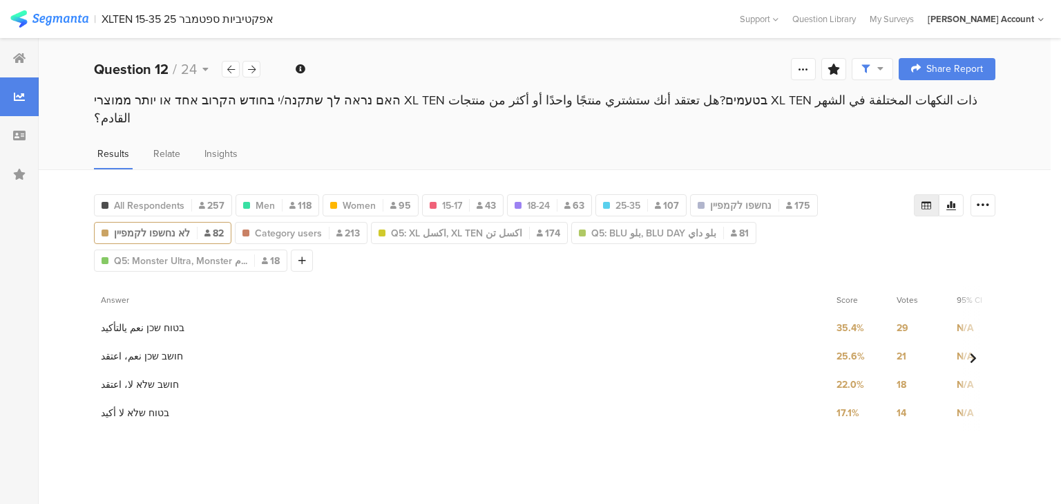
click at [334, 97] on div "האם נראה לך שתקנה/י בחודש הקרוב אחד או יותר ממוצרי XL TEN בטעמים?هل تعتقد أنك س…" at bounding box center [545, 109] width 902 height 36
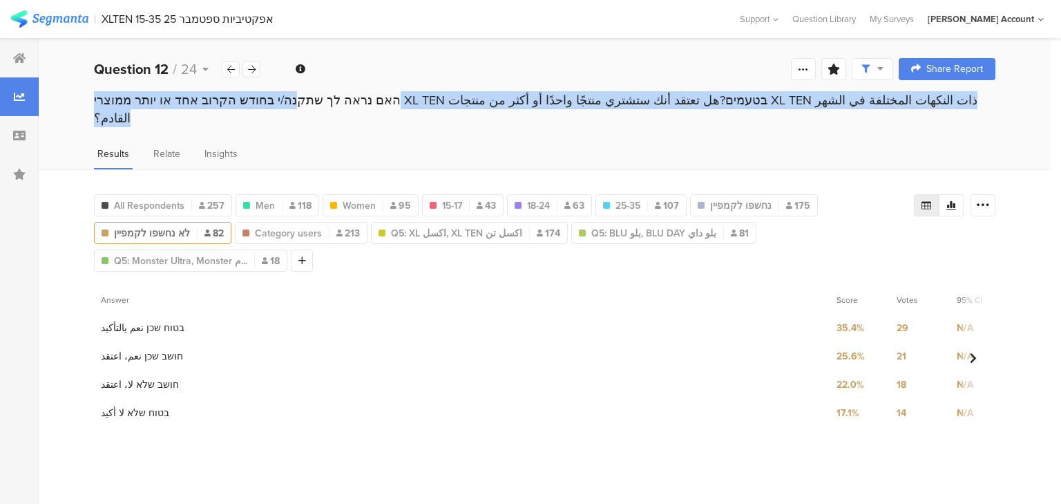
click at [334, 97] on div "האם נראה לך שתקנה/י בחודש הקרוב אחד או יותר ממוצרי XL TEN בטעמים?هل تعتقد أنك س…" at bounding box center [545, 109] width 902 height 36
copy section "האם נראה לך שתקנה/י בחודש הקרוב אחד או יותר ממוצרי XL TEN בטעמים?هل تعتقد أنك س…"
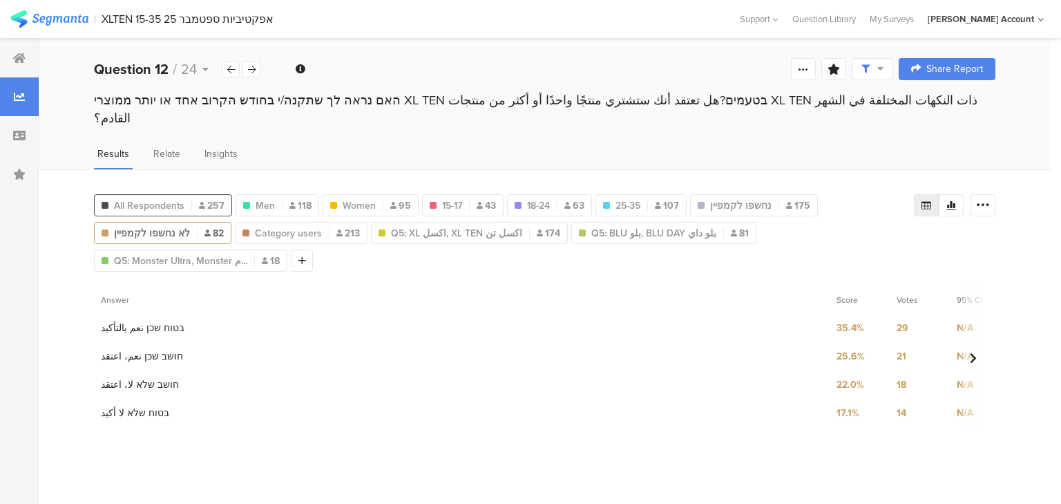
click at [159, 198] on span "All Respondents" at bounding box center [149, 205] width 70 height 15
click at [978, 198] on icon at bounding box center [983, 205] width 14 height 14
click at [836, 224] on span "Export as Excel" at bounding box center [850, 226] width 66 height 14
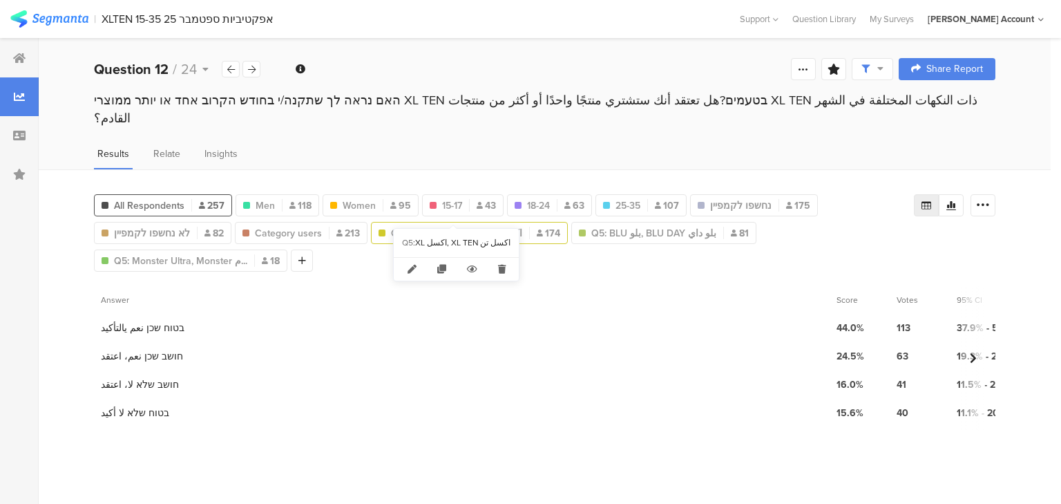
click at [423, 226] on span "Q5: XL اكسل, XL TEN اكسل تن" at bounding box center [456, 233] width 131 height 15
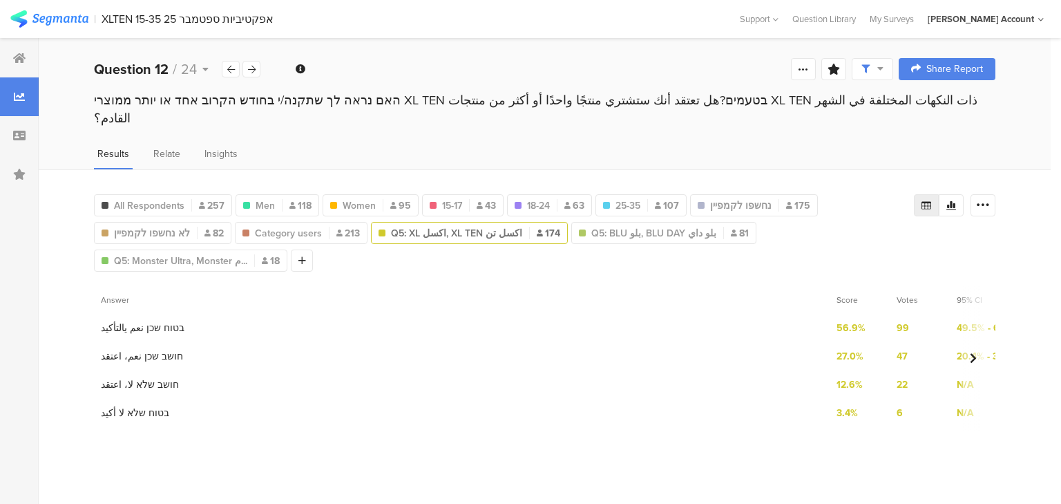
click at [423, 226] on span "Q5: XL اكسل, XL TEN اكسل تن" at bounding box center [456, 233] width 131 height 15
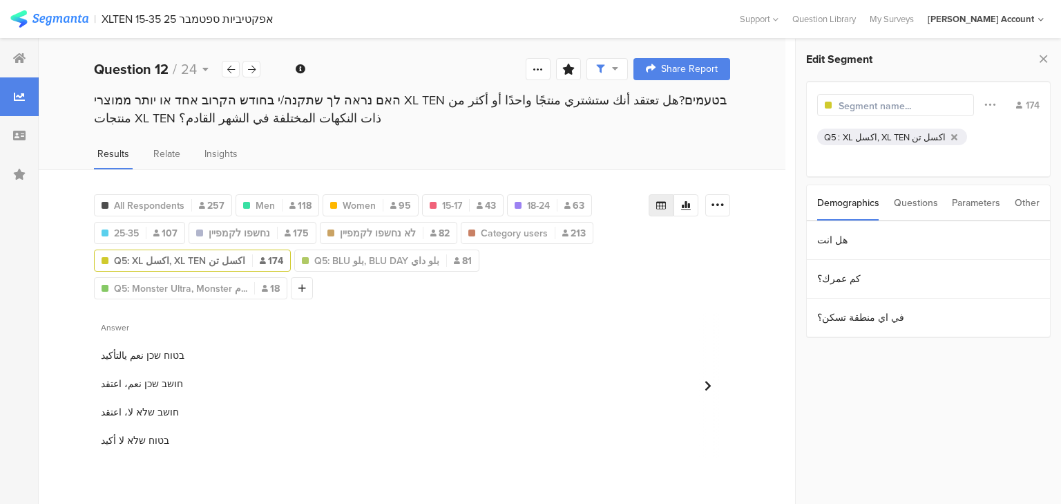
click at [854, 134] on div "XL اكسل, XL TEN اكسل تن" at bounding box center [894, 137] width 103 height 13
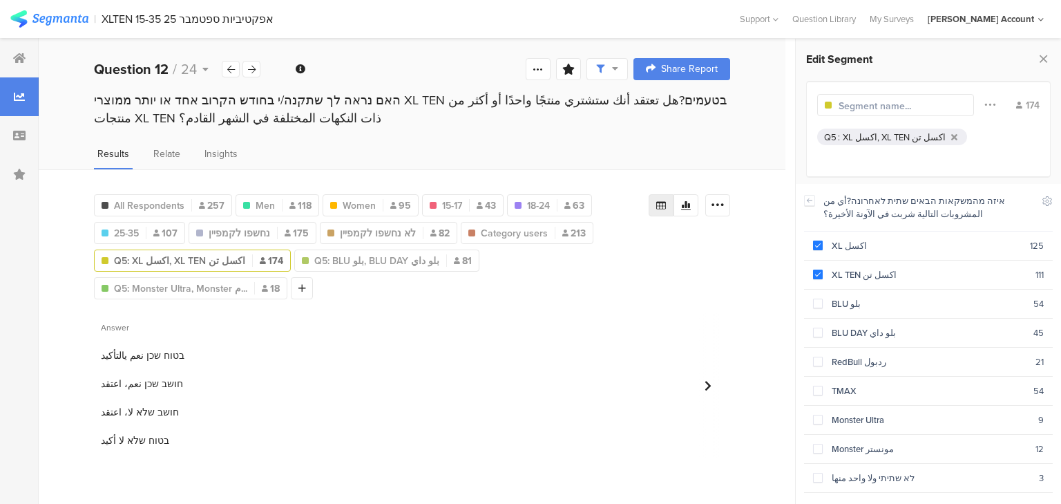
click at [390, 370] on div "2 חושב שכן نعم، اعتقد" at bounding box center [462, 384] width 736 height 28
click at [1038, 56] on icon at bounding box center [1043, 58] width 15 height 19
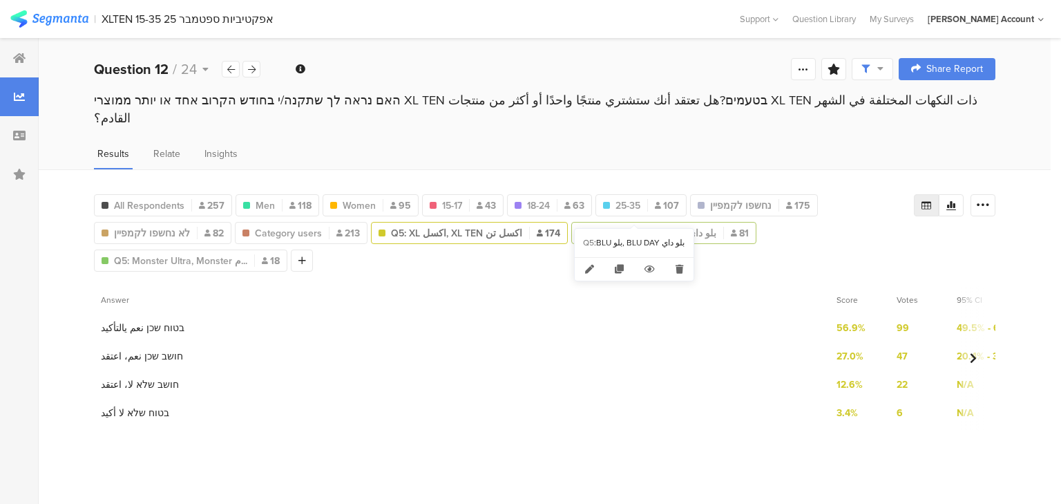
click at [613, 226] on span "Q5: BLU بلو, BLU DAY بلو داي" at bounding box center [653, 233] width 125 height 15
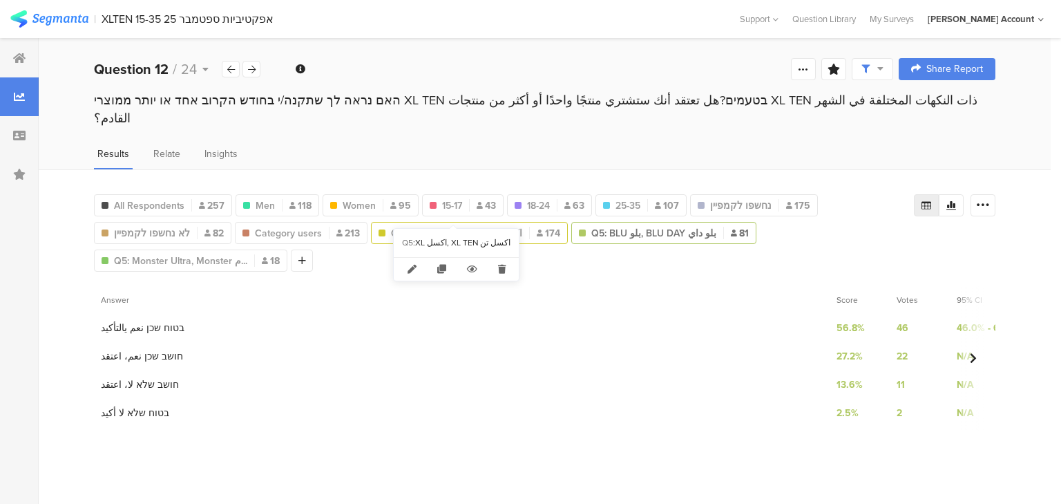
click at [464, 226] on span "Q5: XL اكسل, XL TEN اكسل تن" at bounding box center [456, 233] width 131 height 15
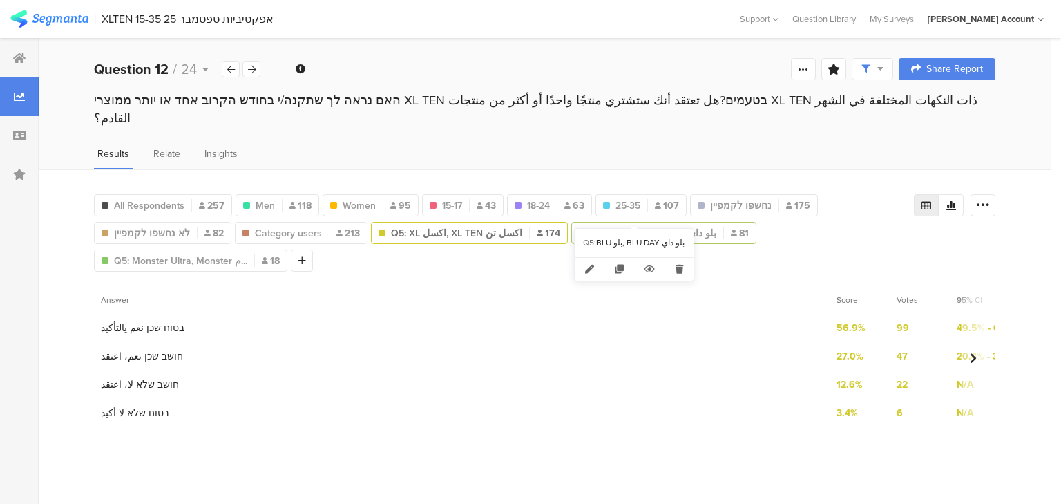
click at [602, 226] on span "Q5: BLU بلو, BLU DAY بلو داي" at bounding box center [653, 233] width 125 height 15
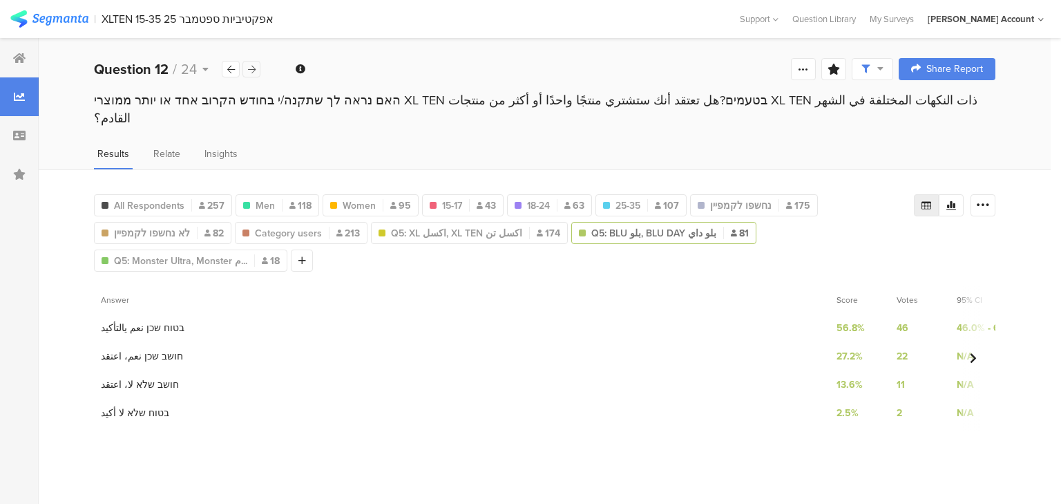
click at [250, 67] on icon at bounding box center [252, 69] width 8 height 9
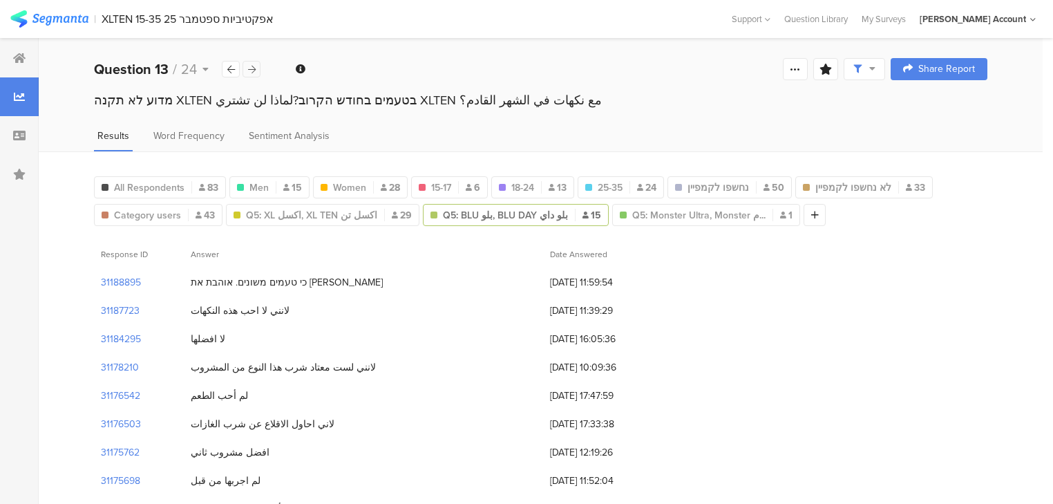
click at [250, 67] on icon at bounding box center [252, 69] width 8 height 9
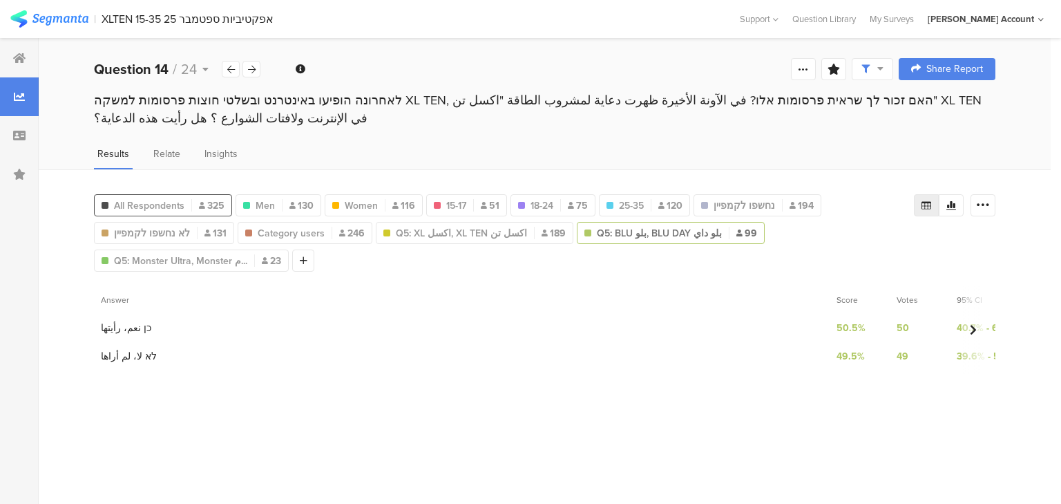
click at [175, 198] on span "All Respondents" at bounding box center [149, 205] width 70 height 15
click at [271, 202] on span "Men" at bounding box center [265, 205] width 19 height 15
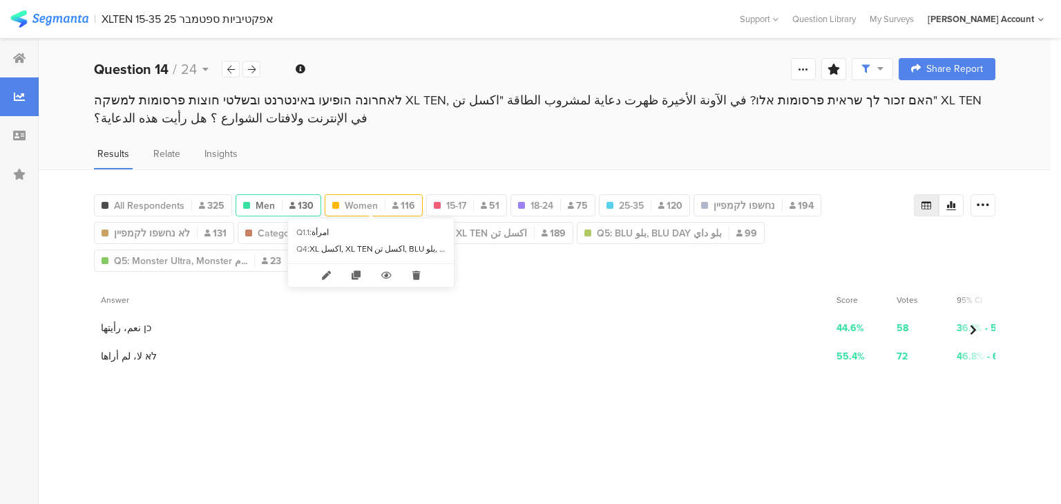
click at [365, 202] on span "Women" at bounding box center [361, 205] width 33 height 15
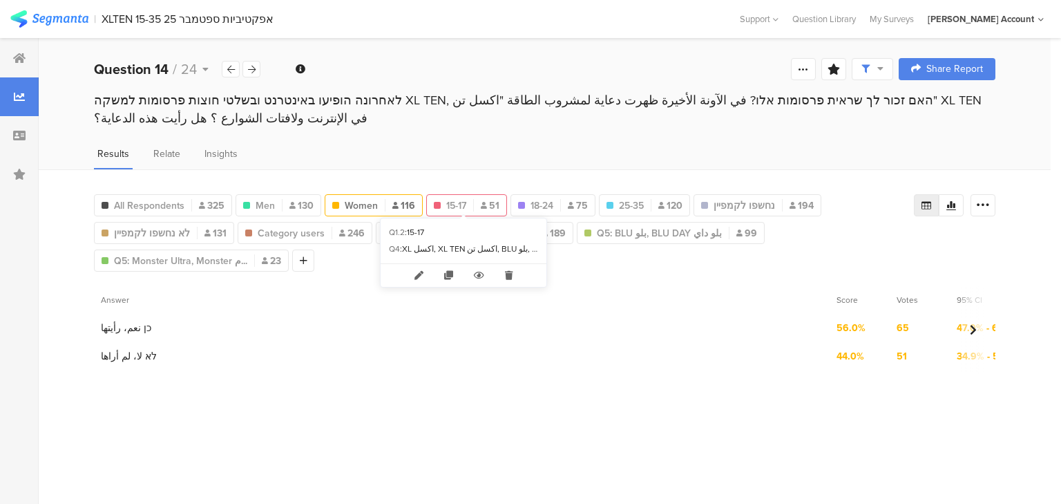
click at [466, 203] on div "15-17 51" at bounding box center [466, 205] width 79 height 15
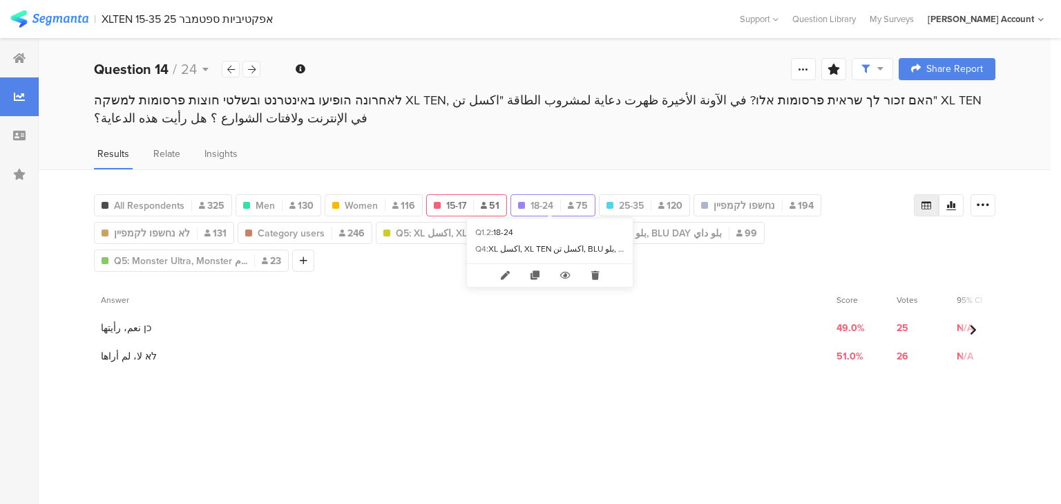
click at [552, 200] on div "18-24 75" at bounding box center [553, 205] width 84 height 15
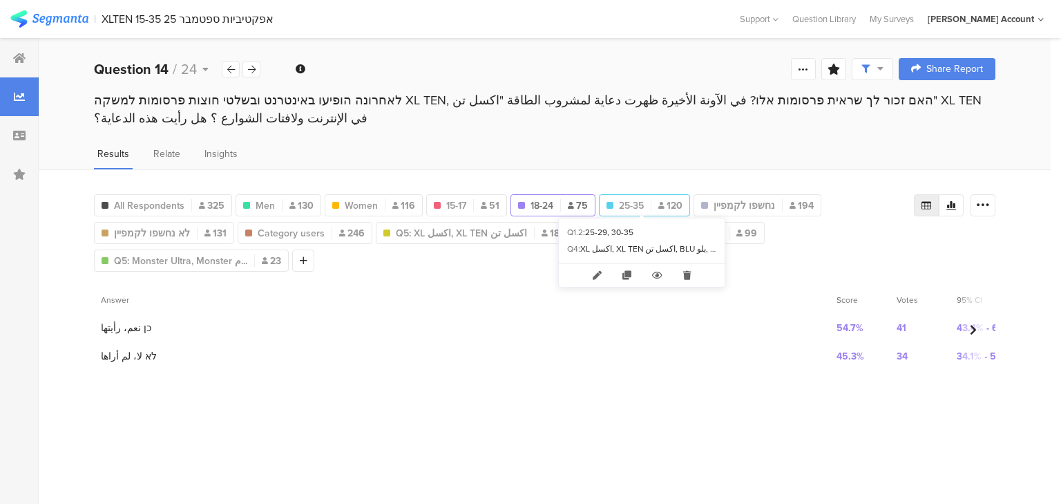
click at [640, 202] on span "25-35" at bounding box center [631, 205] width 25 height 15
click at [533, 200] on span "18-24" at bounding box center [542, 205] width 23 height 15
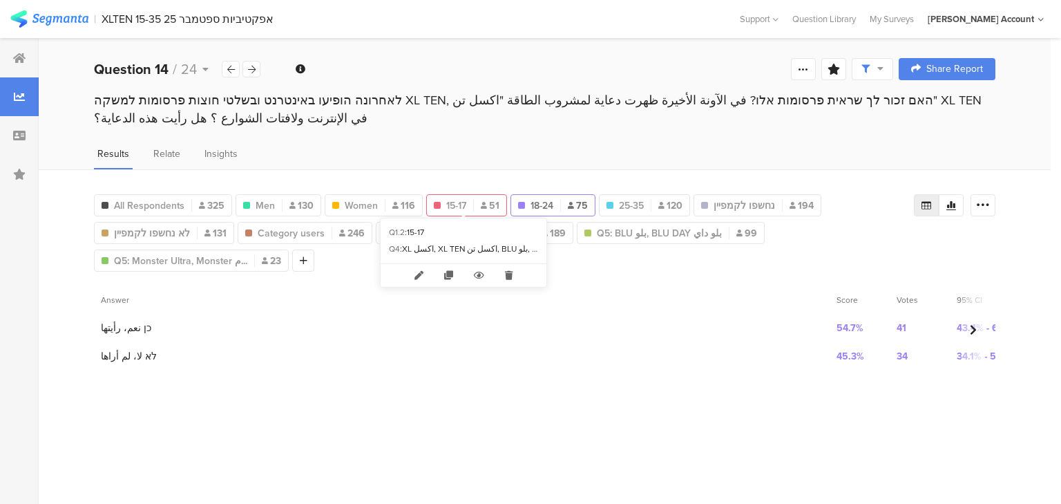
click at [461, 198] on span "15-17" at bounding box center [456, 205] width 20 height 15
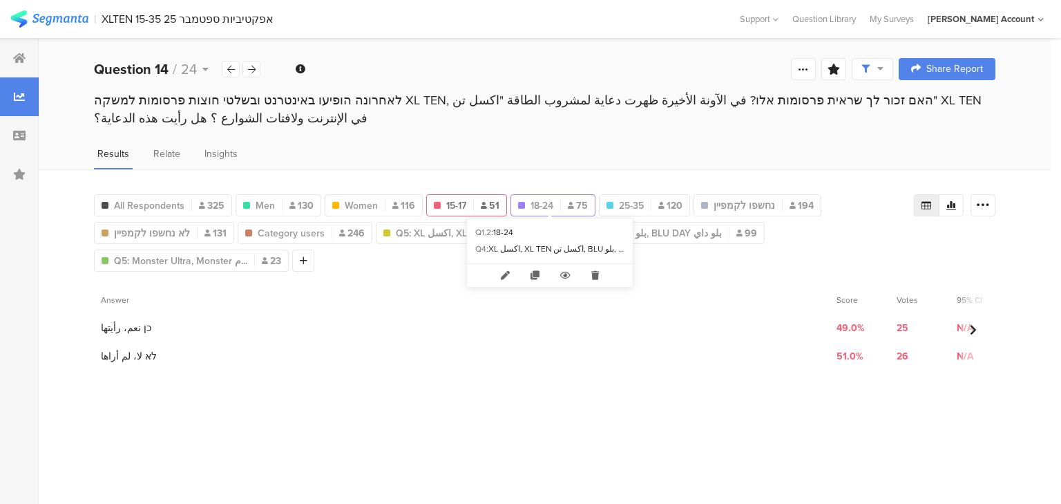
click at [526, 202] on div "18-24 75" at bounding box center [553, 205] width 84 height 15
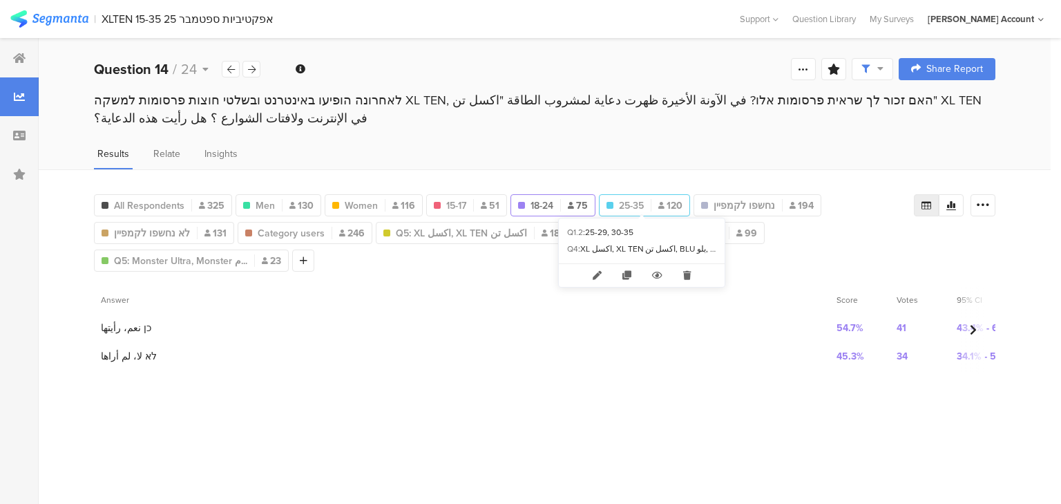
click at [642, 201] on div "25-35 120" at bounding box center [645, 205] width 90 height 15
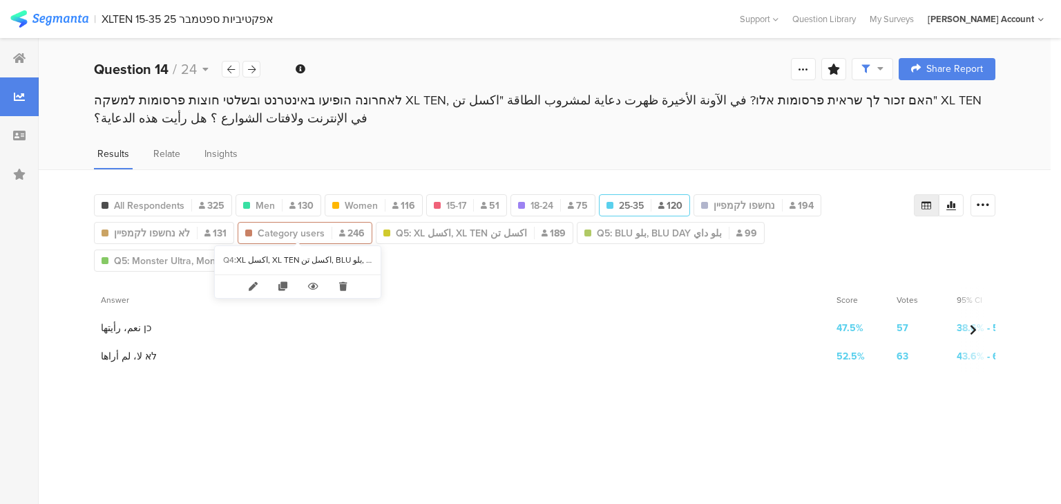
click at [284, 230] on span "Category users" at bounding box center [291, 233] width 67 height 15
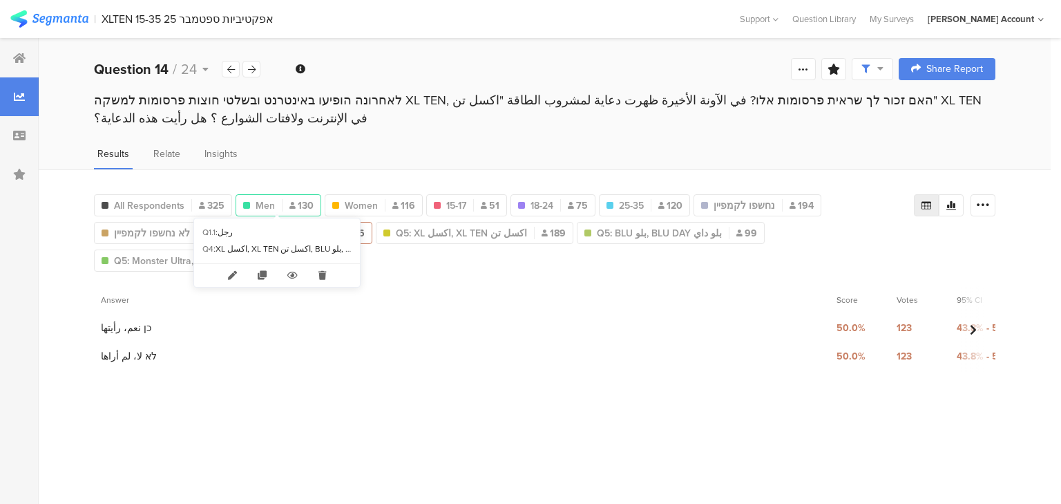
click at [263, 201] on span "Men" at bounding box center [265, 205] width 19 height 15
click at [264, 202] on span "Men" at bounding box center [265, 205] width 19 height 15
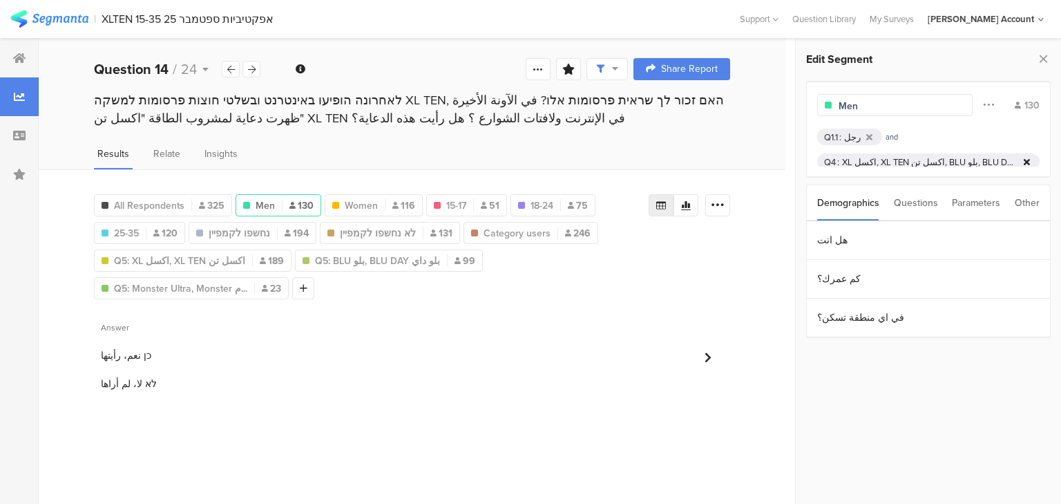
click at [1024, 162] on icon at bounding box center [1027, 162] width 6 height 9
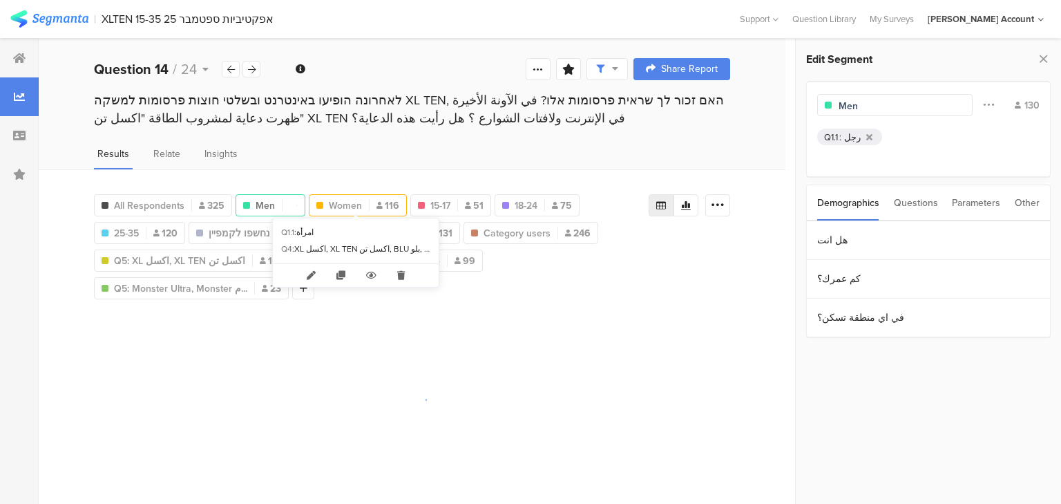
click at [337, 202] on span "Women" at bounding box center [345, 205] width 33 height 15
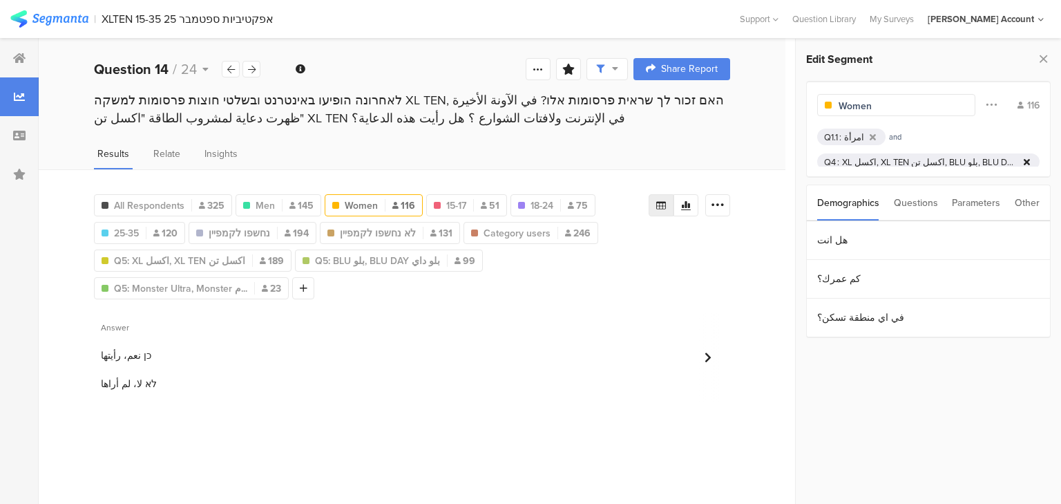
click at [1024, 160] on icon at bounding box center [1027, 162] width 6 height 9
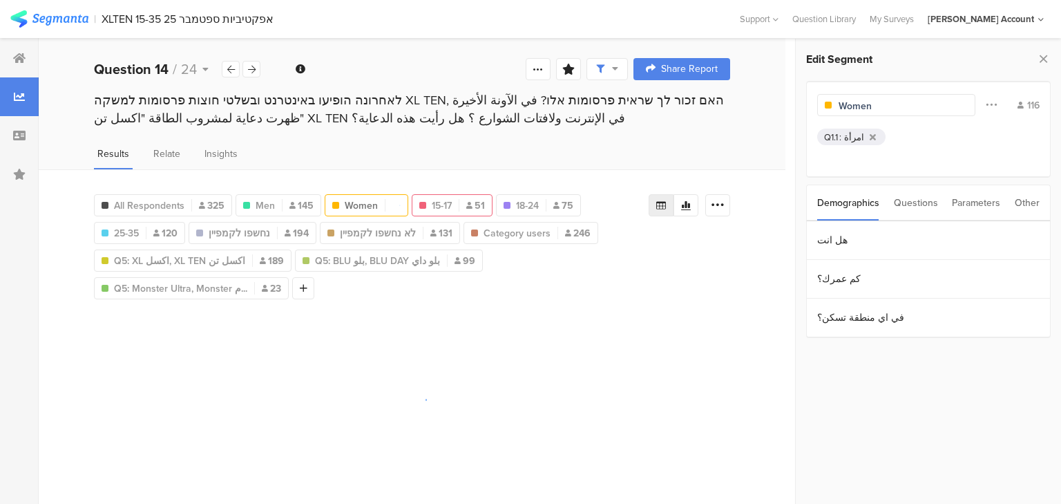
click at [451, 202] on div "15-17 51" at bounding box center [451, 205] width 79 height 15
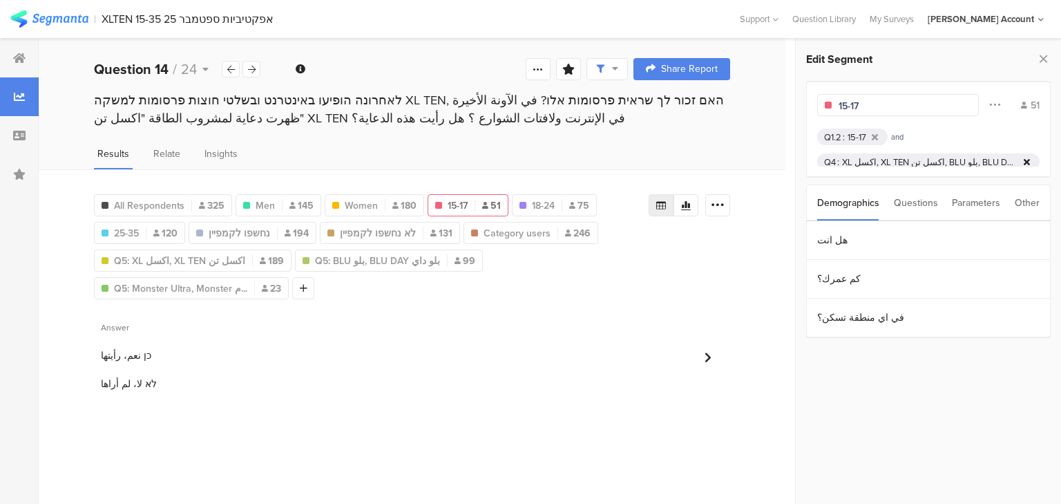
click at [1024, 160] on icon at bounding box center [1027, 162] width 6 height 9
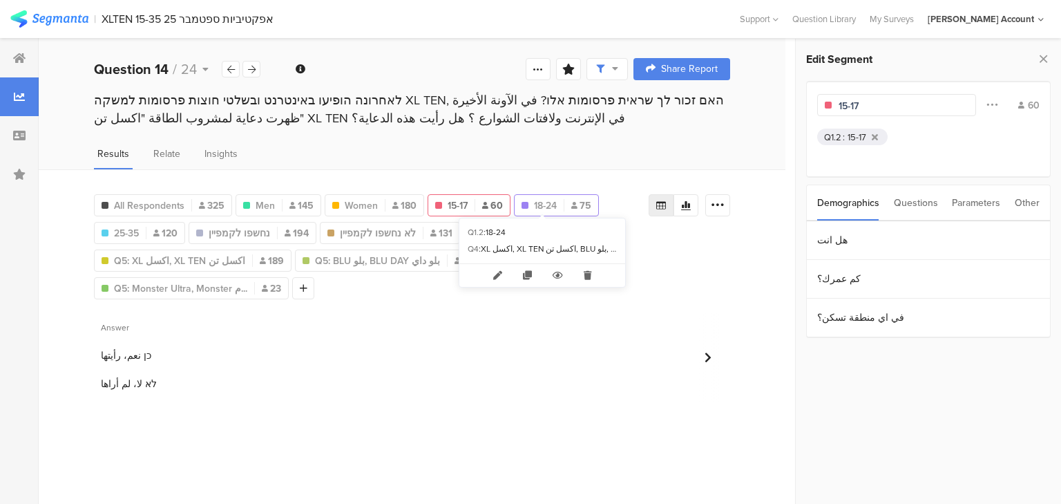
click at [540, 202] on span "18-24" at bounding box center [545, 205] width 23 height 15
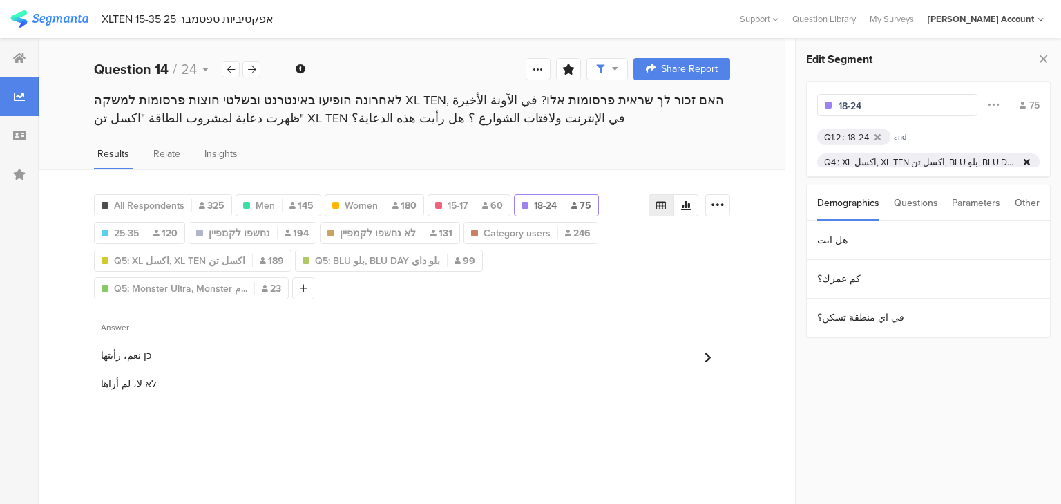
drag, startPoint x: 1018, startPoint y: 159, endPoint x: 763, endPoint y: 204, distance: 258.8
click at [1024, 160] on icon at bounding box center [1027, 162] width 6 height 9
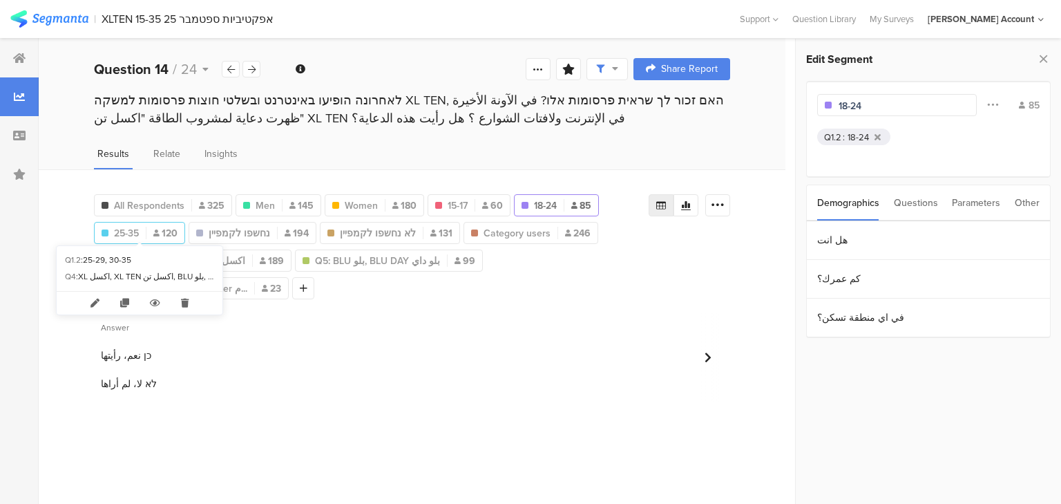
click at [134, 232] on span "25-35" at bounding box center [126, 233] width 25 height 15
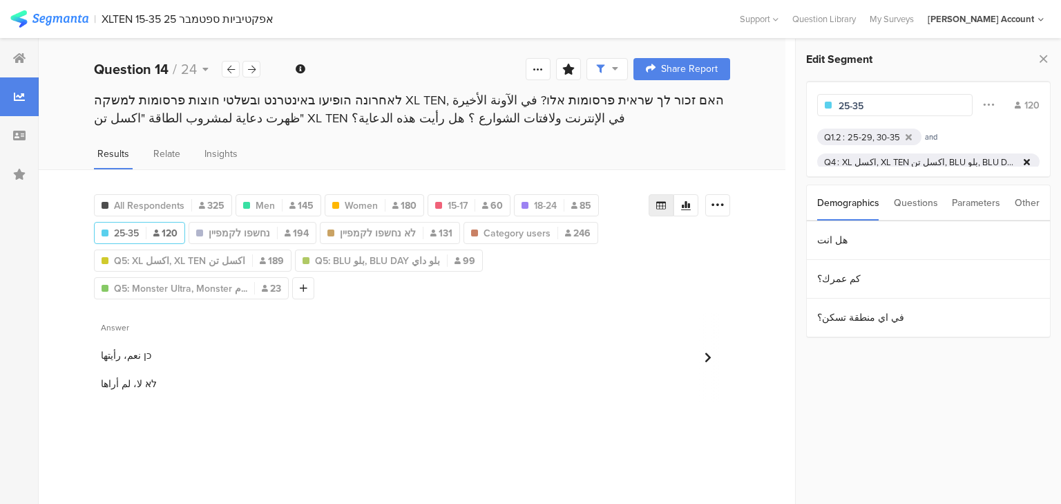
click at [1024, 158] on icon at bounding box center [1027, 162] width 6 height 9
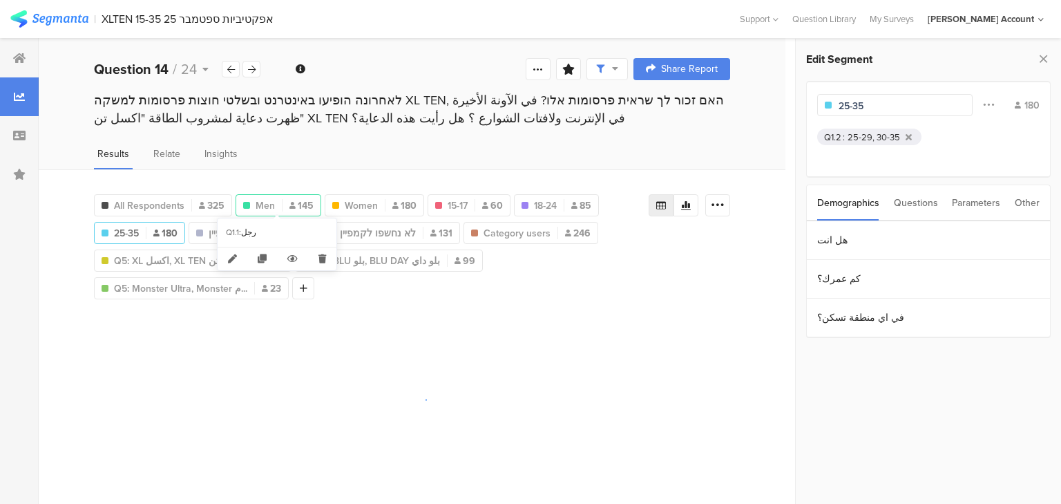
click at [271, 203] on span "Men" at bounding box center [265, 205] width 19 height 15
click at [1046, 55] on icon at bounding box center [1043, 58] width 15 height 19
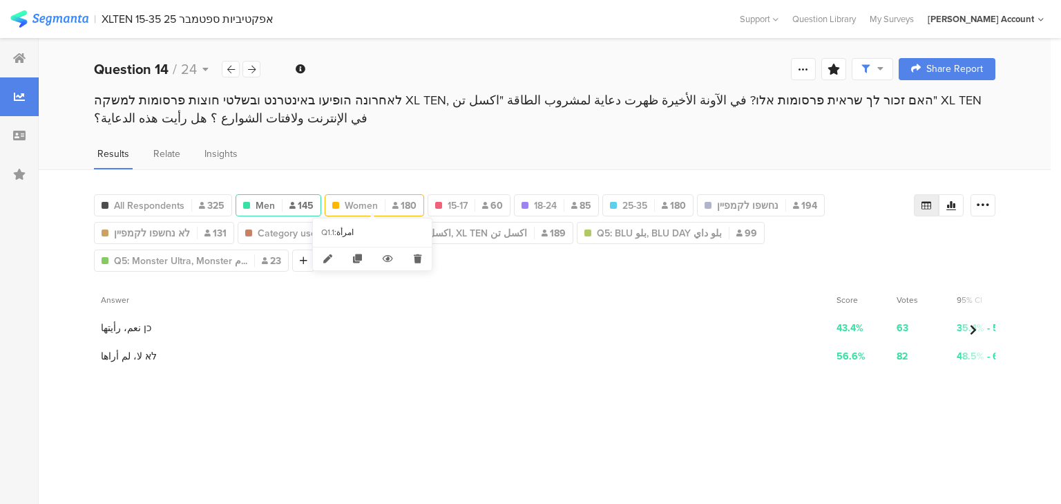
click at [375, 198] on span "Women" at bounding box center [361, 205] width 33 height 15
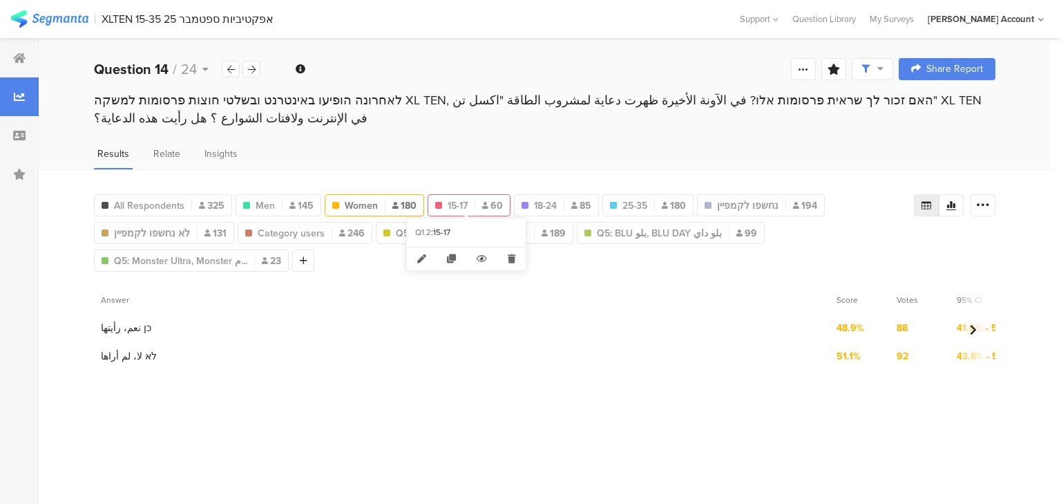
click at [464, 199] on span "15-17" at bounding box center [458, 205] width 20 height 15
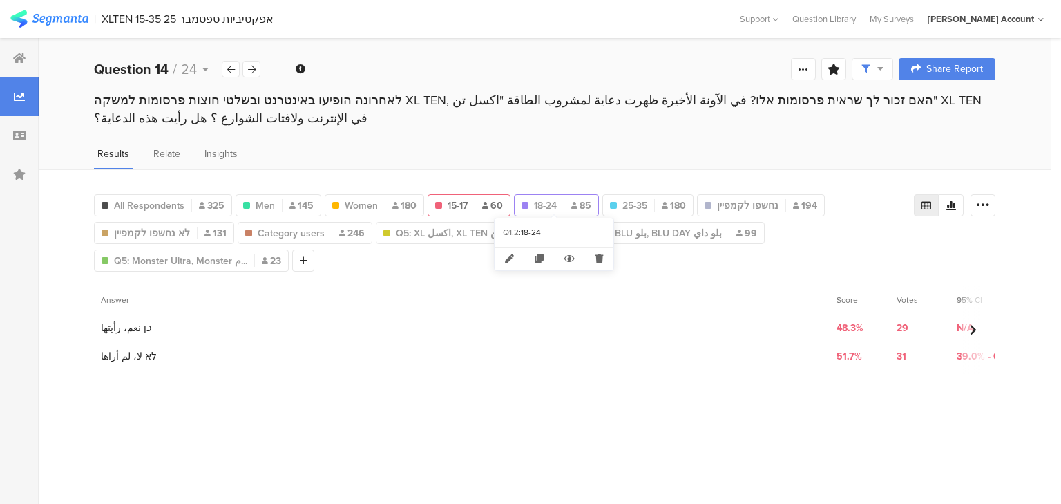
click at [546, 200] on span "18-24" at bounding box center [545, 205] width 23 height 15
click at [638, 204] on span "25-35" at bounding box center [634, 205] width 25 height 15
click at [457, 204] on span "15-17" at bounding box center [458, 205] width 20 height 15
click at [552, 207] on span "18-24" at bounding box center [545, 205] width 23 height 15
click at [649, 202] on div "25-35 180" at bounding box center [648, 205] width 90 height 15
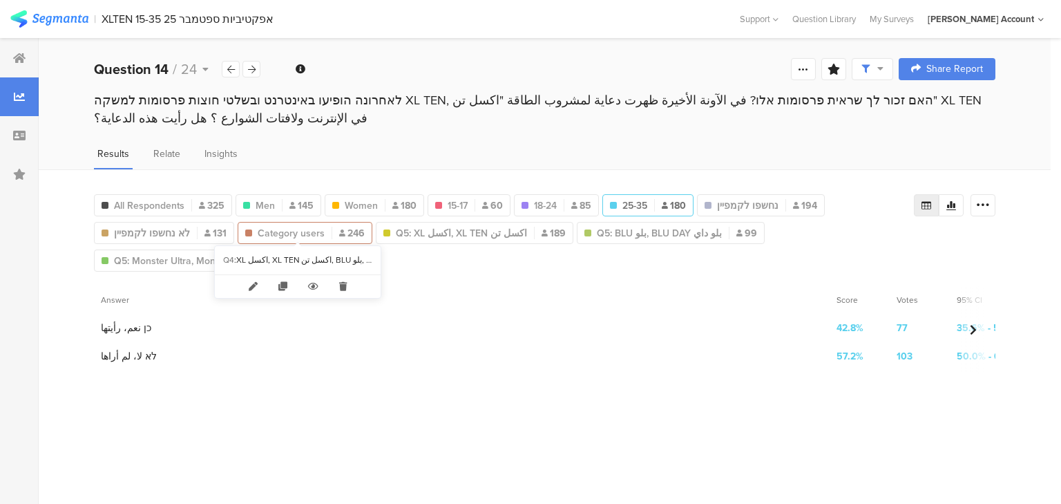
click at [311, 232] on span "Category users" at bounding box center [291, 233] width 67 height 15
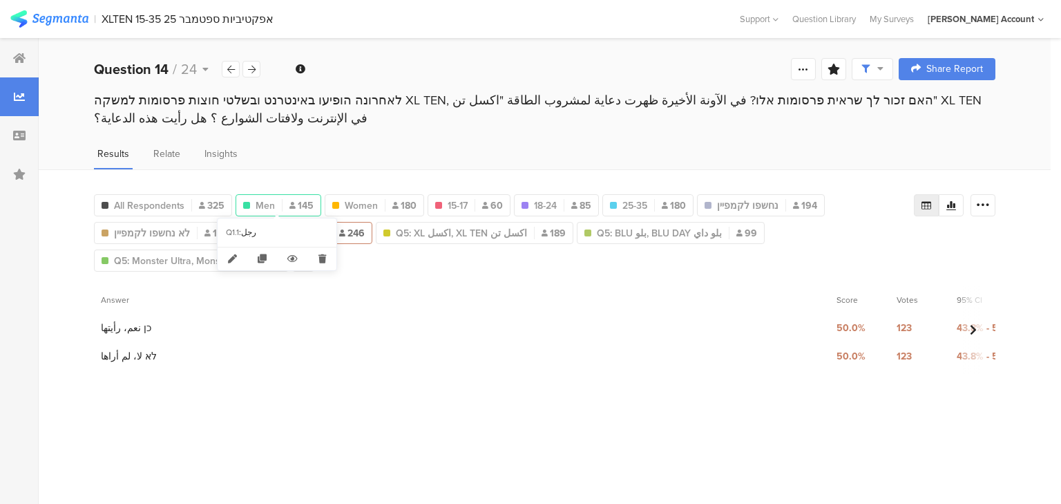
click at [292, 198] on span "145" at bounding box center [301, 205] width 24 height 15
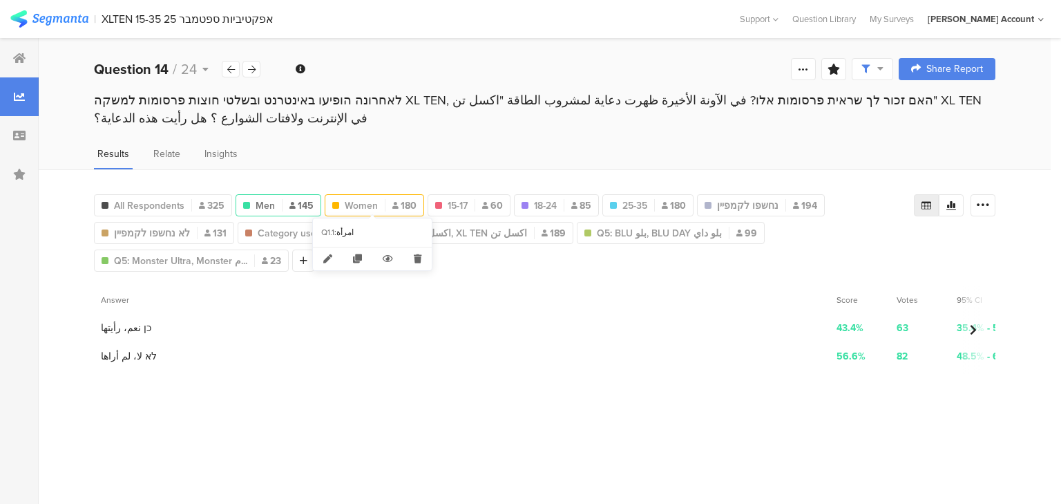
click at [368, 200] on span "Women" at bounding box center [361, 205] width 33 height 15
type input "Women"
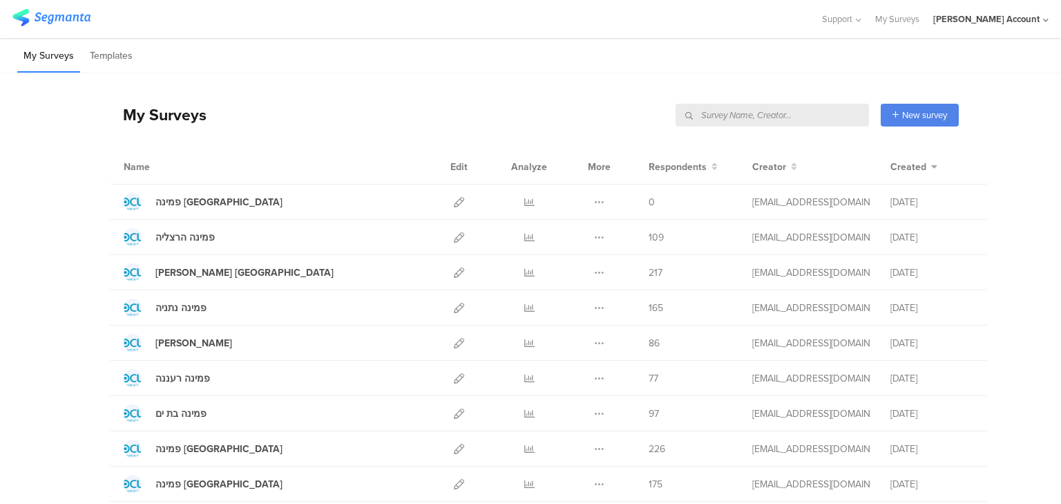
click at [822, 116] on input "text" at bounding box center [772, 115] width 193 height 23
type input "XL"
click at [797, 107] on input "text" at bounding box center [772, 115] width 193 height 23
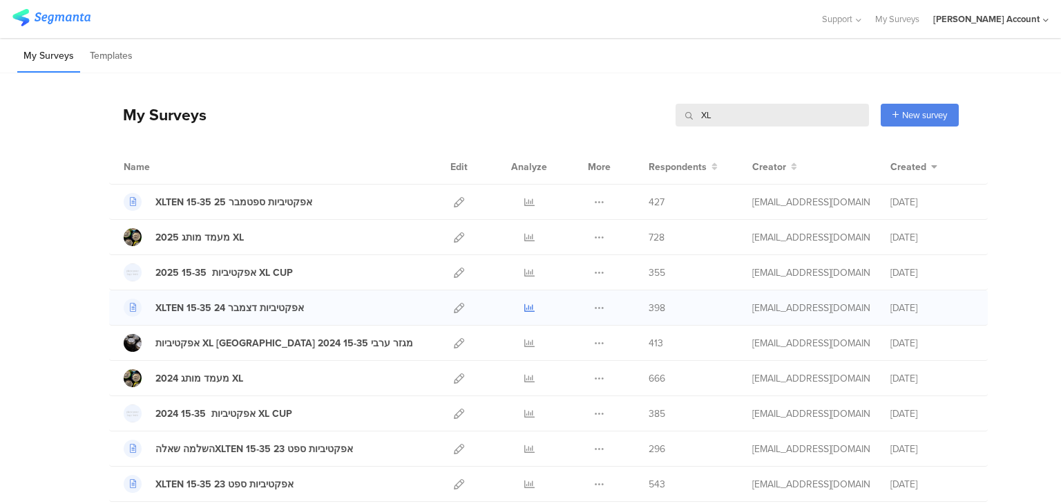
click at [526, 308] on icon at bounding box center [529, 308] width 10 height 10
click at [716, 111] on input "XL" at bounding box center [772, 115] width 193 height 23
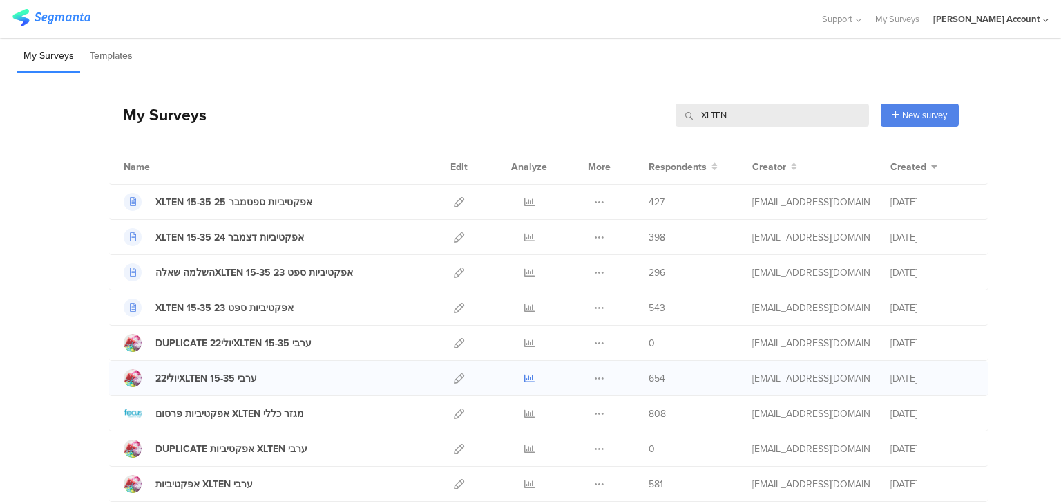
type input "XLTEN"
click at [525, 376] on icon at bounding box center [529, 378] width 10 height 10
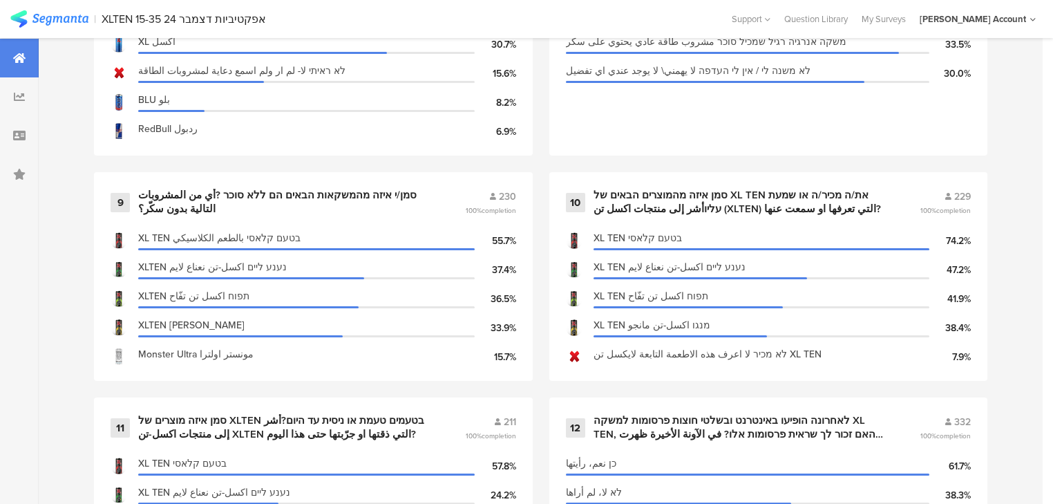
scroll to position [1437, 0]
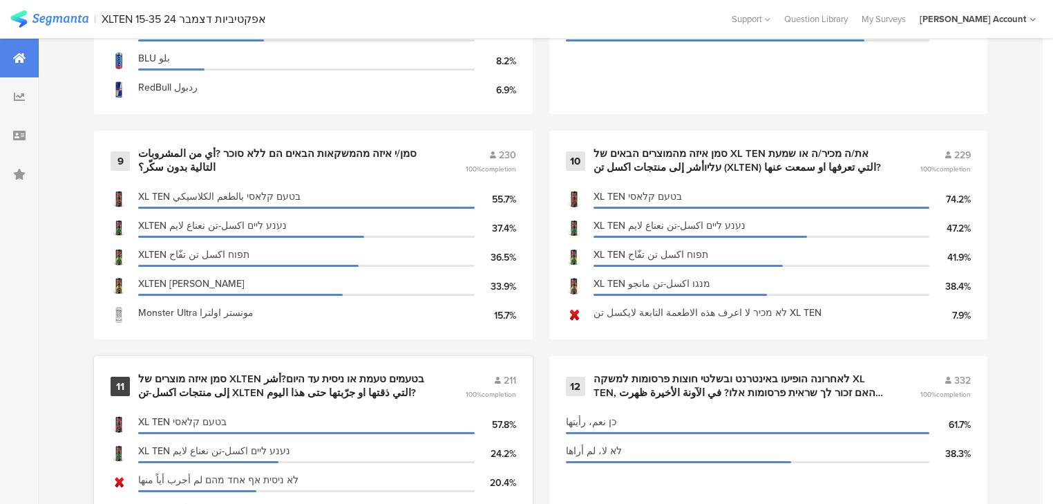
click at [249, 383] on div "סמן איזה מוצרים של XLTEN בטעמים טעמת או ניסית עד היום?أشر إلى منتجات اكسل-تن XL…" at bounding box center [285, 385] width 294 height 27
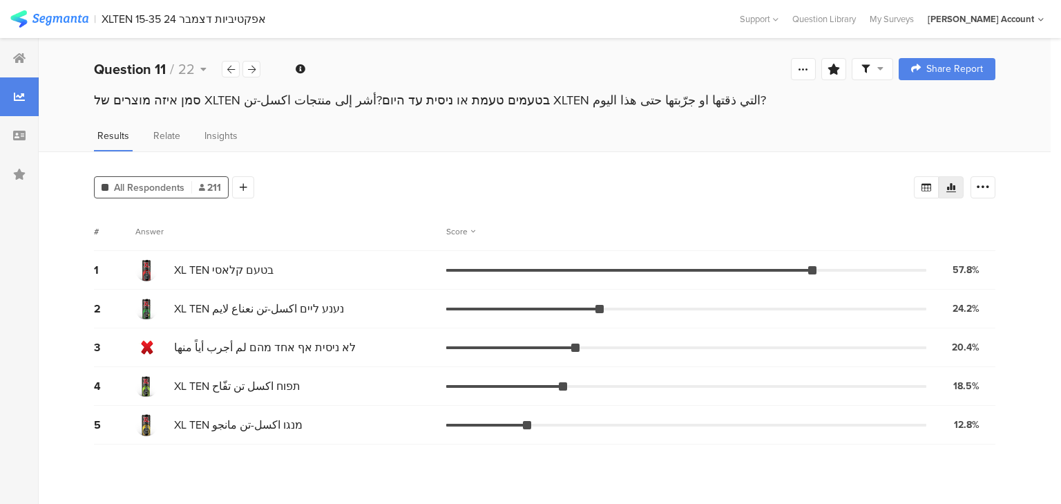
drag, startPoint x: 990, startPoint y: 189, endPoint x: 993, endPoint y: 221, distance: 32.7
click at [989, 191] on div at bounding box center [983, 187] width 25 height 22
click at [971, 282] on span at bounding box center [973, 284] width 21 height 11
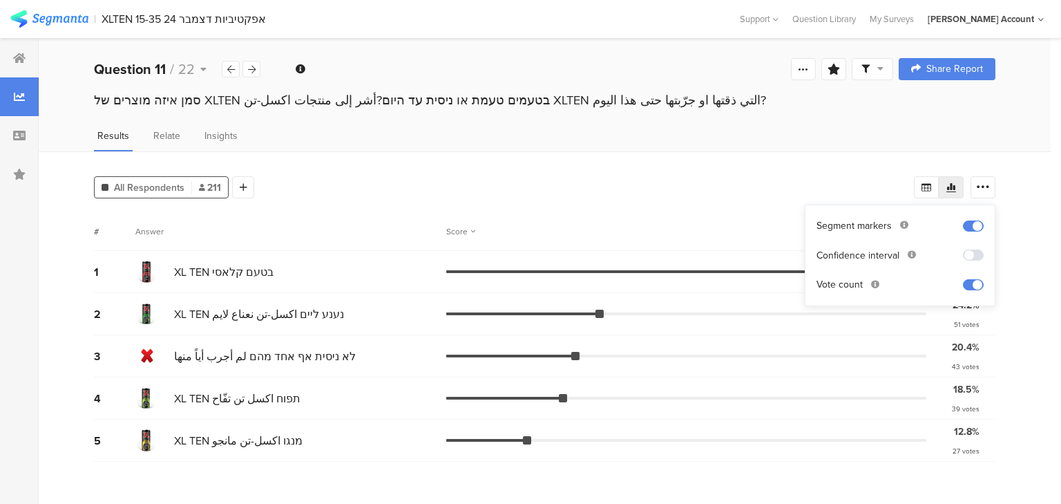
click at [636, 296] on div "2 XL TEN נענע ליים اكسل-تن نعناع لايم 24.2% 51 votes" at bounding box center [545, 314] width 902 height 42
click at [227, 71] on icon at bounding box center [231, 69] width 8 height 9
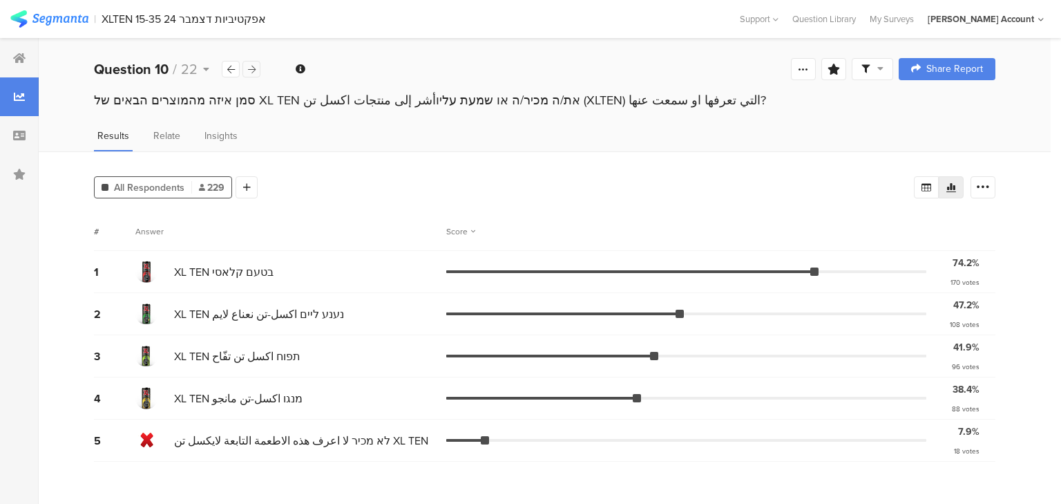
click at [252, 68] on icon at bounding box center [252, 69] width 8 height 9
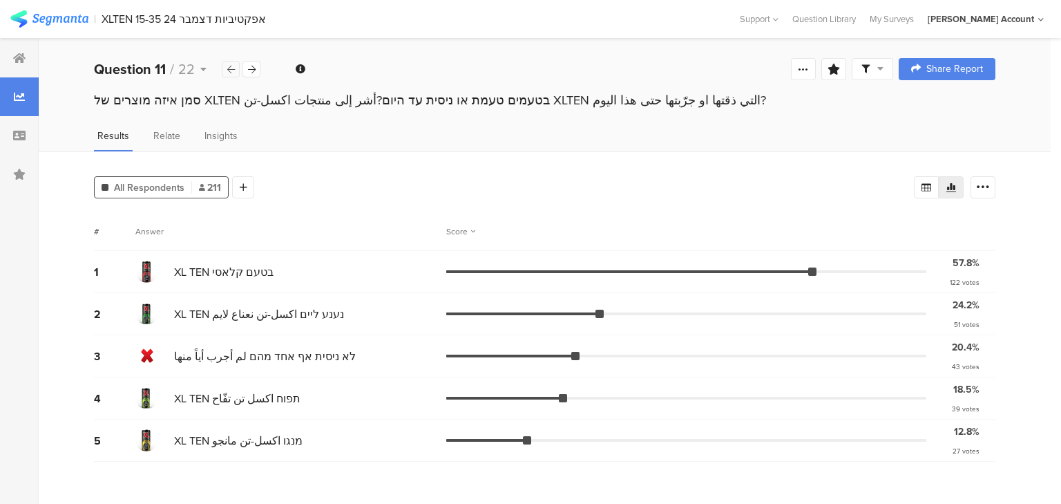
click at [229, 70] on icon at bounding box center [231, 69] width 8 height 9
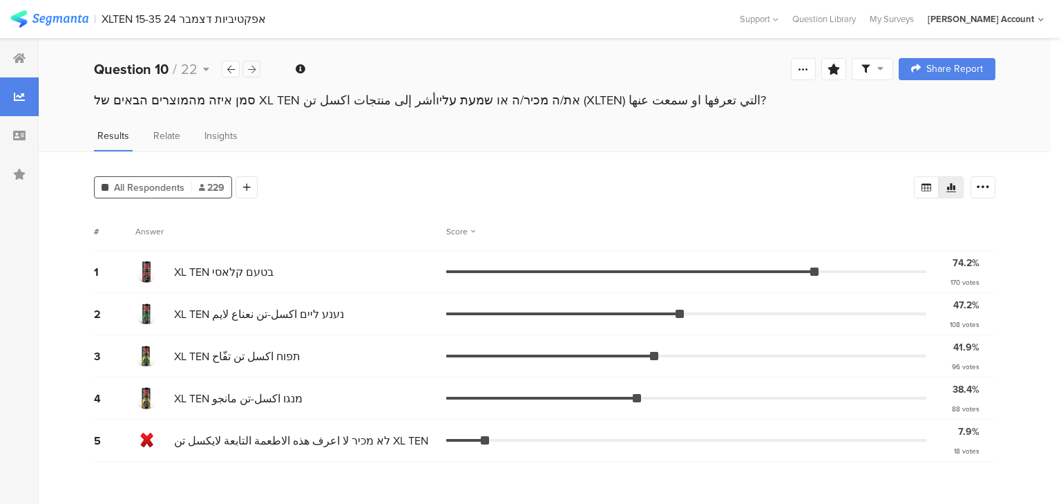
click at [254, 70] on icon at bounding box center [252, 69] width 8 height 9
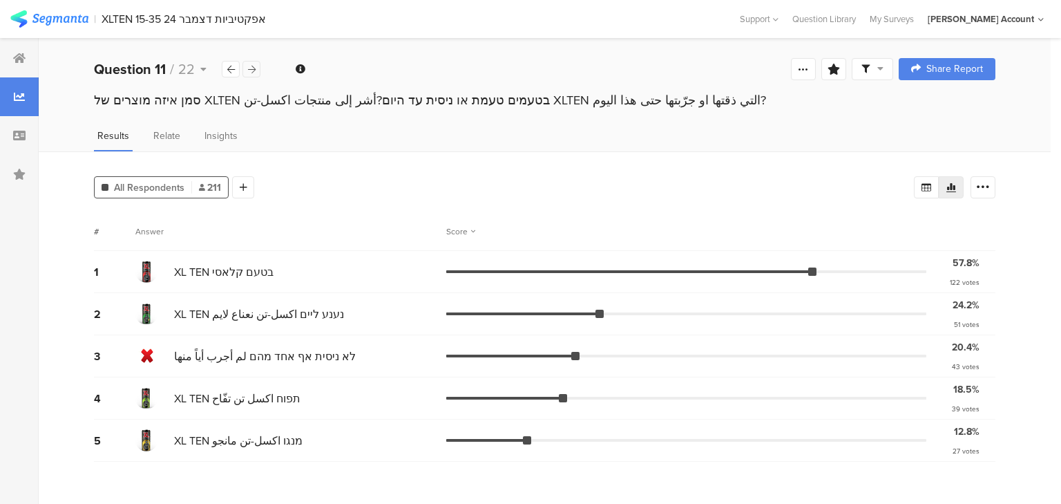
click at [254, 70] on icon at bounding box center [252, 69] width 8 height 9
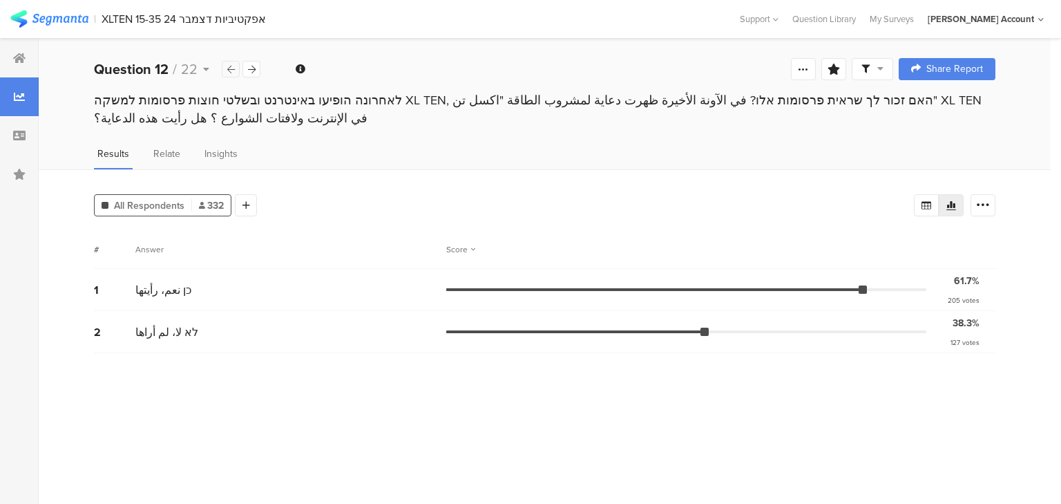
click at [229, 69] on icon at bounding box center [231, 69] width 8 height 9
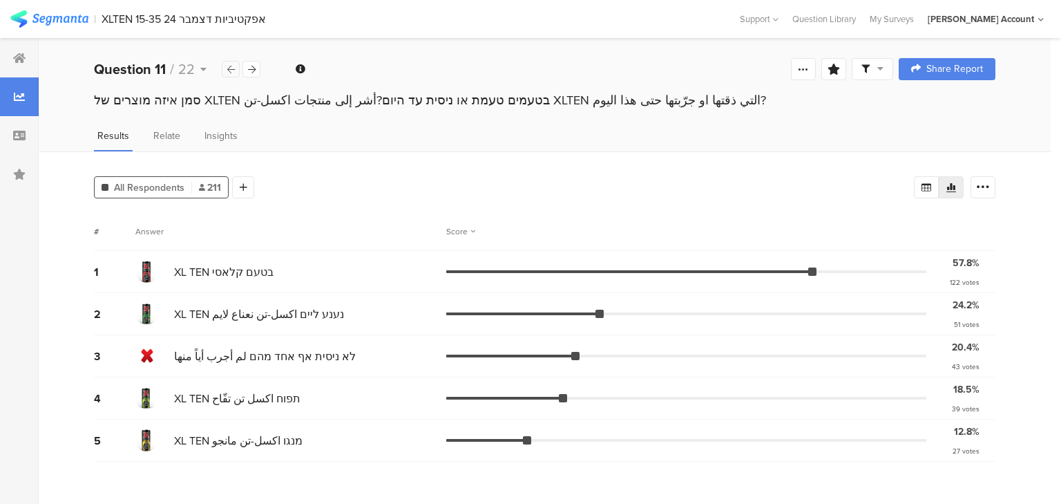
click at [229, 69] on icon at bounding box center [231, 69] width 8 height 9
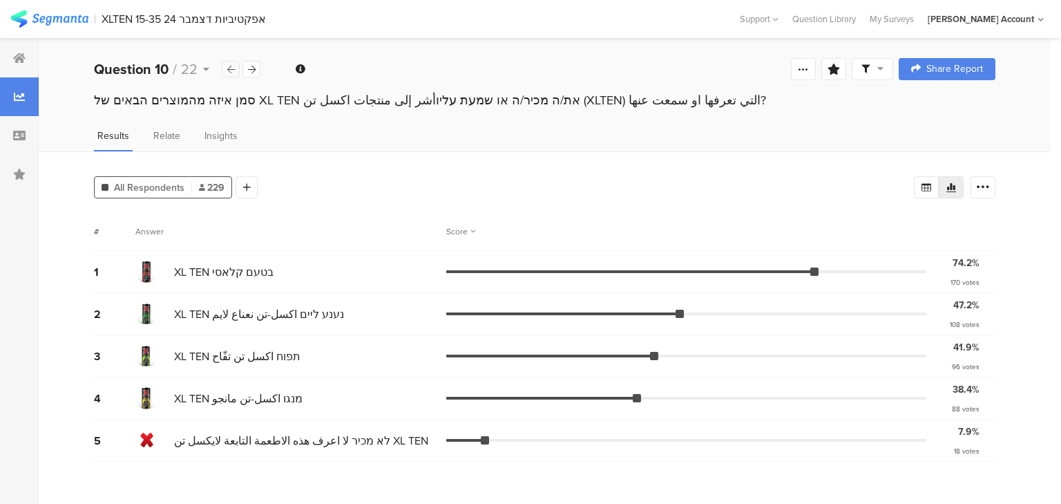
click at [229, 69] on icon at bounding box center [231, 69] width 8 height 9
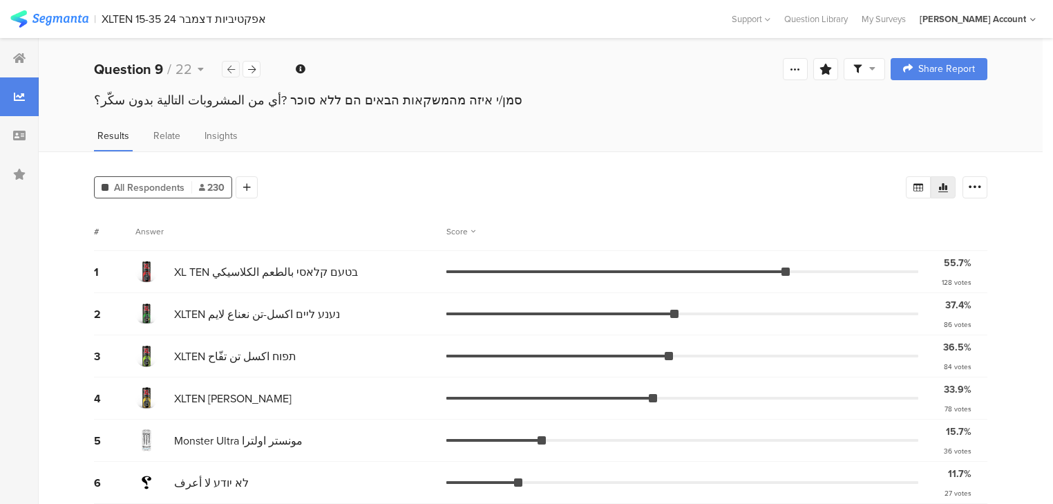
click at [229, 69] on icon at bounding box center [231, 69] width 8 height 9
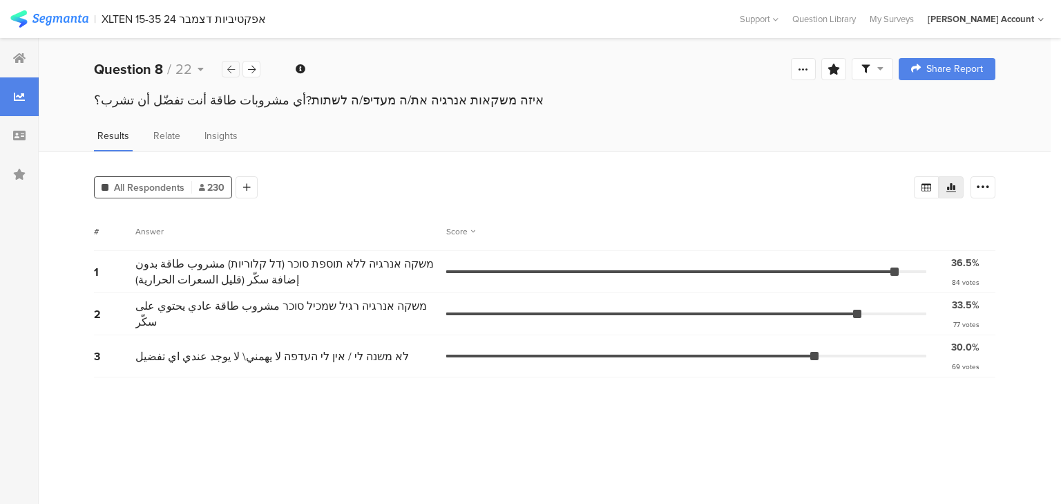
click at [229, 69] on icon at bounding box center [231, 69] width 8 height 9
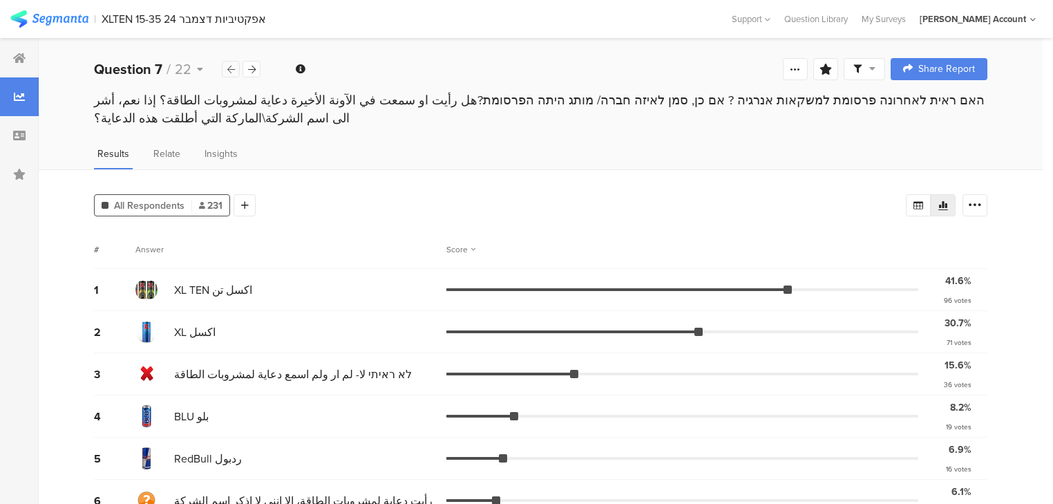
click at [229, 69] on icon at bounding box center [231, 69] width 8 height 9
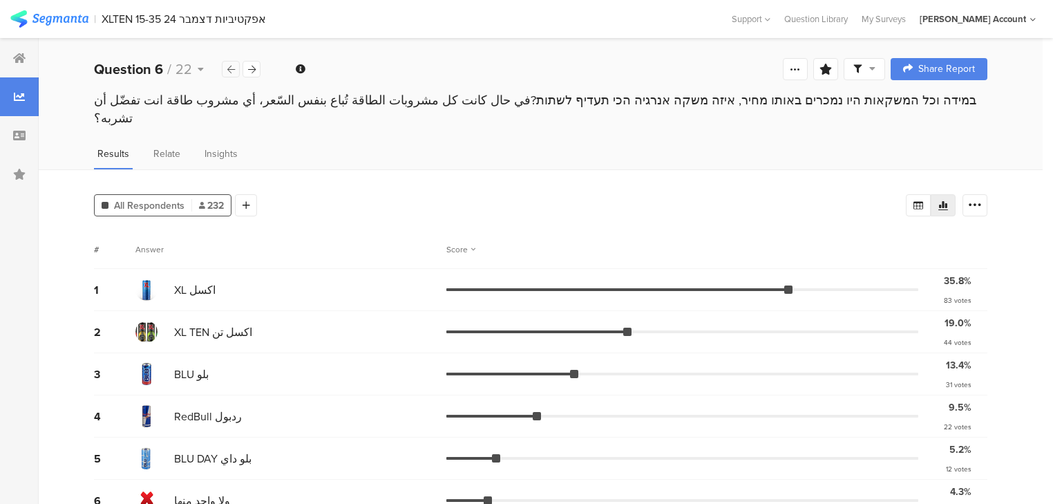
click at [229, 69] on icon at bounding box center [231, 69] width 8 height 9
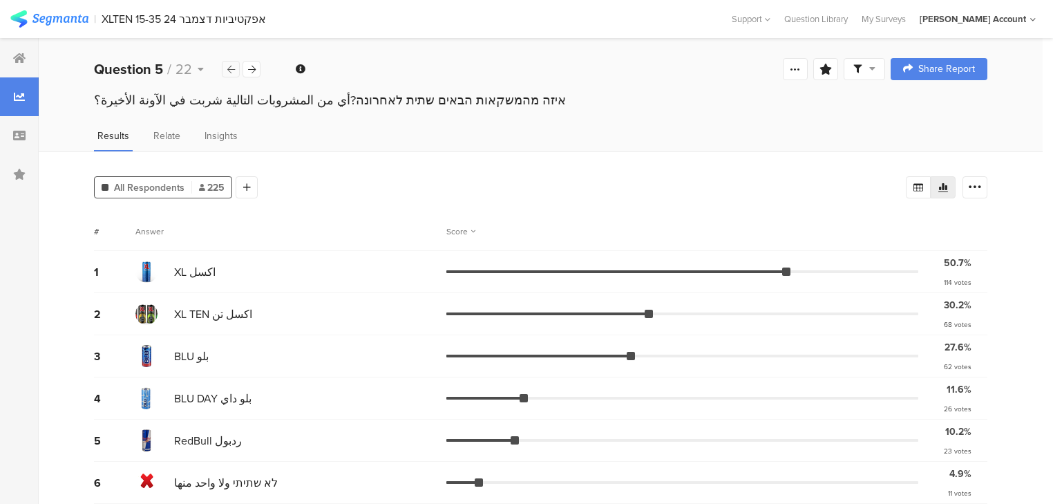
click at [229, 69] on icon at bounding box center [231, 69] width 8 height 9
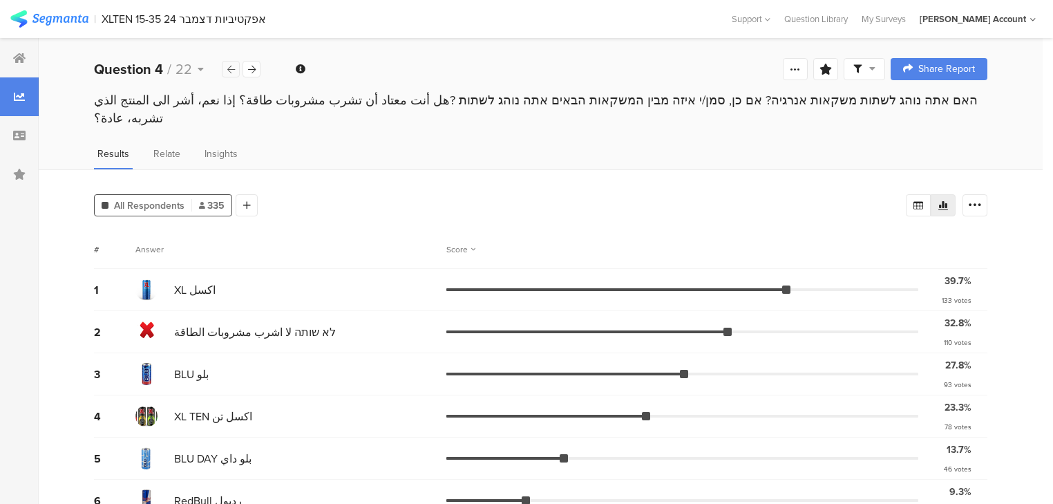
click at [229, 69] on icon at bounding box center [231, 69] width 8 height 9
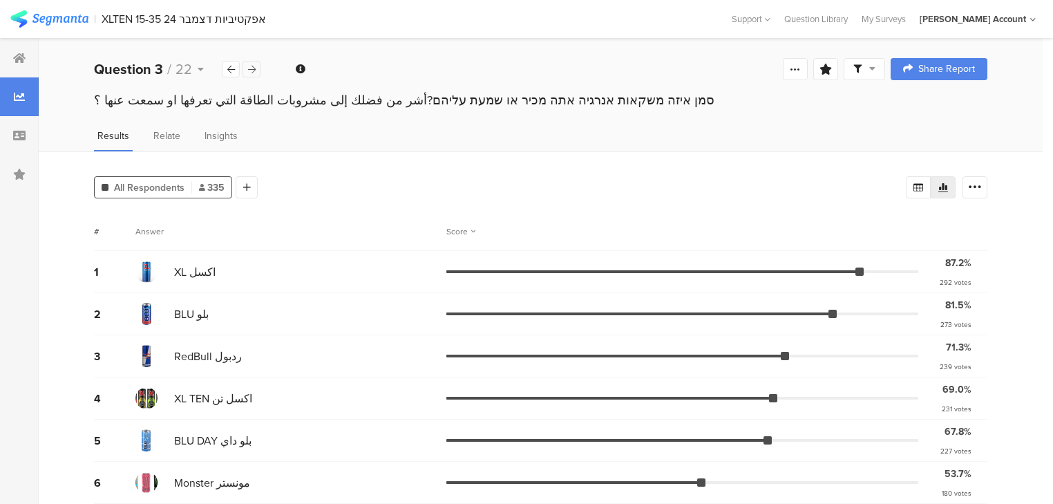
click at [248, 69] on icon at bounding box center [252, 69] width 8 height 9
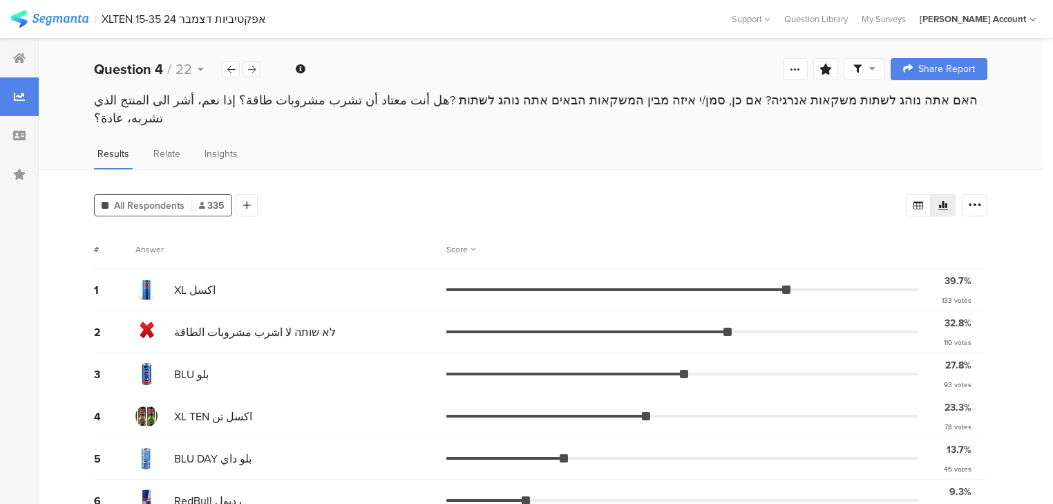
click at [248, 69] on icon at bounding box center [252, 69] width 8 height 9
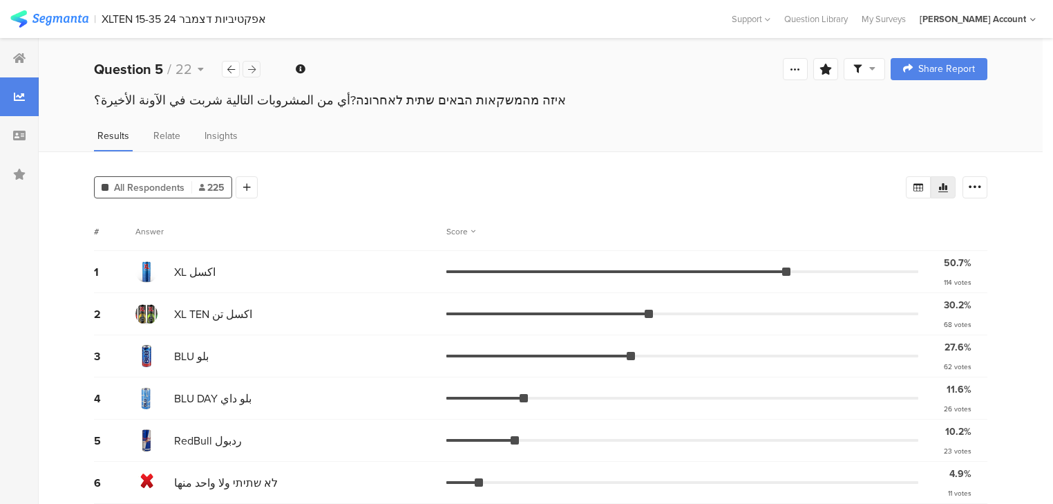
click at [248, 69] on icon at bounding box center [252, 69] width 8 height 9
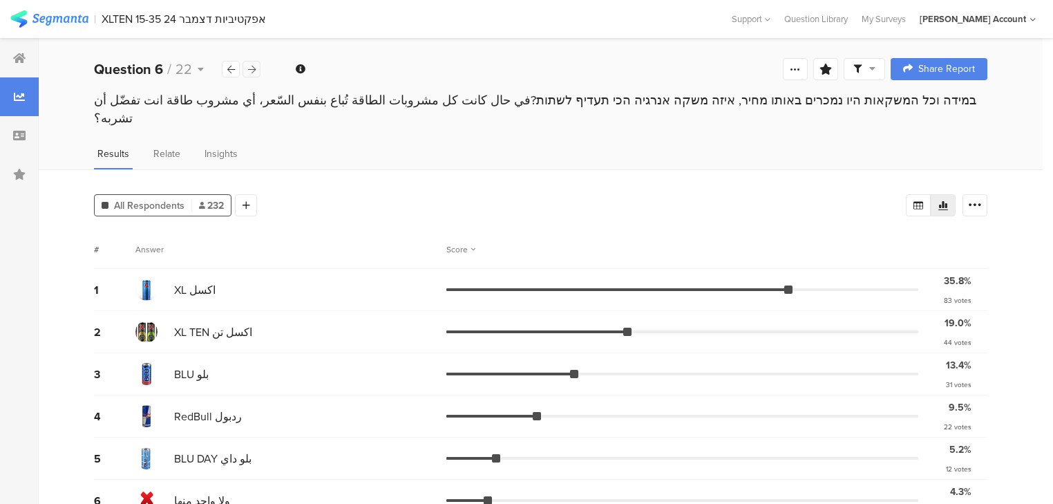
click at [248, 69] on icon at bounding box center [252, 69] width 8 height 9
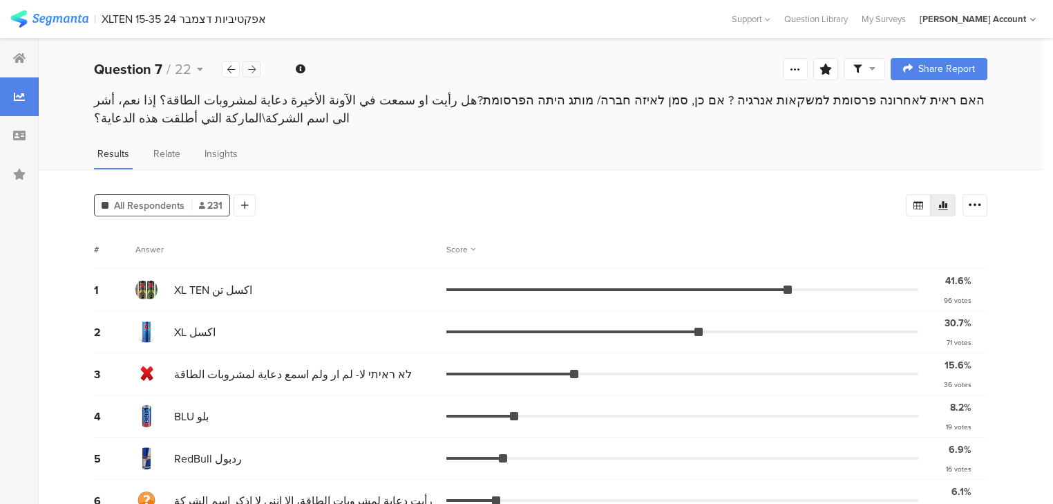
click at [248, 69] on icon at bounding box center [252, 69] width 8 height 9
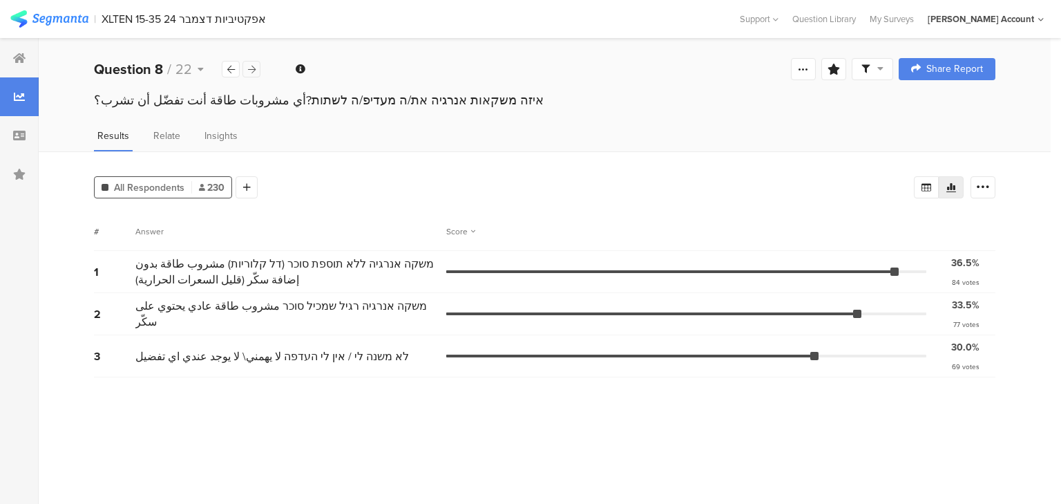
click at [248, 69] on icon at bounding box center [252, 69] width 8 height 9
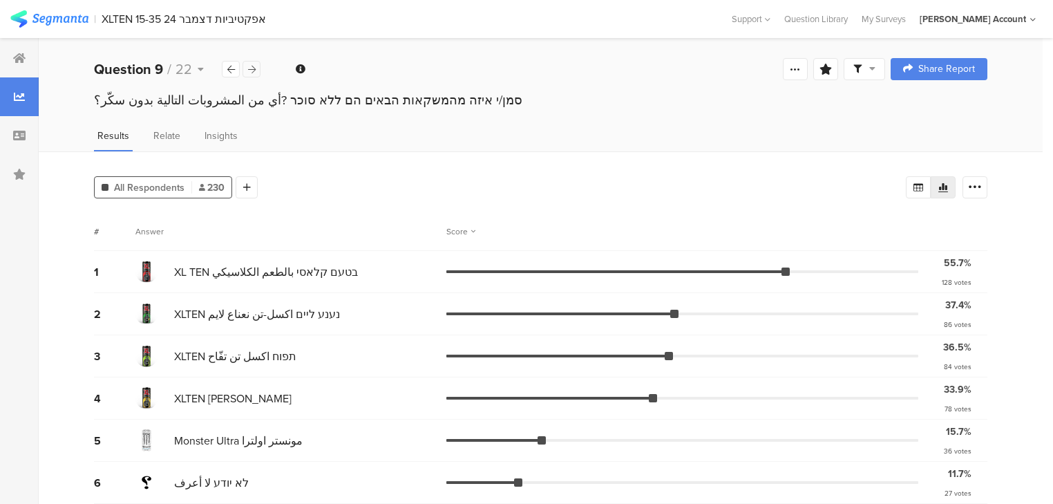
click at [248, 67] on icon at bounding box center [252, 69] width 8 height 9
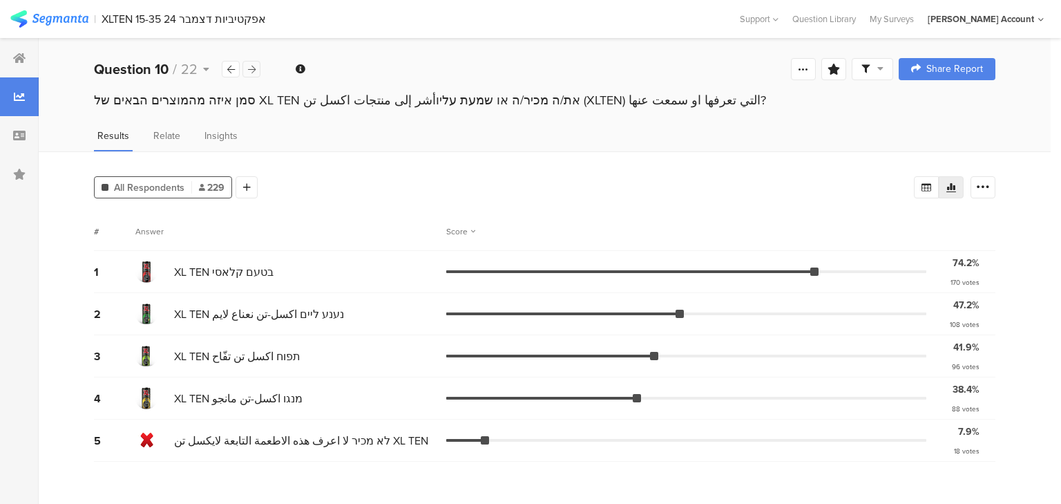
click at [254, 67] on icon at bounding box center [252, 69] width 8 height 9
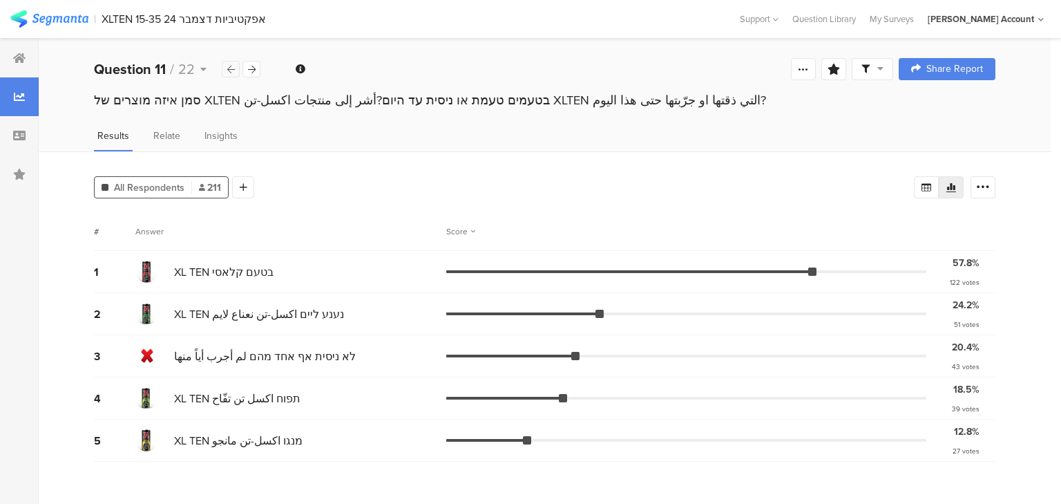
click at [227, 70] on icon at bounding box center [231, 69] width 8 height 9
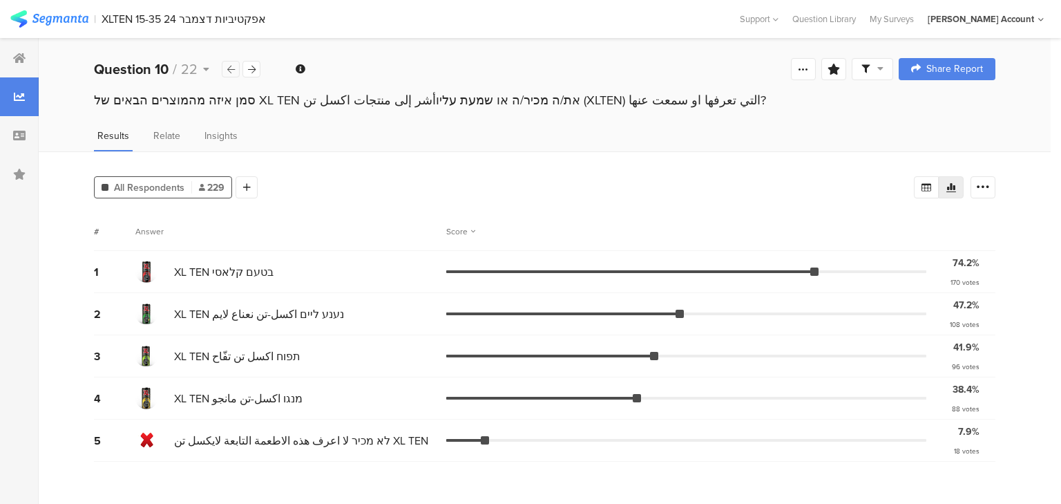
click at [231, 61] on div at bounding box center [231, 69] width 18 height 17
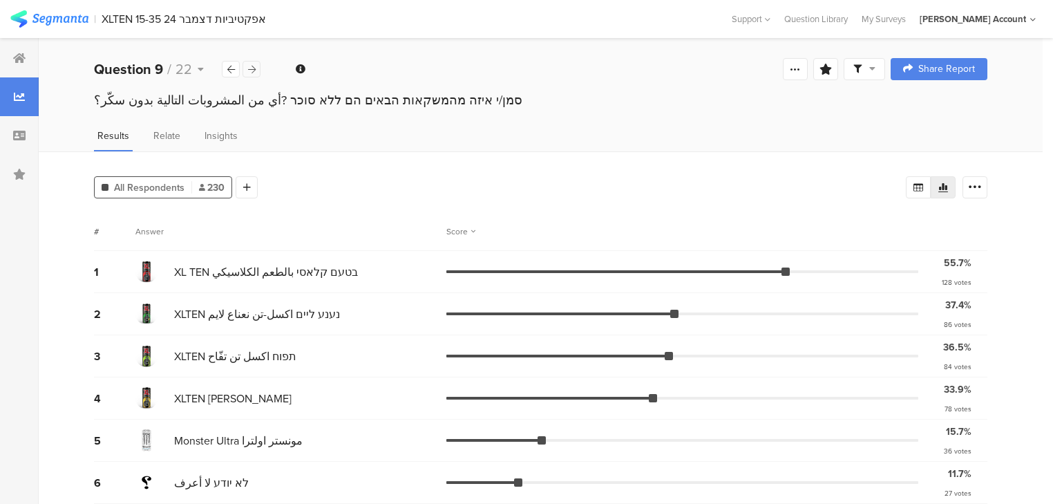
click at [249, 69] on icon at bounding box center [252, 69] width 8 height 9
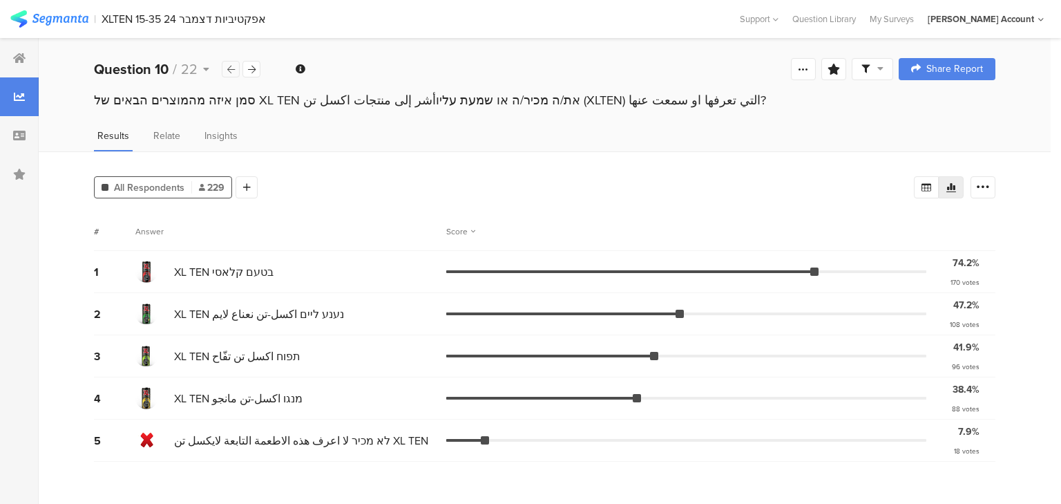
click at [223, 64] on div at bounding box center [231, 69] width 18 height 17
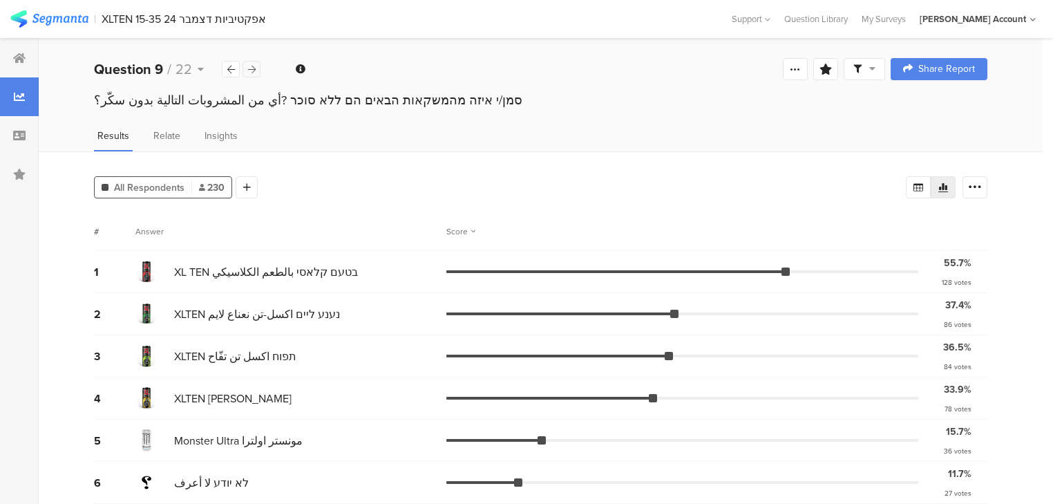
click at [246, 66] on div at bounding box center [251, 69] width 18 height 17
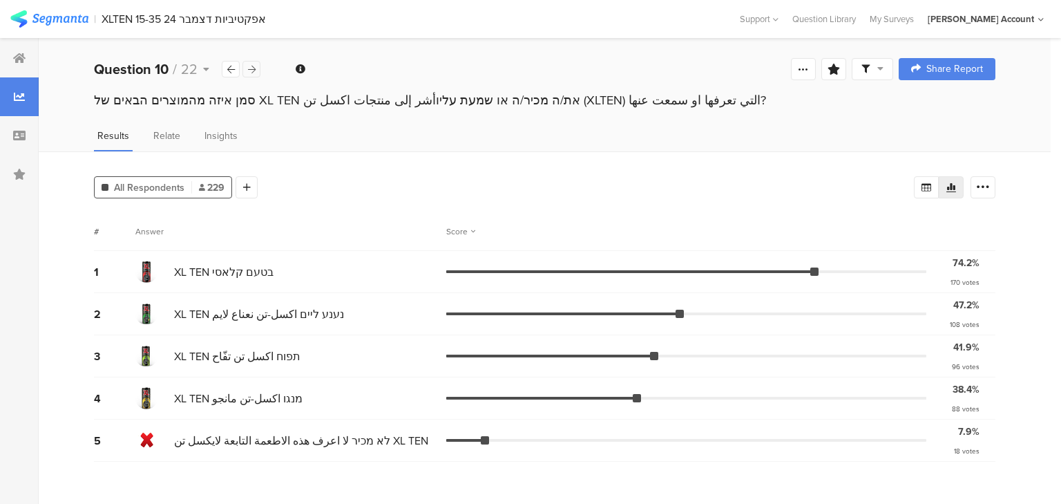
click at [246, 66] on div at bounding box center [251, 69] width 18 height 17
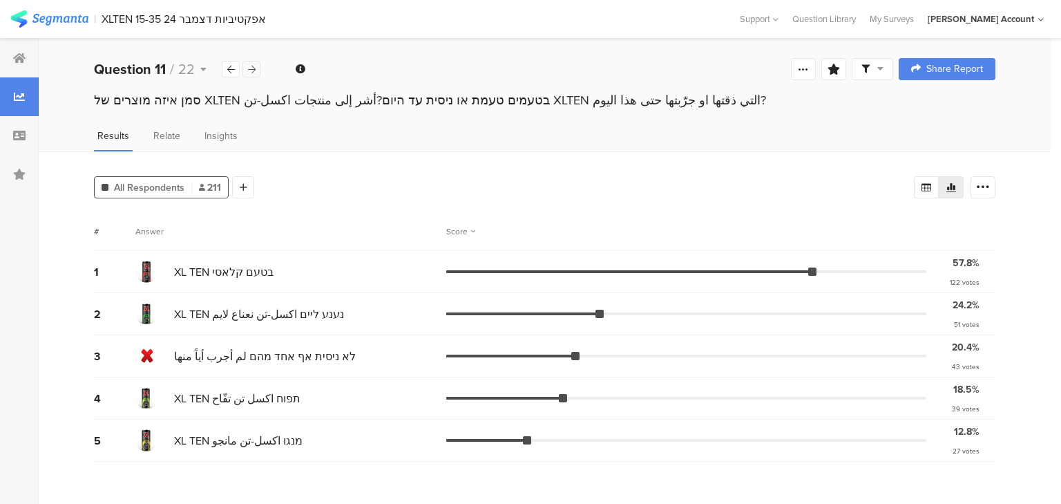
click at [249, 70] on icon at bounding box center [252, 69] width 8 height 9
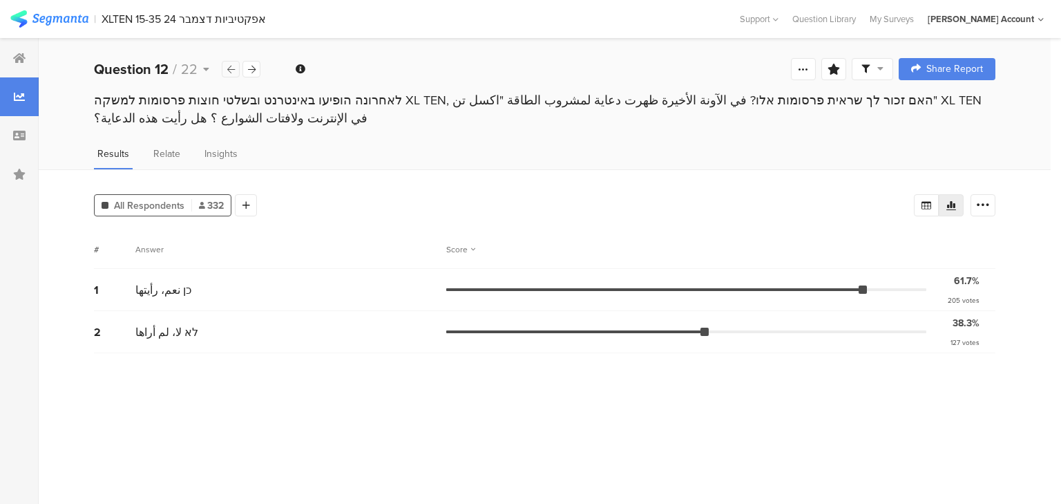
click at [229, 70] on icon at bounding box center [231, 69] width 8 height 9
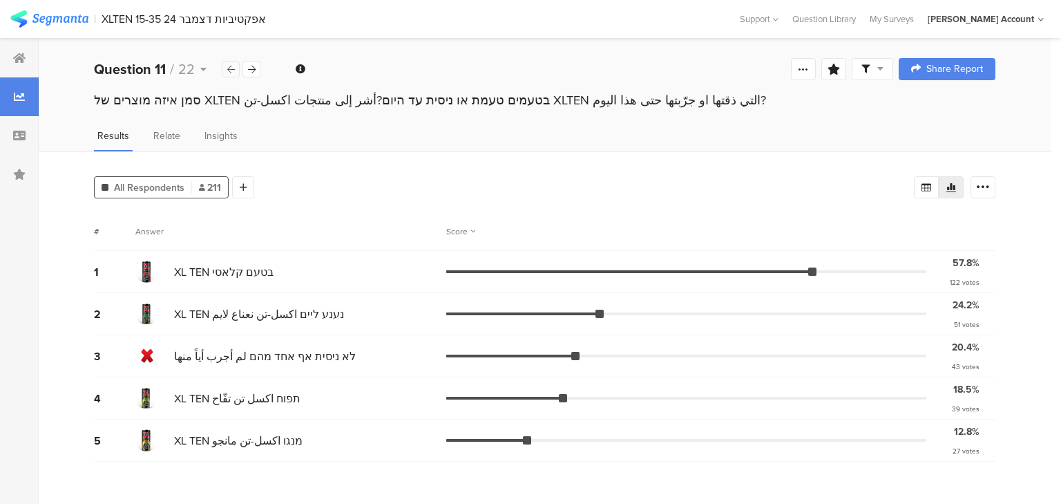
click at [229, 70] on icon at bounding box center [231, 69] width 8 height 9
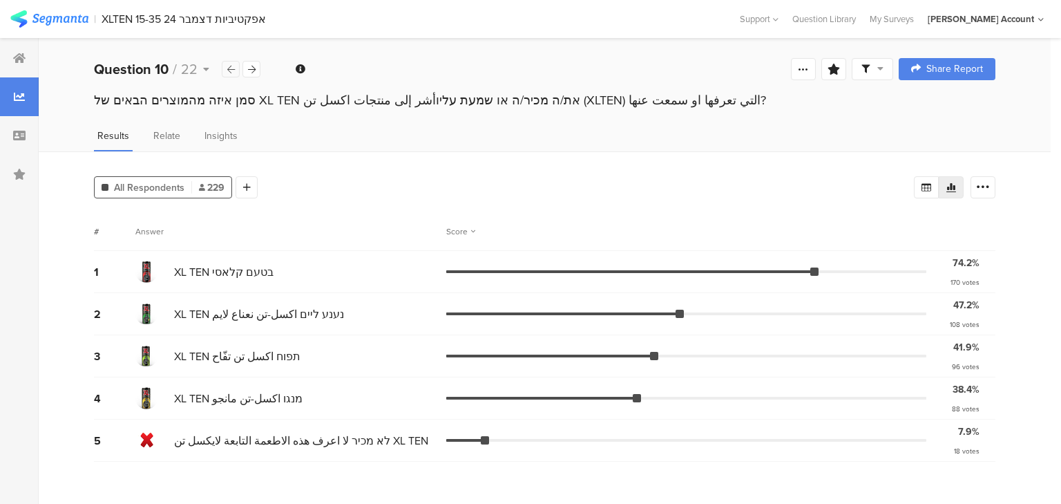
click at [229, 70] on icon at bounding box center [231, 69] width 8 height 9
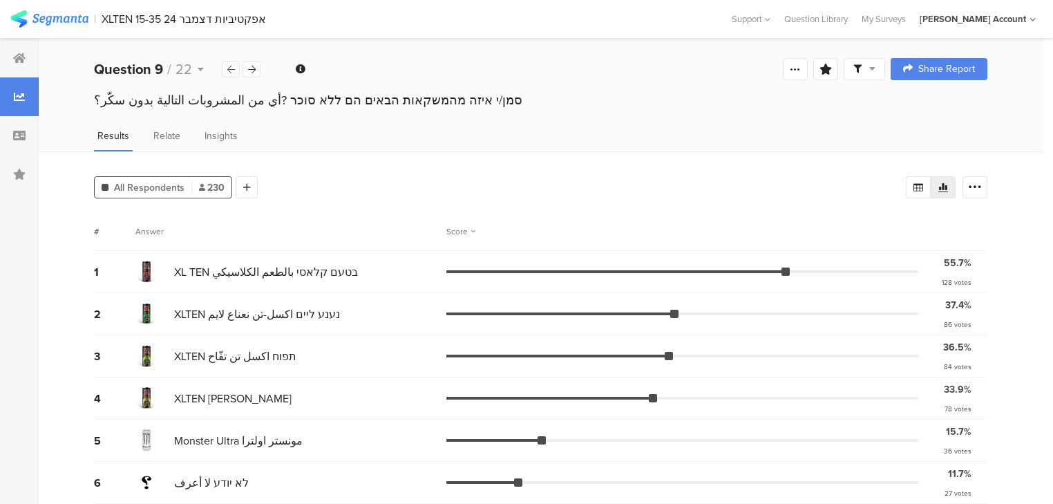
click at [229, 70] on icon at bounding box center [231, 69] width 8 height 9
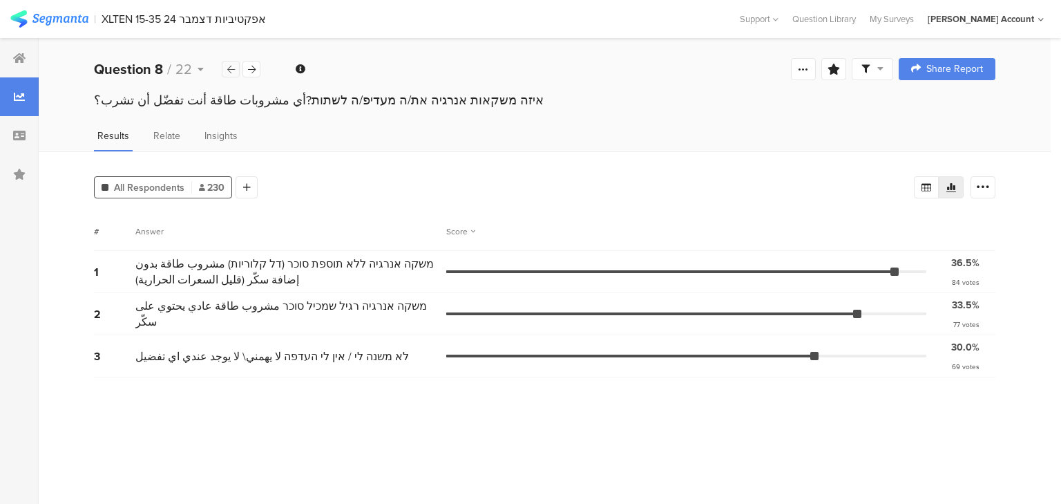
click at [229, 70] on icon at bounding box center [231, 69] width 8 height 9
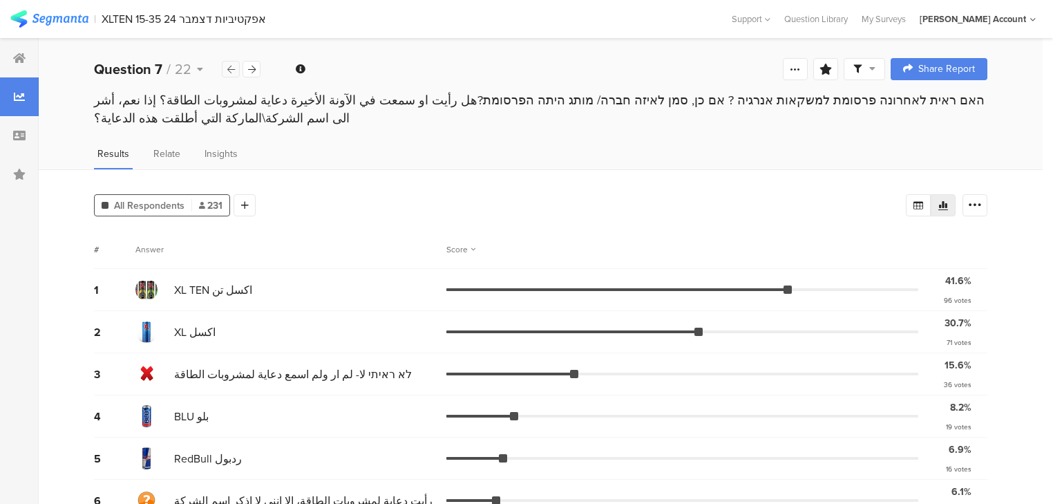
click at [229, 70] on icon at bounding box center [231, 69] width 8 height 9
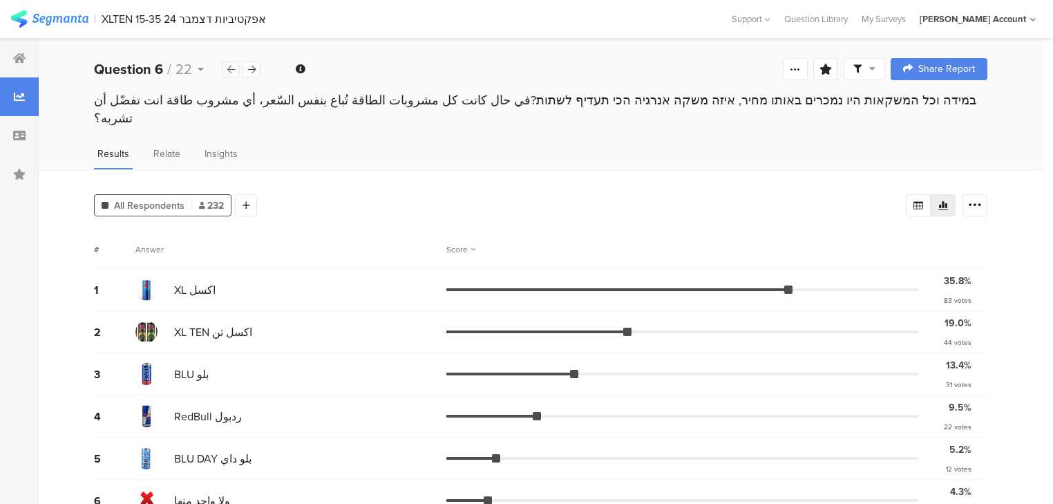
click at [236, 70] on div at bounding box center [231, 69] width 18 height 17
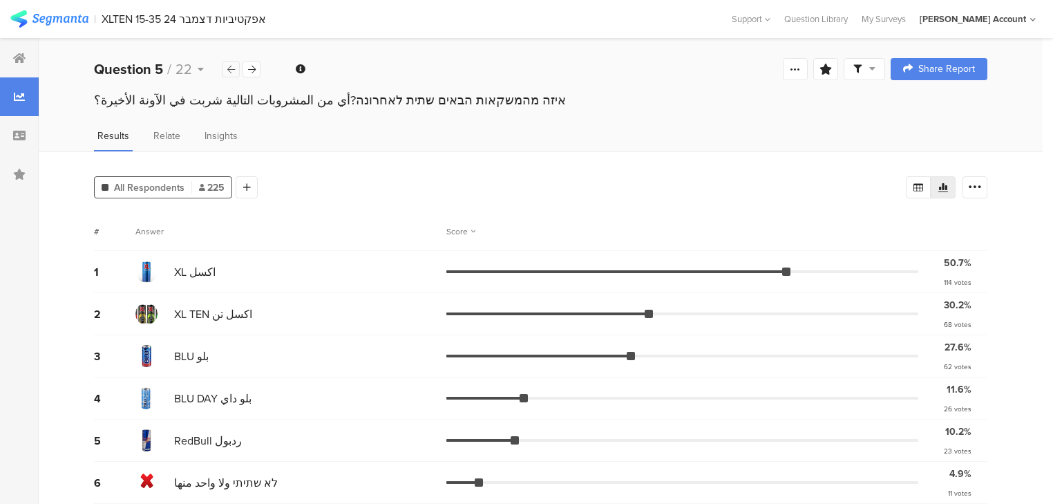
click at [236, 70] on div at bounding box center [231, 69] width 18 height 17
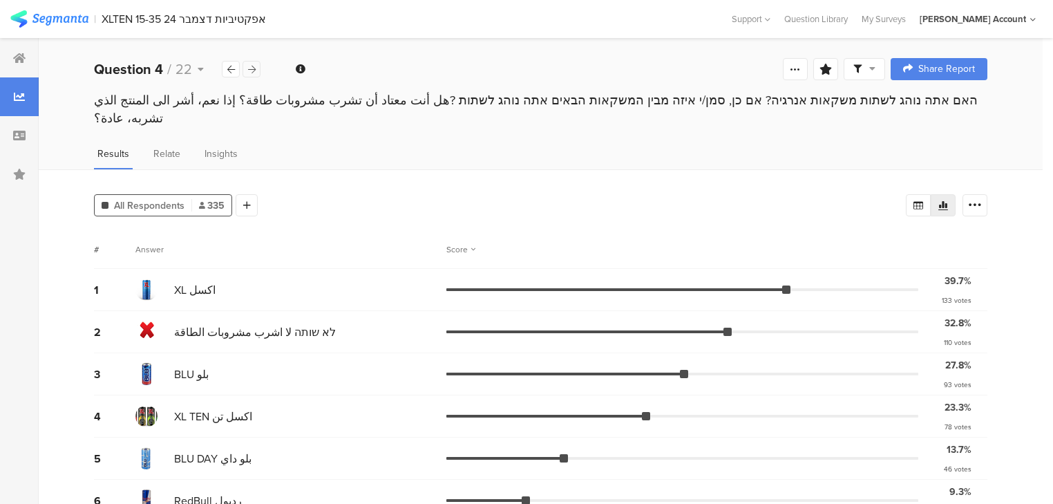
click at [251, 70] on icon at bounding box center [252, 69] width 8 height 9
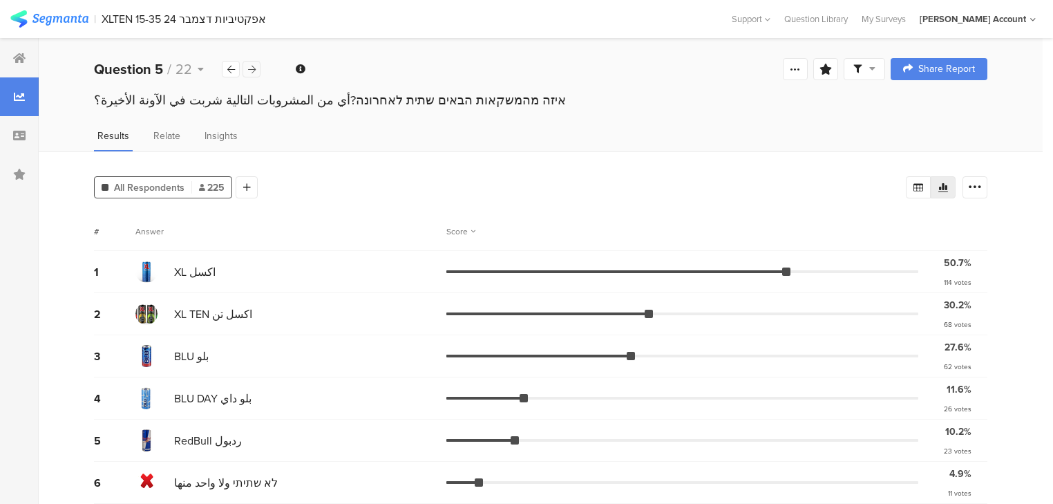
click at [251, 70] on icon at bounding box center [252, 69] width 8 height 9
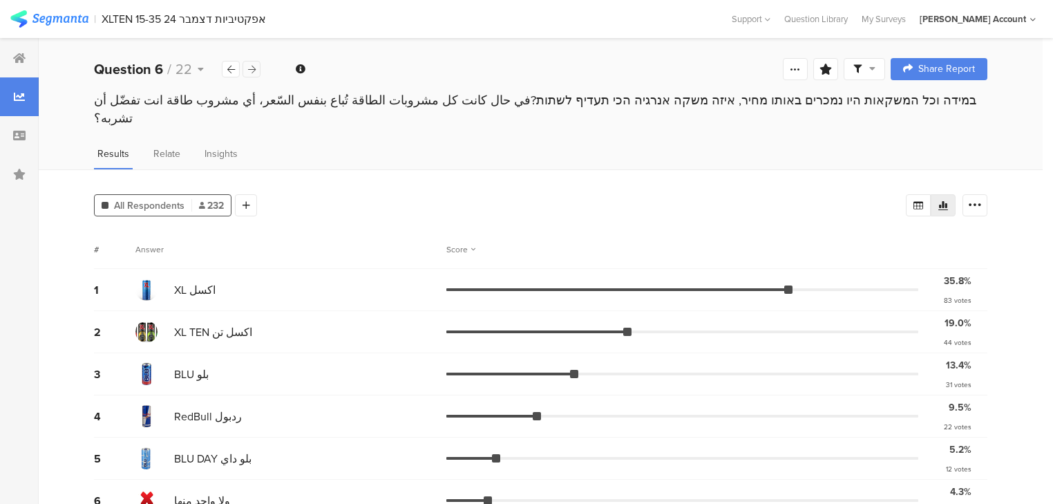
click at [251, 70] on icon at bounding box center [252, 69] width 8 height 9
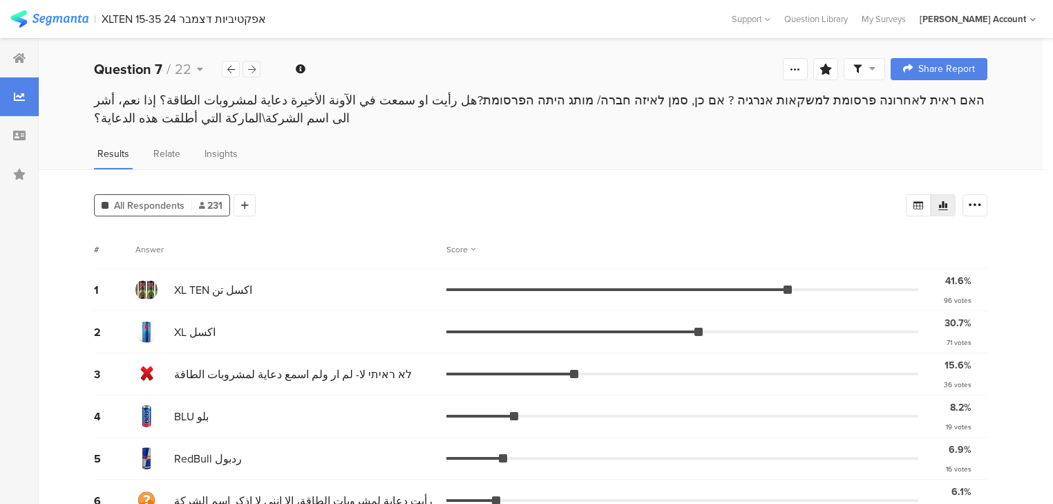
click at [251, 70] on icon at bounding box center [252, 69] width 8 height 9
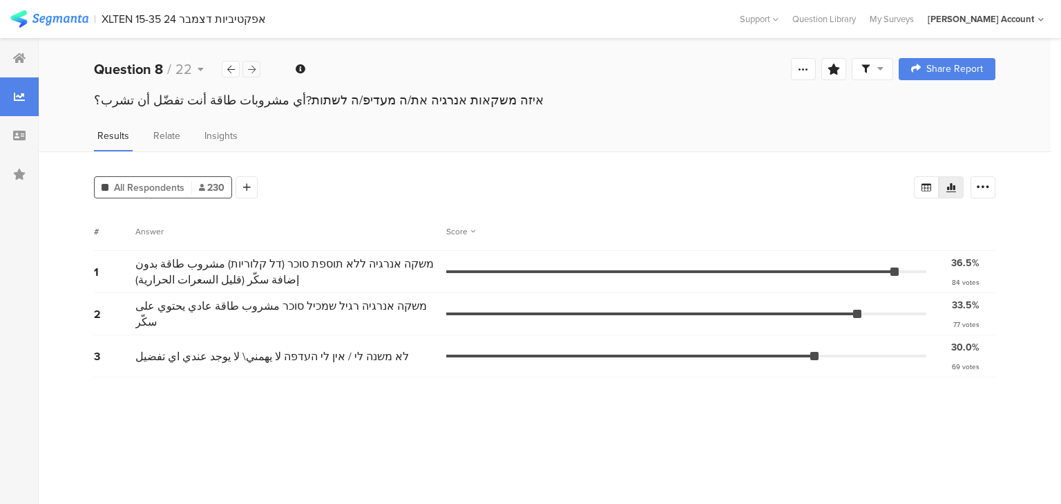
click at [251, 70] on icon at bounding box center [252, 69] width 8 height 9
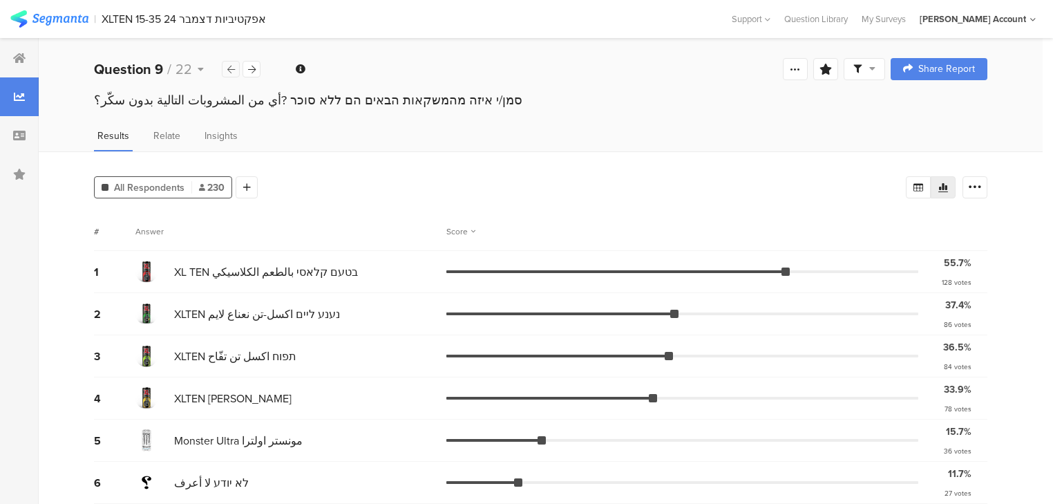
click at [234, 70] on icon at bounding box center [231, 69] width 8 height 9
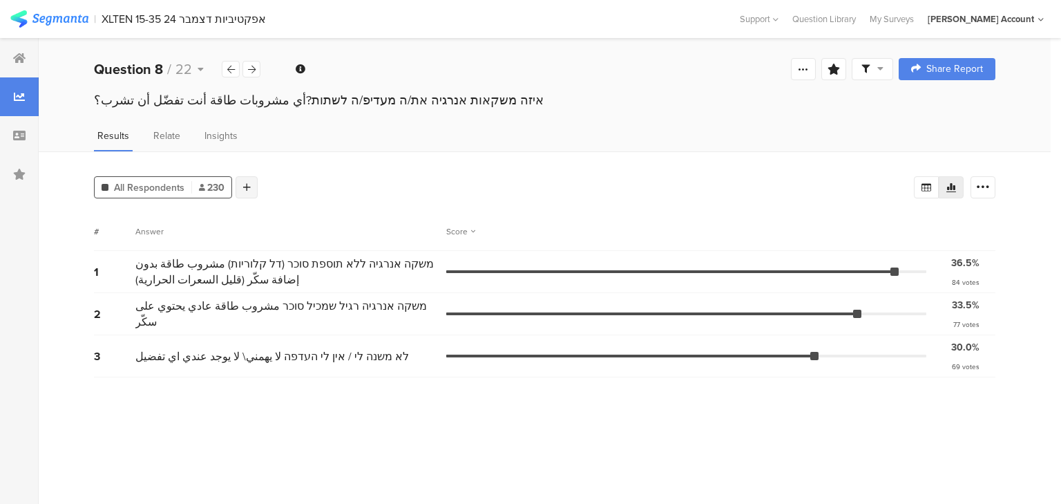
click at [243, 183] on icon at bounding box center [247, 187] width 8 height 10
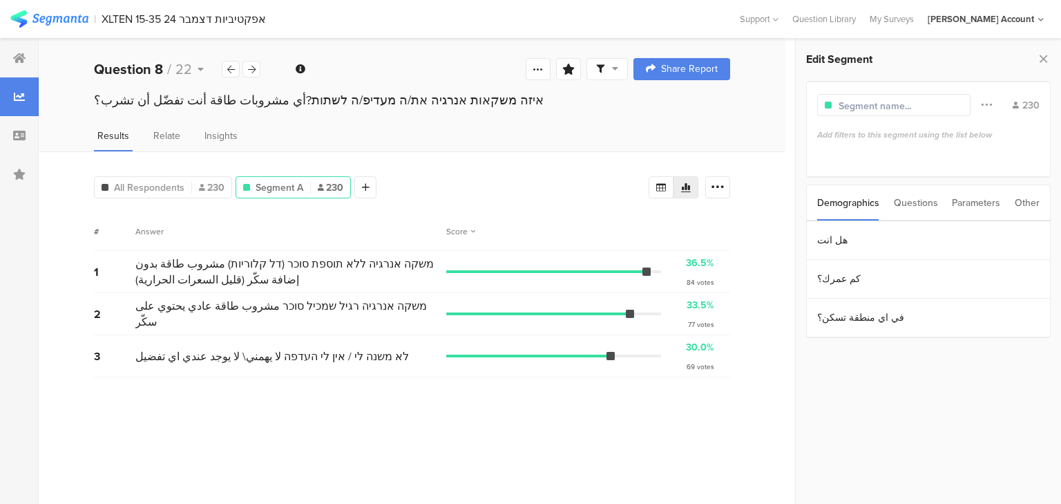
click at [917, 205] on div "Questions" at bounding box center [916, 202] width 44 height 35
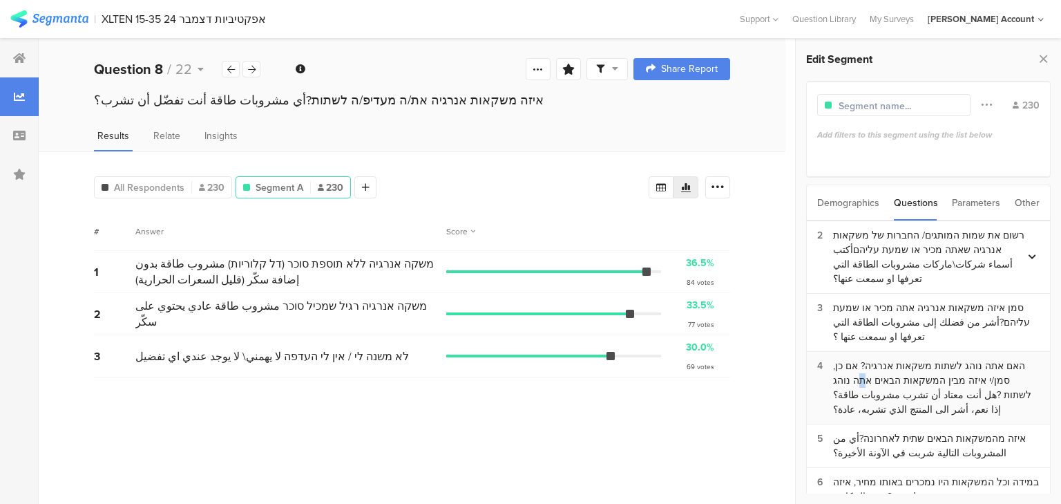
click at [904, 376] on div "האם אתה נוהג לשתות משקאות אנרגיה? אם כן, סמן/י איזה מבין המשקאות הבאים אתה נוהג…" at bounding box center [936, 388] width 207 height 58
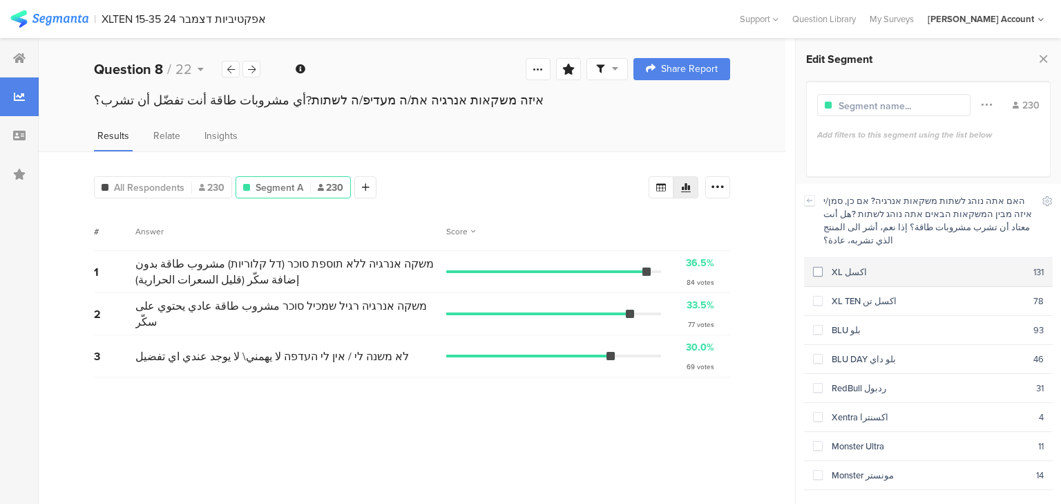
drag, startPoint x: 848, startPoint y: 253, endPoint x: 846, endPoint y: 267, distance: 14.0
click at [848, 265] on div "XL اكسل" at bounding box center [928, 271] width 211 height 13
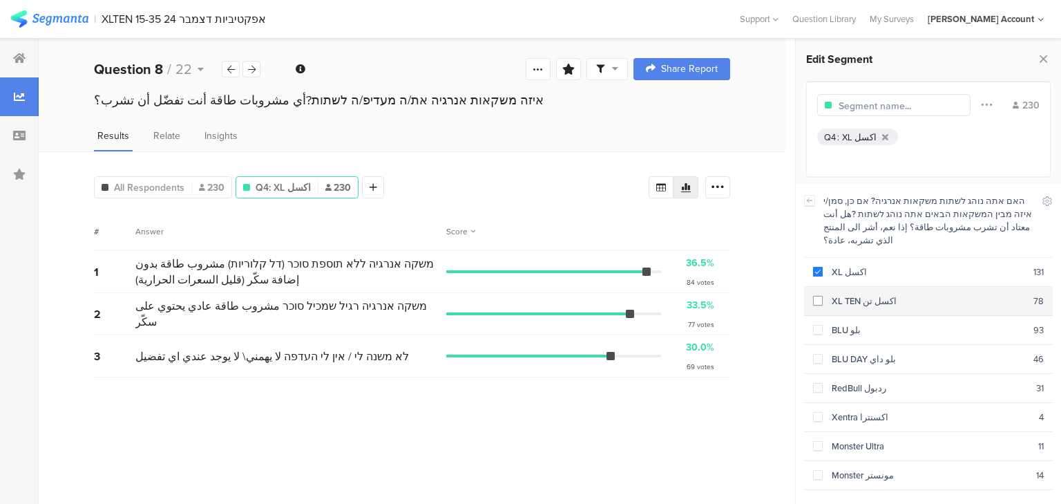
click at [854, 294] on div "XL TEN اكسل تن" at bounding box center [928, 300] width 211 height 13
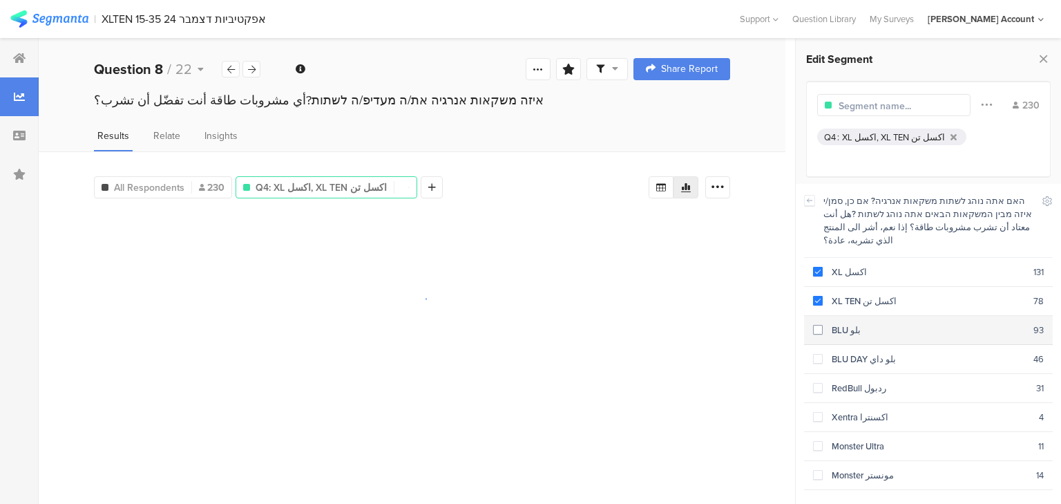
drag, startPoint x: 857, startPoint y: 316, endPoint x: 859, endPoint y: 338, distance: 22.2
click at [857, 323] on div "BLU بلو" at bounding box center [928, 329] width 211 height 13
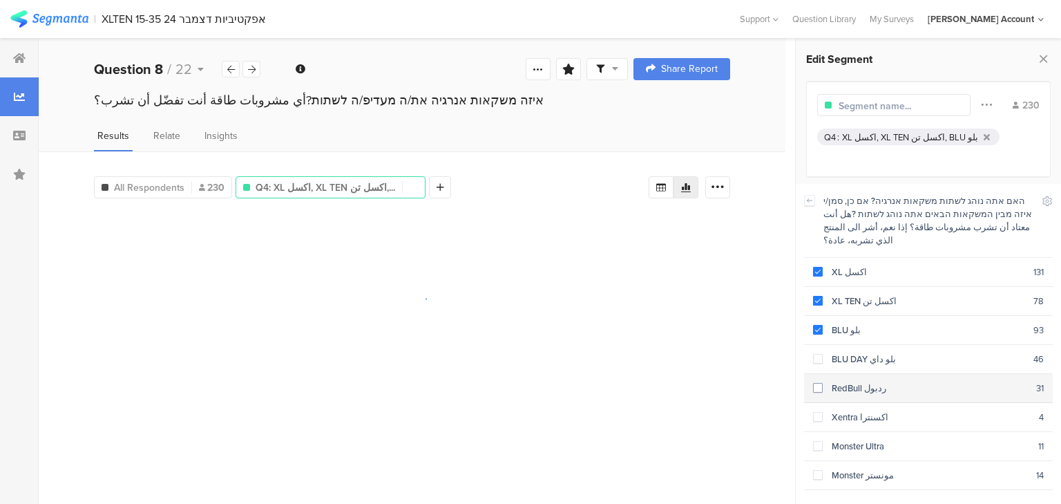
drag, startPoint x: 859, startPoint y: 338, endPoint x: 859, endPoint y: 359, distance: 20.7
click at [859, 352] on div "BLU DAY بلو داي" at bounding box center [928, 358] width 211 height 13
drag, startPoint x: 859, startPoint y: 365, endPoint x: 859, endPoint y: 373, distance: 8.3
click at [859, 381] on div "RedBull ردبول" at bounding box center [929, 387] width 213 height 13
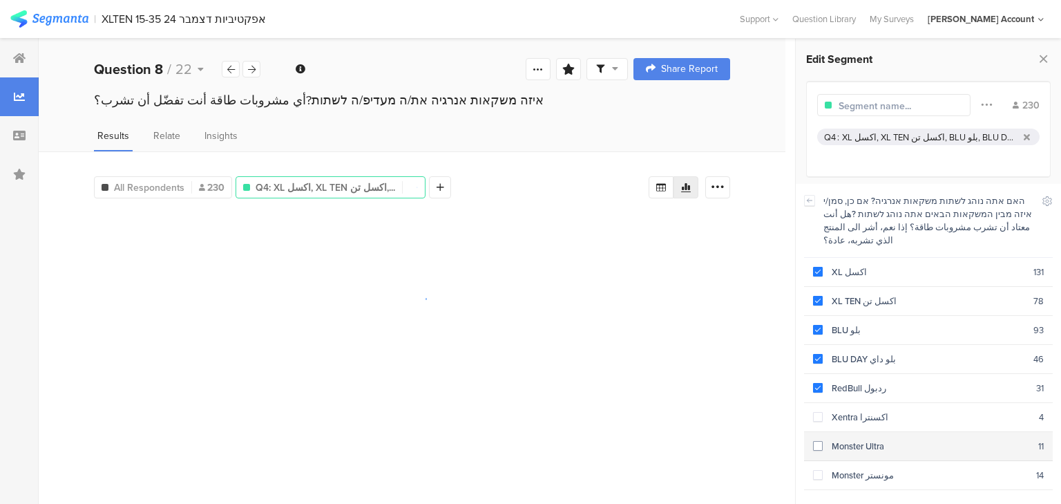
drag, startPoint x: 859, startPoint y: 392, endPoint x: 863, endPoint y: 417, distance: 25.1
click at [859, 410] on div "Xentra اكسنترا" at bounding box center [931, 416] width 216 height 13
click at [863, 432] on section "Monster Ultra 11" at bounding box center [928, 446] width 249 height 29
click at [867, 468] on div "Monster مونستر" at bounding box center [929, 474] width 213 height 13
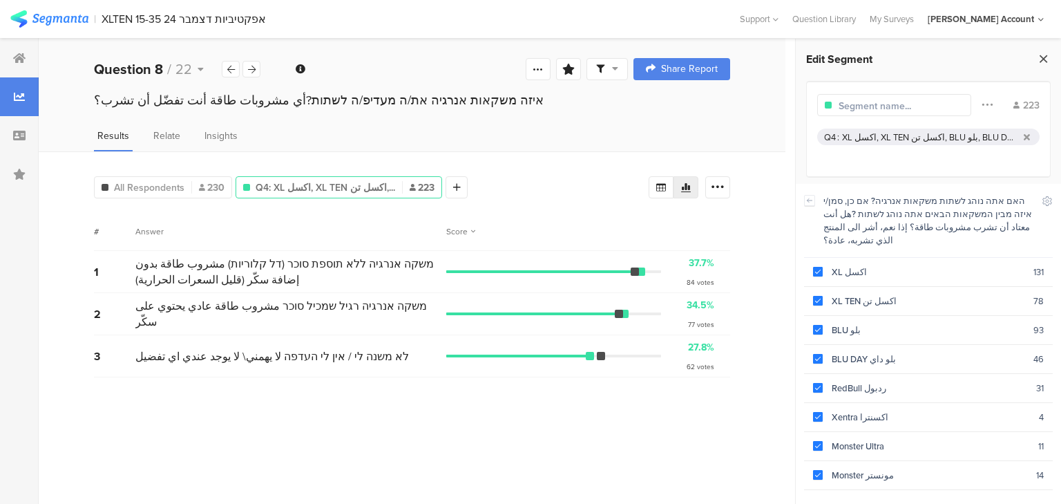
click at [1041, 55] on icon at bounding box center [1043, 58] width 15 height 19
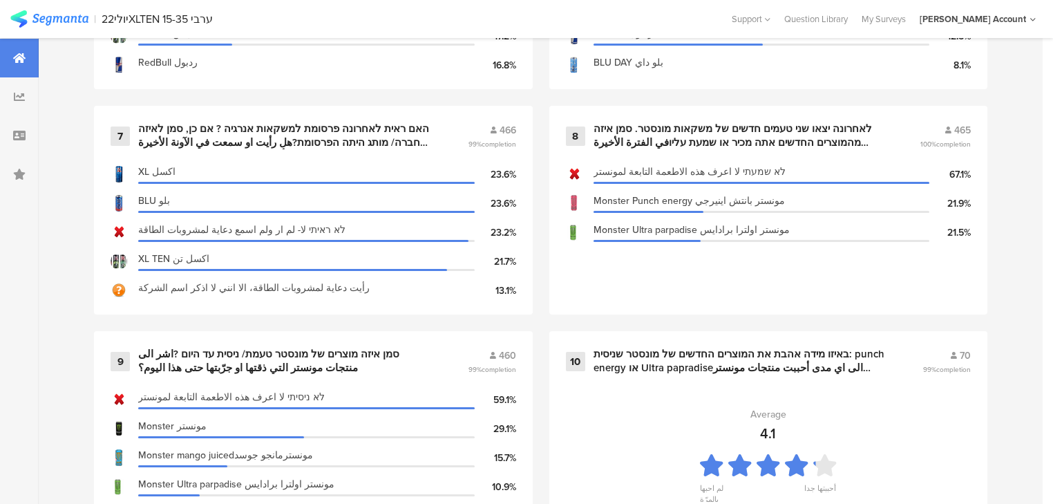
scroll to position [1105, 0]
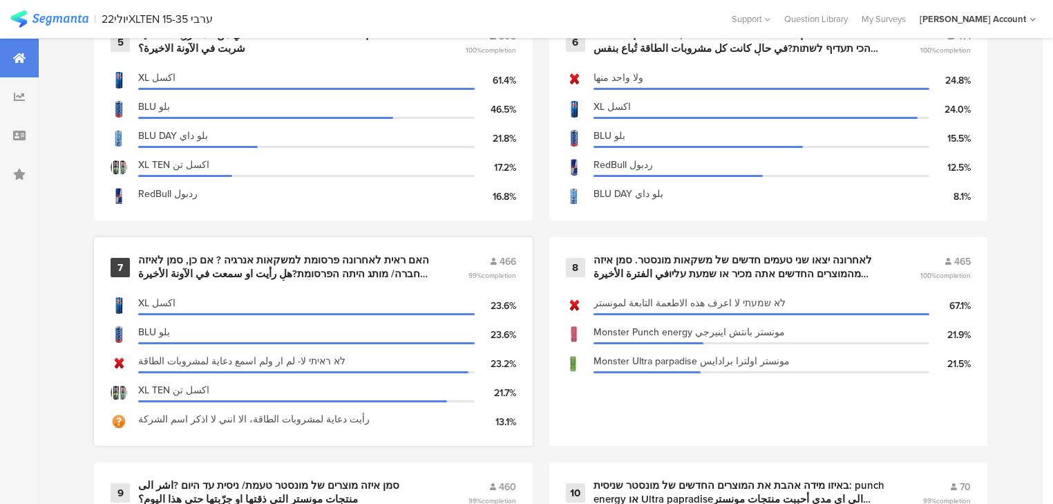
click at [305, 269] on div "האם ראית לאחרונה פרסומת למשקאות אנרגיה ? אם כן, סמן לאיזה חברה/ מותג היתה הפרסו…" at bounding box center [286, 267] width 296 height 27
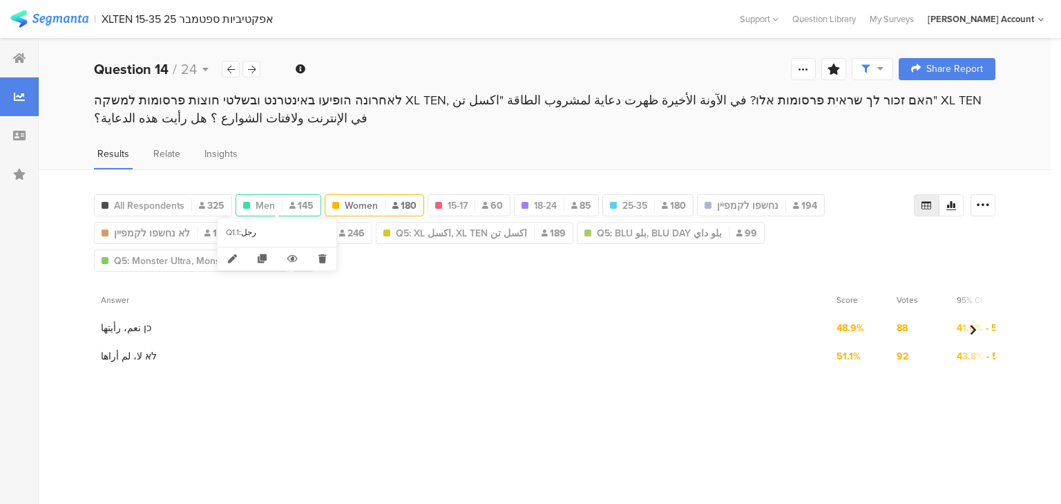
click at [261, 198] on span "Men" at bounding box center [265, 205] width 19 height 15
type input "Men"
click at [250, 75] on div at bounding box center [251, 69] width 18 height 17
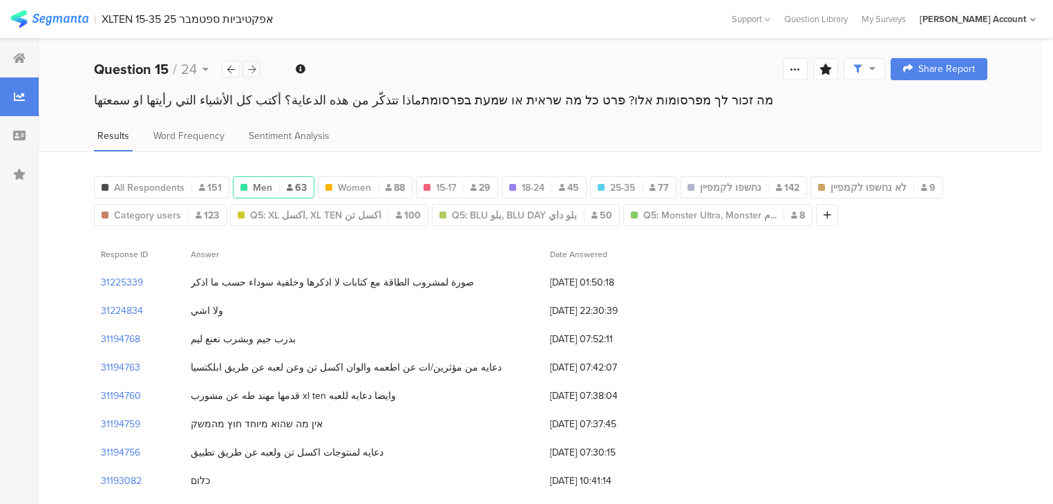
click at [249, 73] on icon at bounding box center [252, 69] width 8 height 9
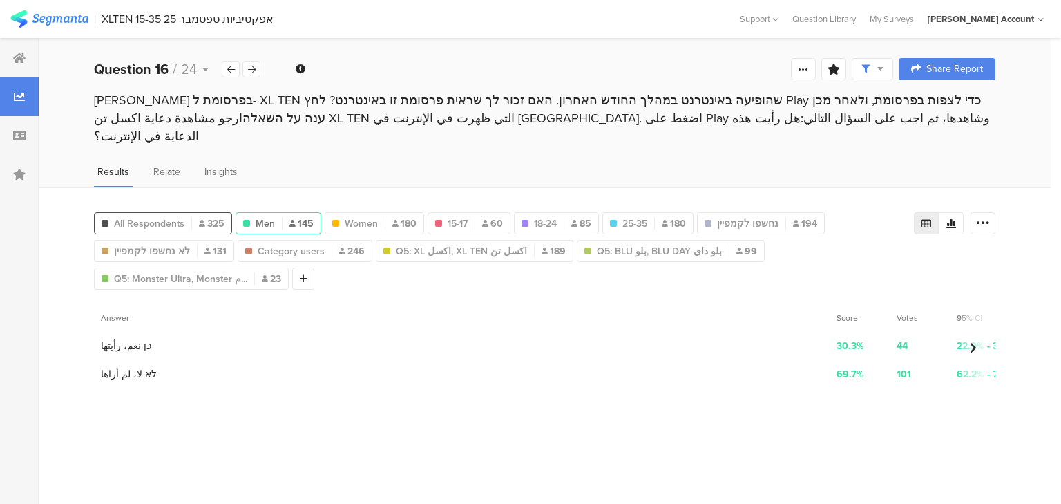
click at [160, 216] on span "All Respondents" at bounding box center [149, 223] width 70 height 15
click at [274, 216] on div "Men 145" at bounding box center [278, 223] width 84 height 15
click at [356, 216] on span "Women" at bounding box center [361, 223] width 33 height 15
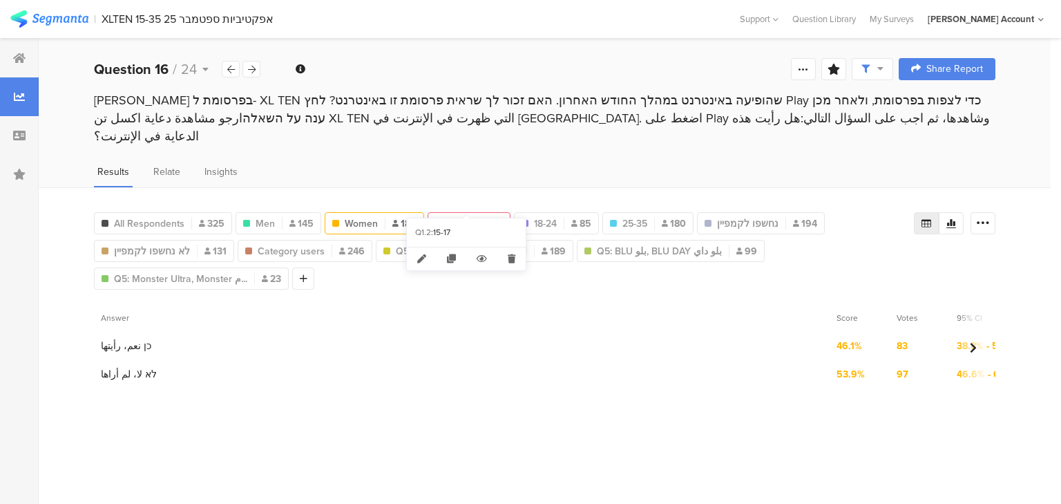
click at [455, 216] on span "15-17" at bounding box center [458, 223] width 20 height 15
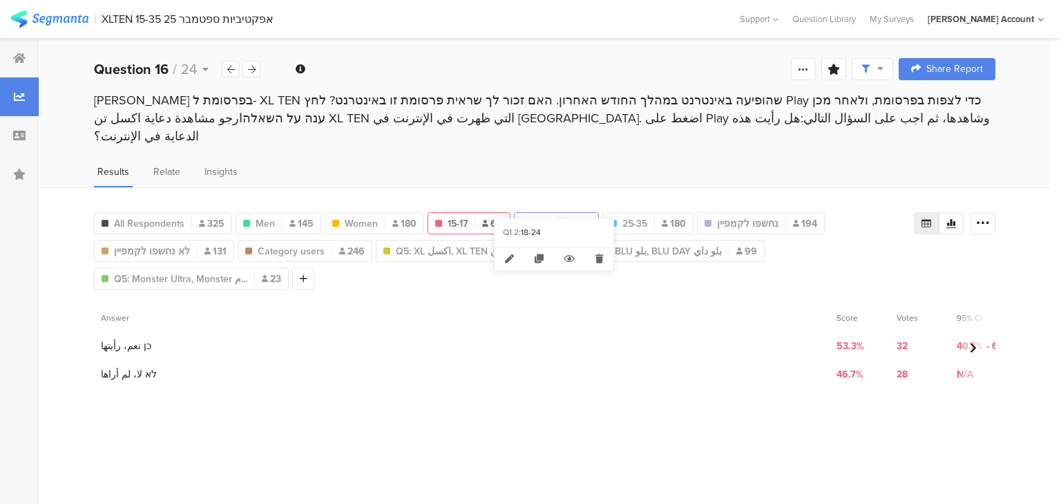
click at [549, 216] on span "18-24" at bounding box center [545, 223] width 23 height 15
click at [644, 216] on span "25-35" at bounding box center [634, 223] width 25 height 15
type input "25-35"
click at [160, 216] on span "All Respondents" at bounding box center [149, 223] width 70 height 15
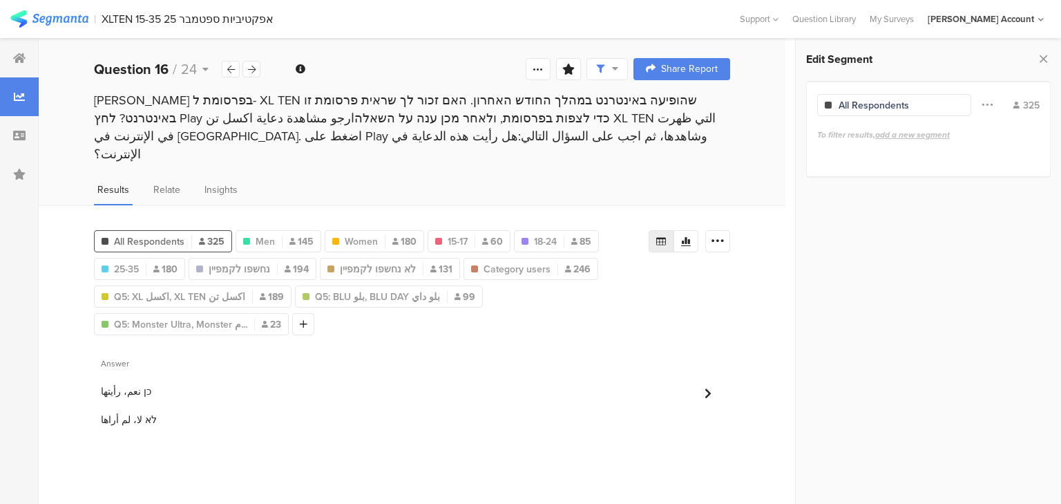
click at [180, 234] on span "All Respondents" at bounding box center [149, 241] width 70 height 15
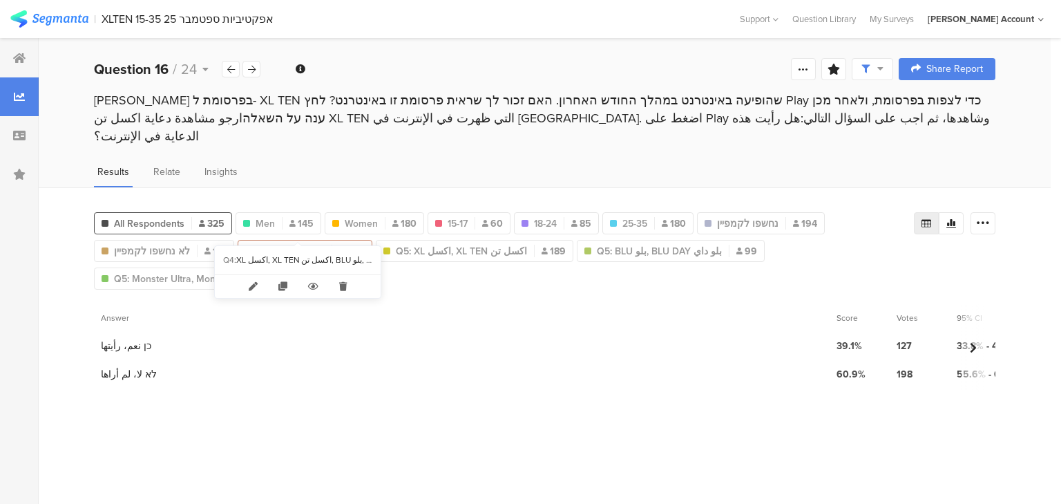
click at [271, 244] on span "Category users" at bounding box center [291, 251] width 67 height 15
click at [248, 69] on icon at bounding box center [252, 69] width 8 height 9
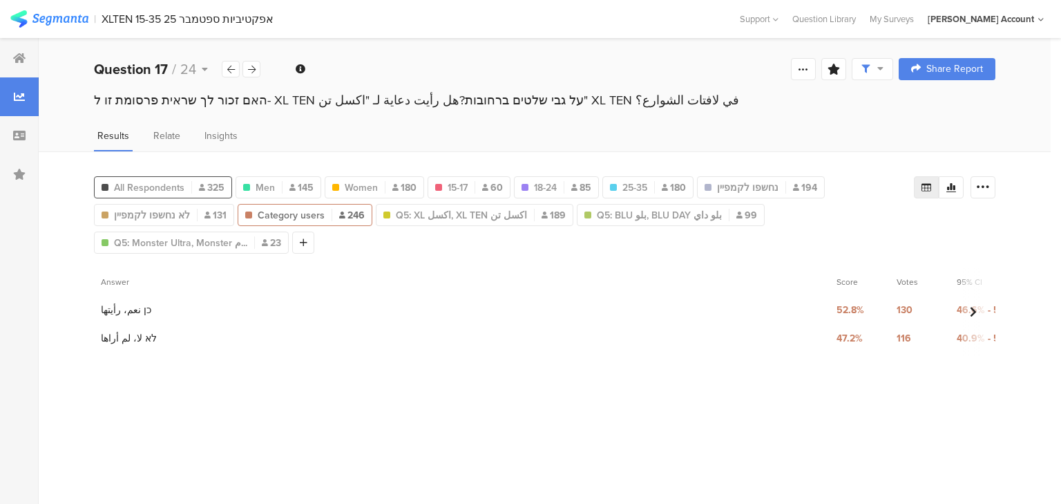
click at [169, 182] on span "All Respondents" at bounding box center [149, 187] width 70 height 15
click at [283, 182] on div "Men 145" at bounding box center [278, 187] width 84 height 15
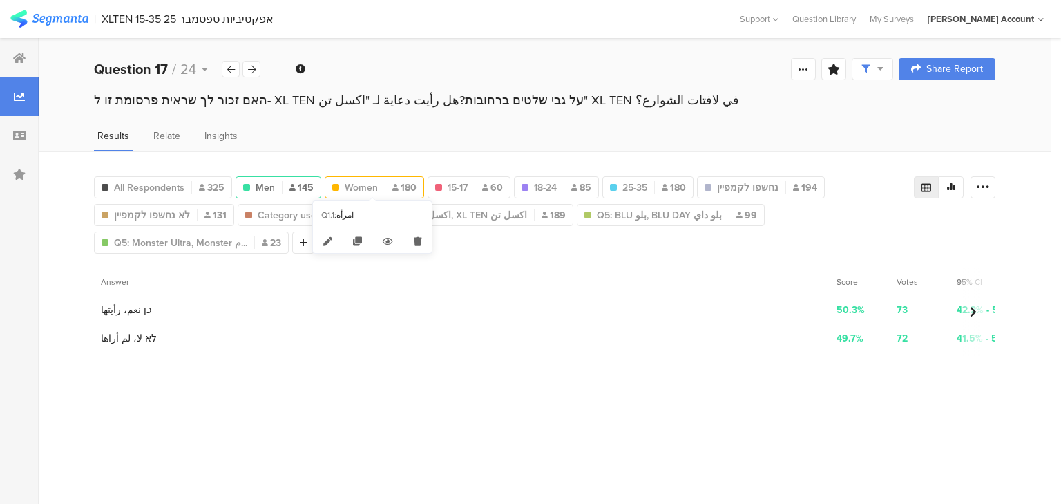
click at [356, 190] on span "Women" at bounding box center [361, 187] width 33 height 15
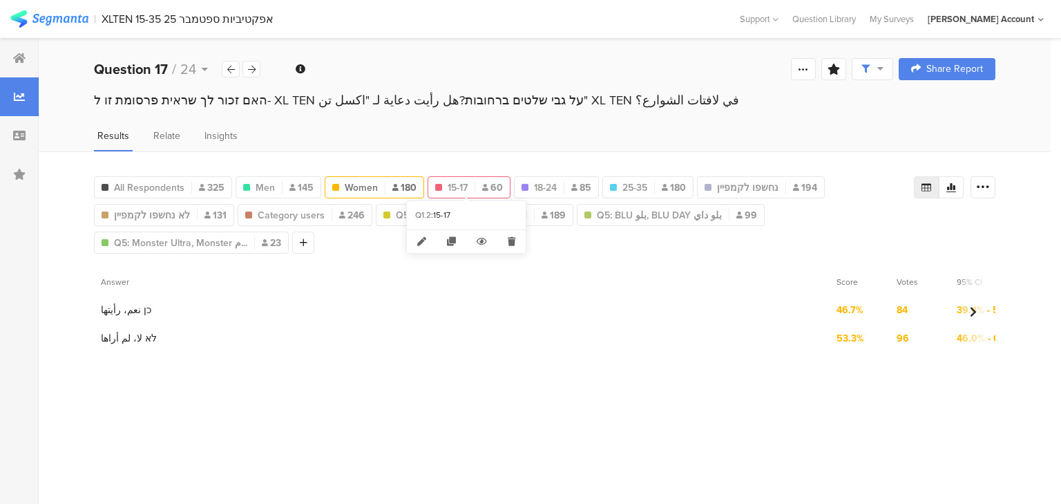
click at [456, 188] on span "15-17" at bounding box center [458, 187] width 20 height 15
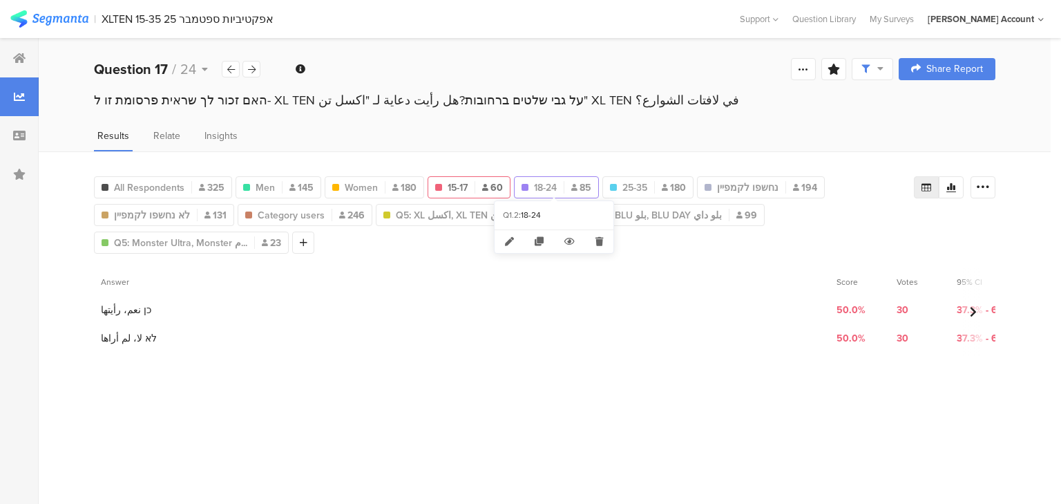
click at [543, 184] on span "18-24" at bounding box center [545, 187] width 23 height 15
click at [651, 185] on div "25-35 180" at bounding box center [648, 187] width 90 height 15
type input "25-35"
click at [249, 68] on icon at bounding box center [252, 69] width 8 height 9
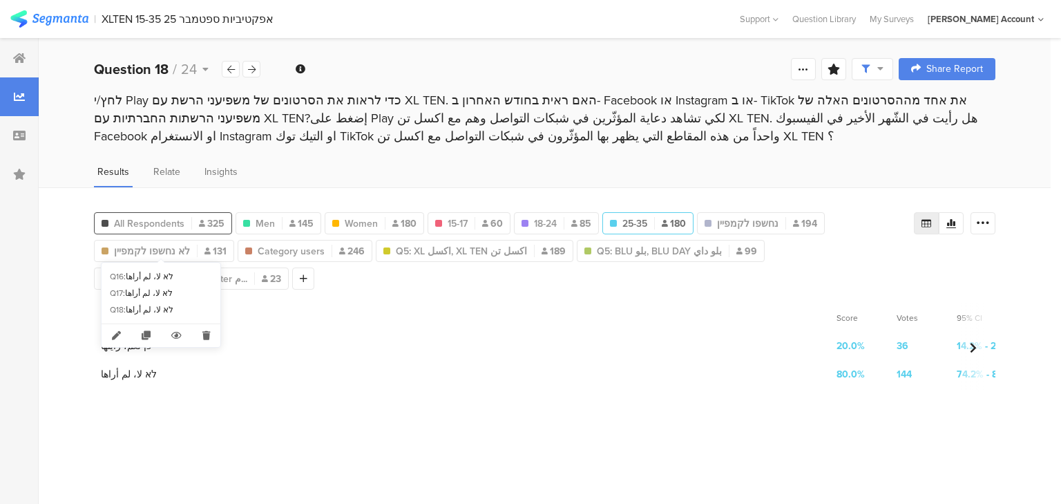
click at [187, 221] on div "All Respondents 325" at bounding box center [163, 223] width 137 height 15
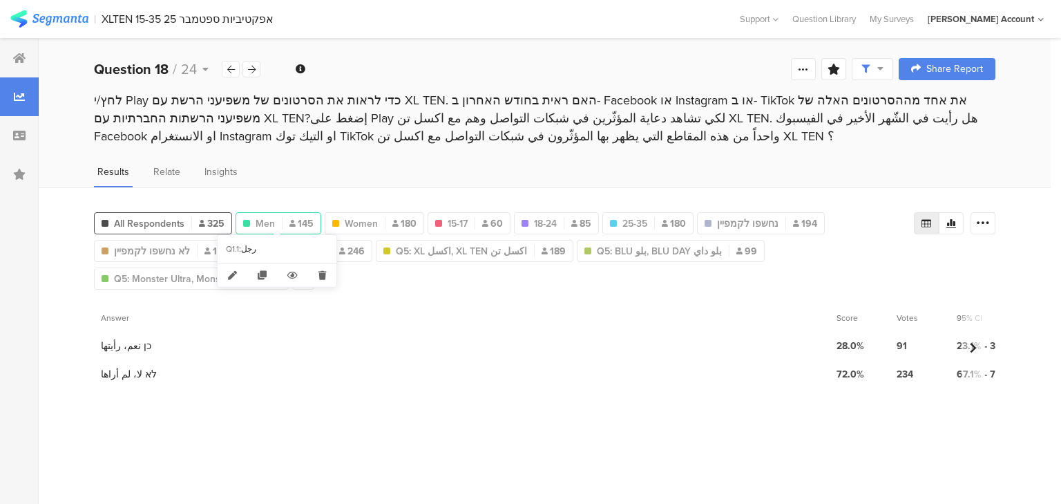
click at [267, 216] on span "Men" at bounding box center [265, 223] width 19 height 15
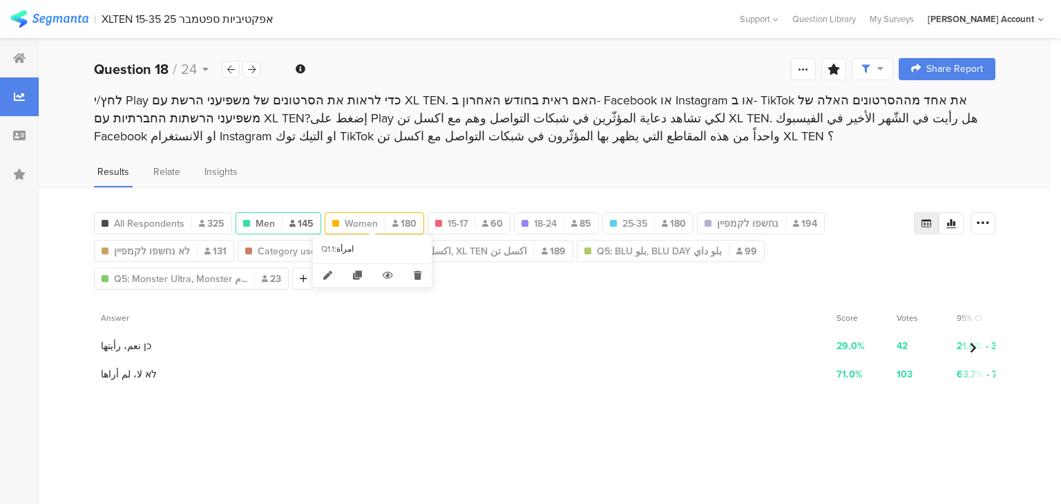
click at [356, 217] on span "Women" at bounding box center [361, 223] width 33 height 15
type input "Women"
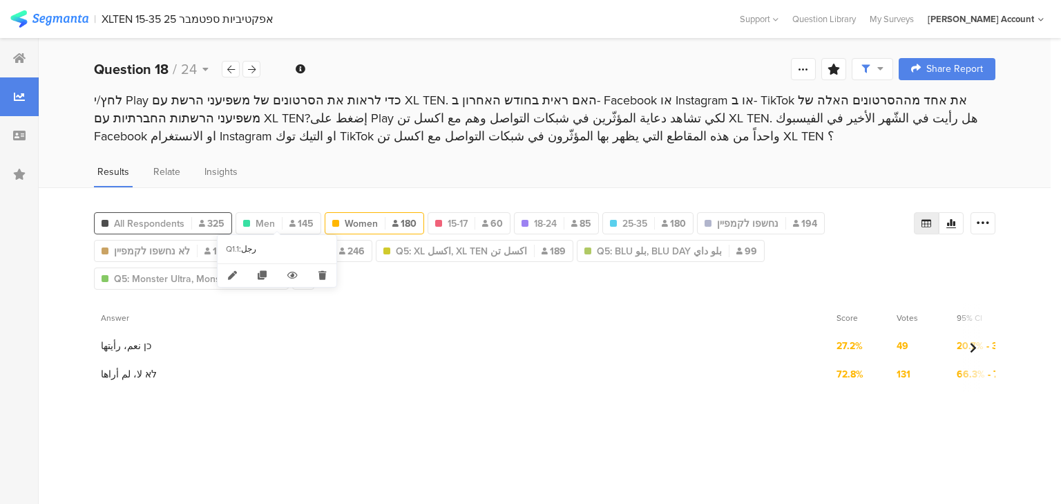
click at [163, 212] on div "All Respondents 325" at bounding box center [163, 223] width 138 height 22
click at [155, 218] on span "All Respondents" at bounding box center [149, 223] width 70 height 15
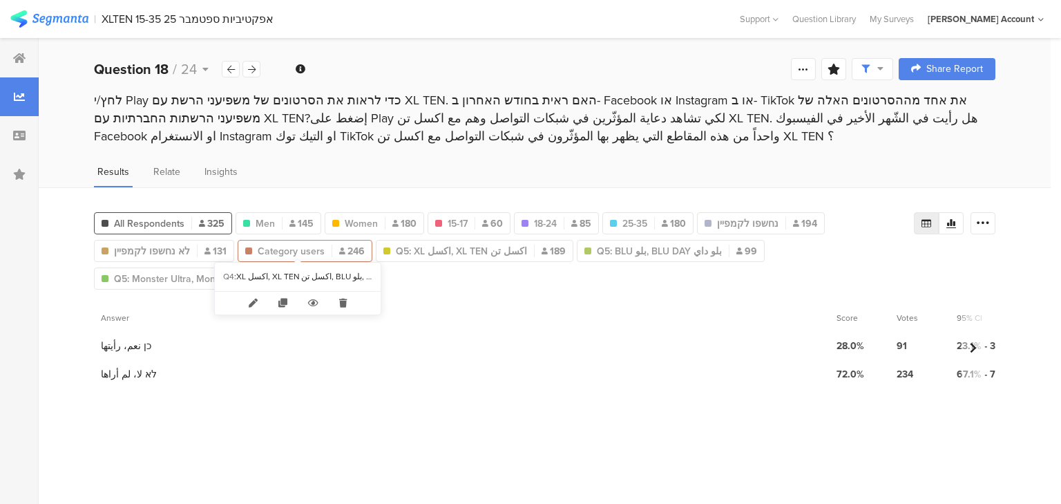
click at [258, 244] on span "Category users" at bounding box center [291, 251] width 67 height 15
click at [257, 69] on div at bounding box center [251, 69] width 18 height 17
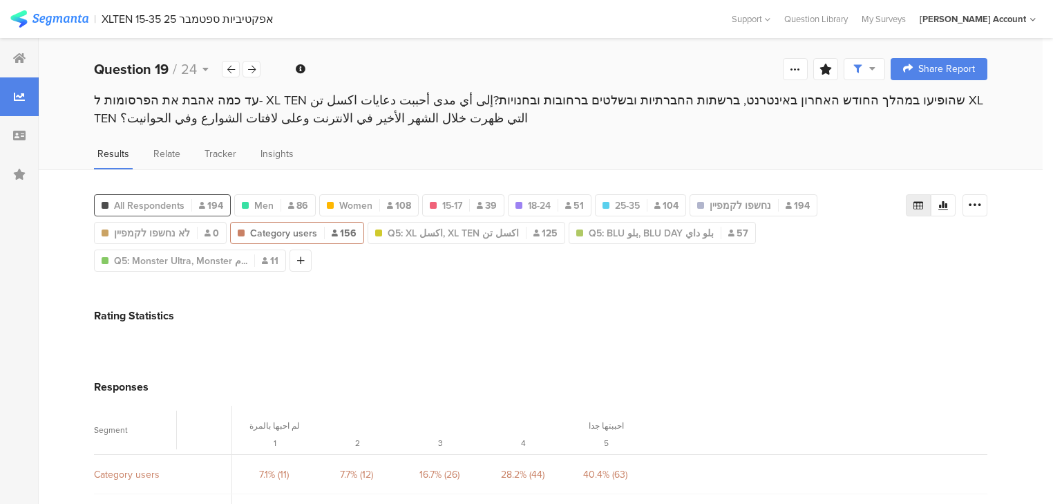
click at [189, 199] on div "All Respondents 194" at bounding box center [162, 205] width 135 height 15
click at [955, 202] on div at bounding box center [943, 205] width 25 height 22
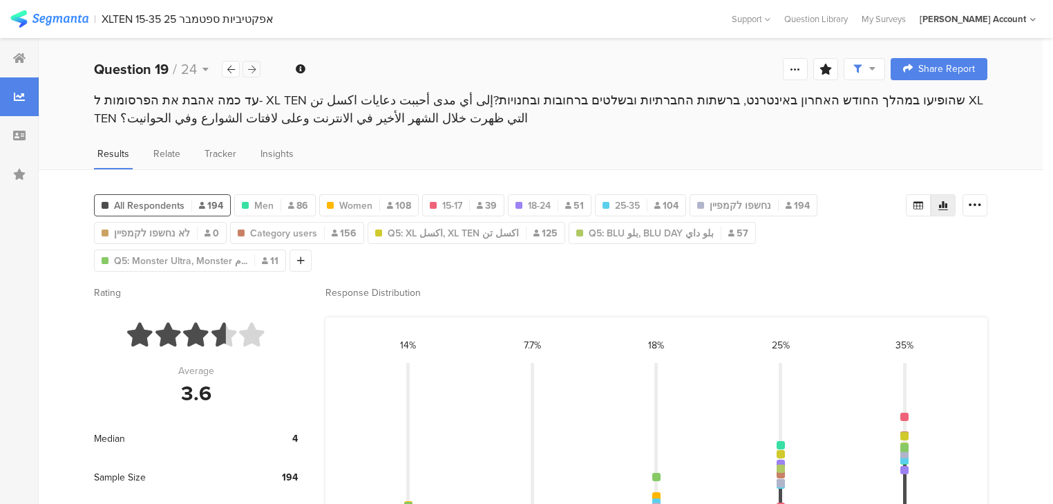
click at [248, 69] on icon at bounding box center [252, 69] width 8 height 9
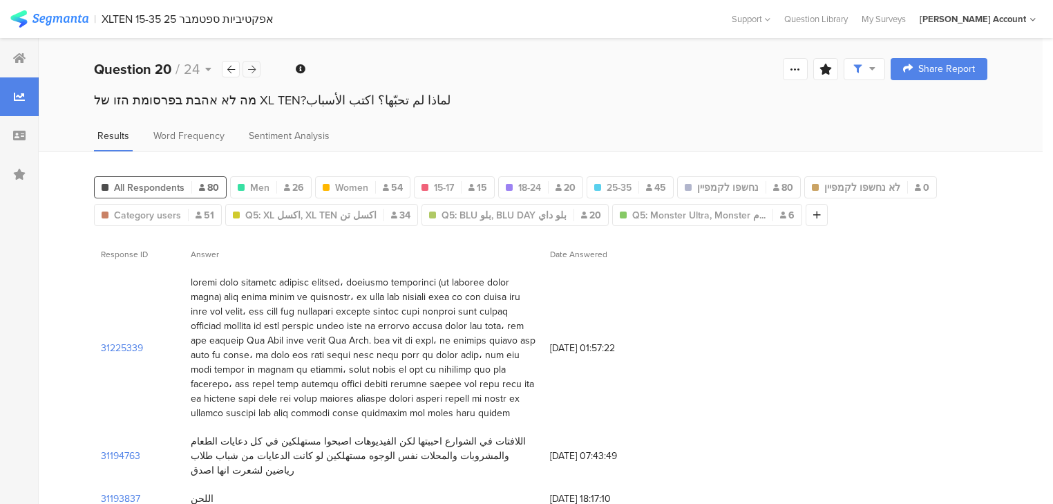
click at [248, 69] on icon at bounding box center [252, 69] width 8 height 9
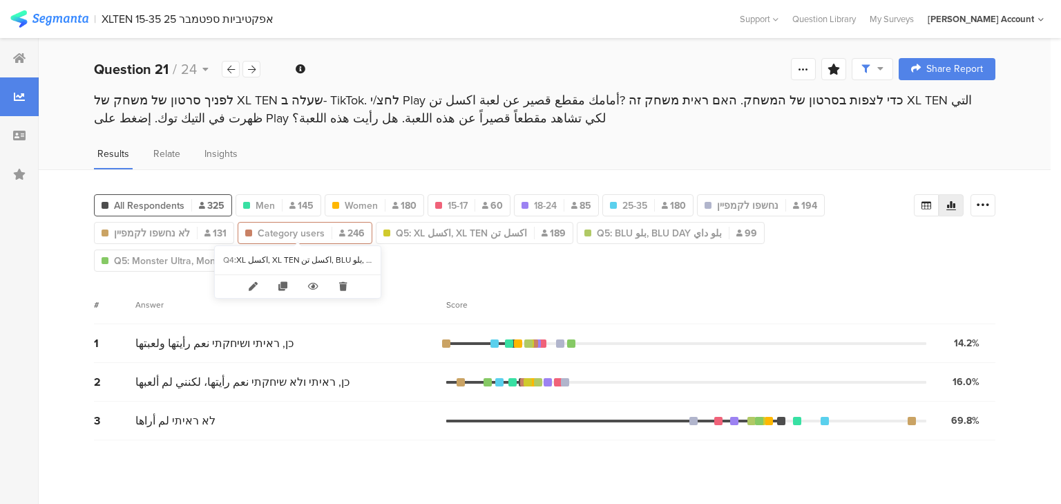
click at [303, 230] on span "Category users" at bounding box center [291, 233] width 67 height 15
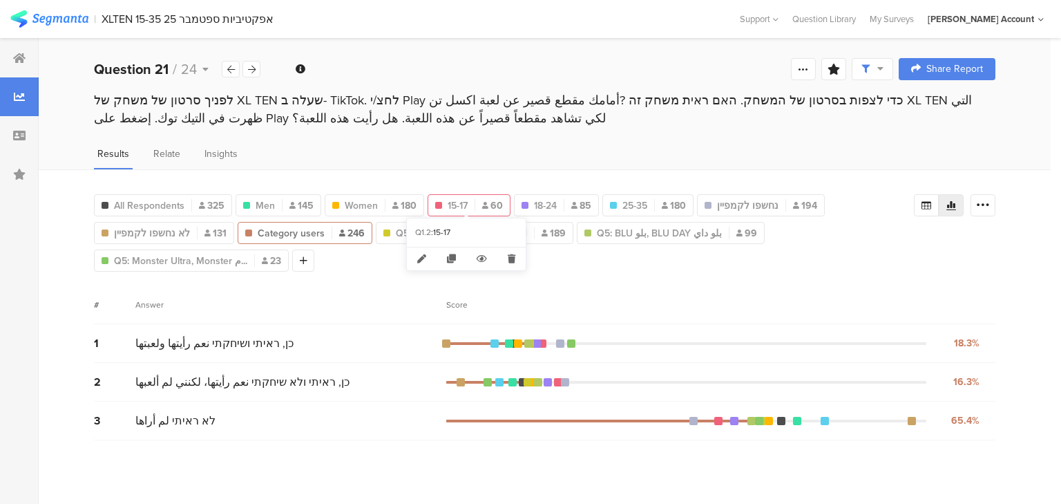
drag, startPoint x: 465, startPoint y: 202, endPoint x: 476, endPoint y: 197, distance: 12.1
click at [468, 200] on div "15-17 60" at bounding box center [469, 205] width 82 height 15
type input "15-17"
